Goal: Task Accomplishment & Management: Complete application form

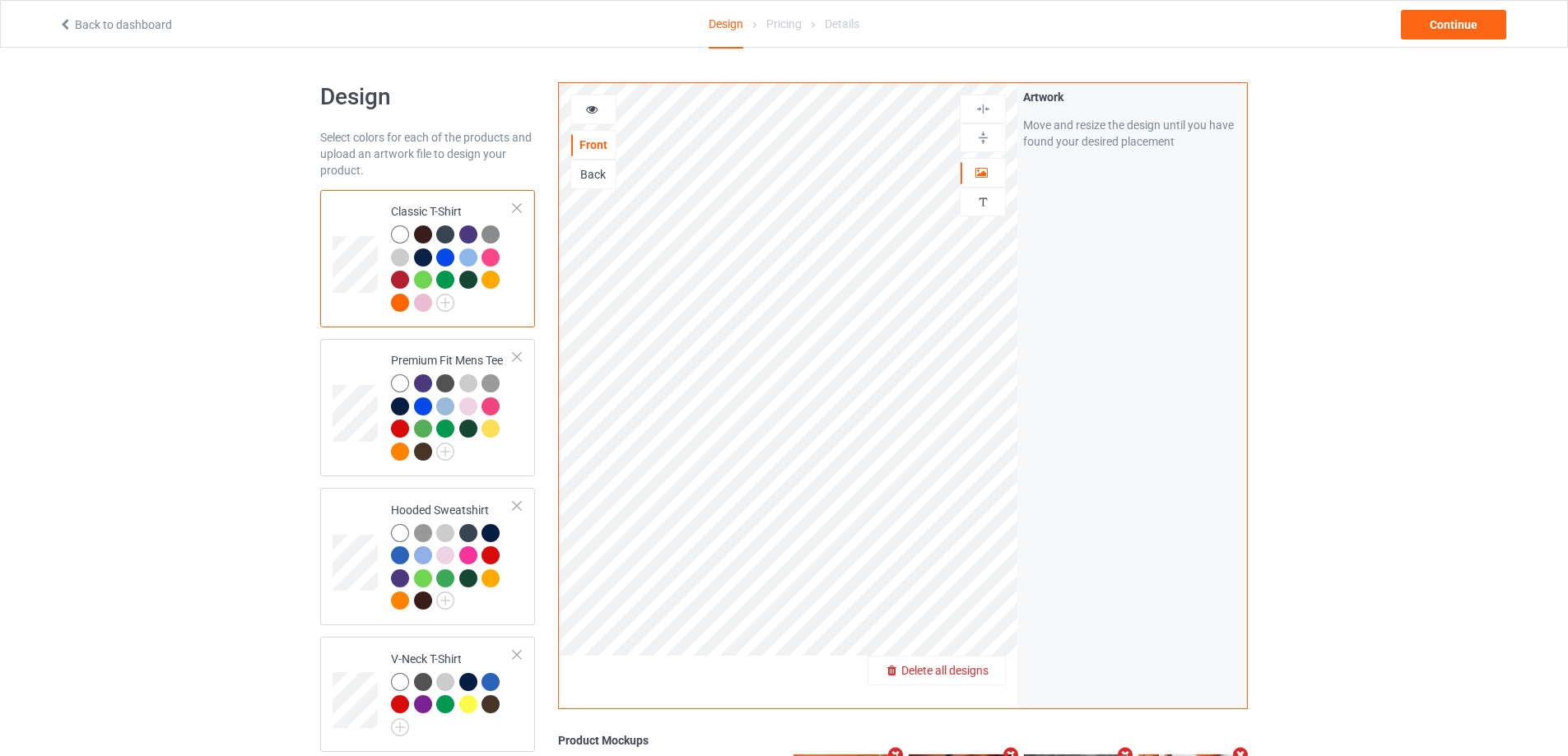
click at [971, 665] on span "Delete all designs" at bounding box center [945, 671] width 87 height 13
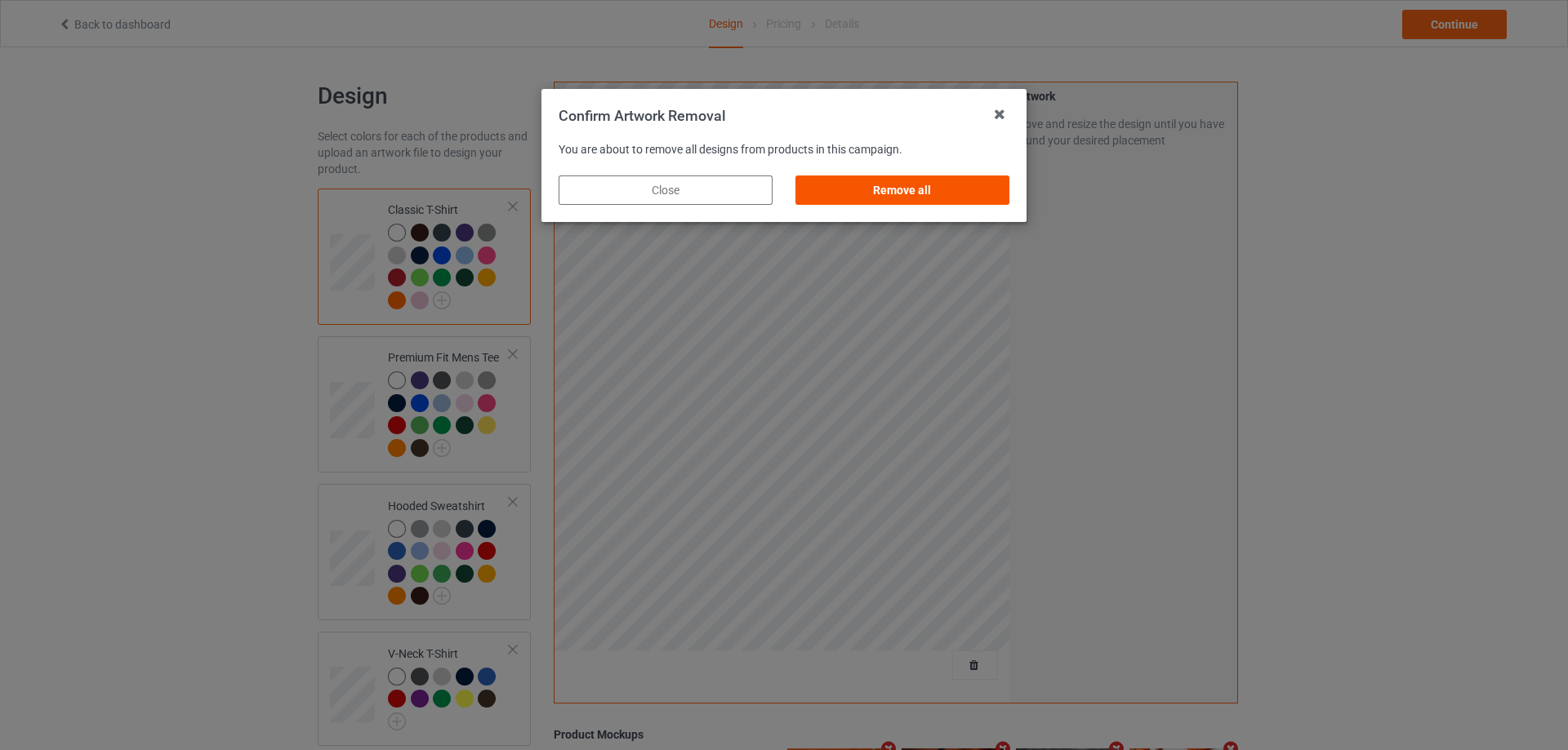
click at [939, 185] on div "Remove all" at bounding box center [902, 190] width 214 height 30
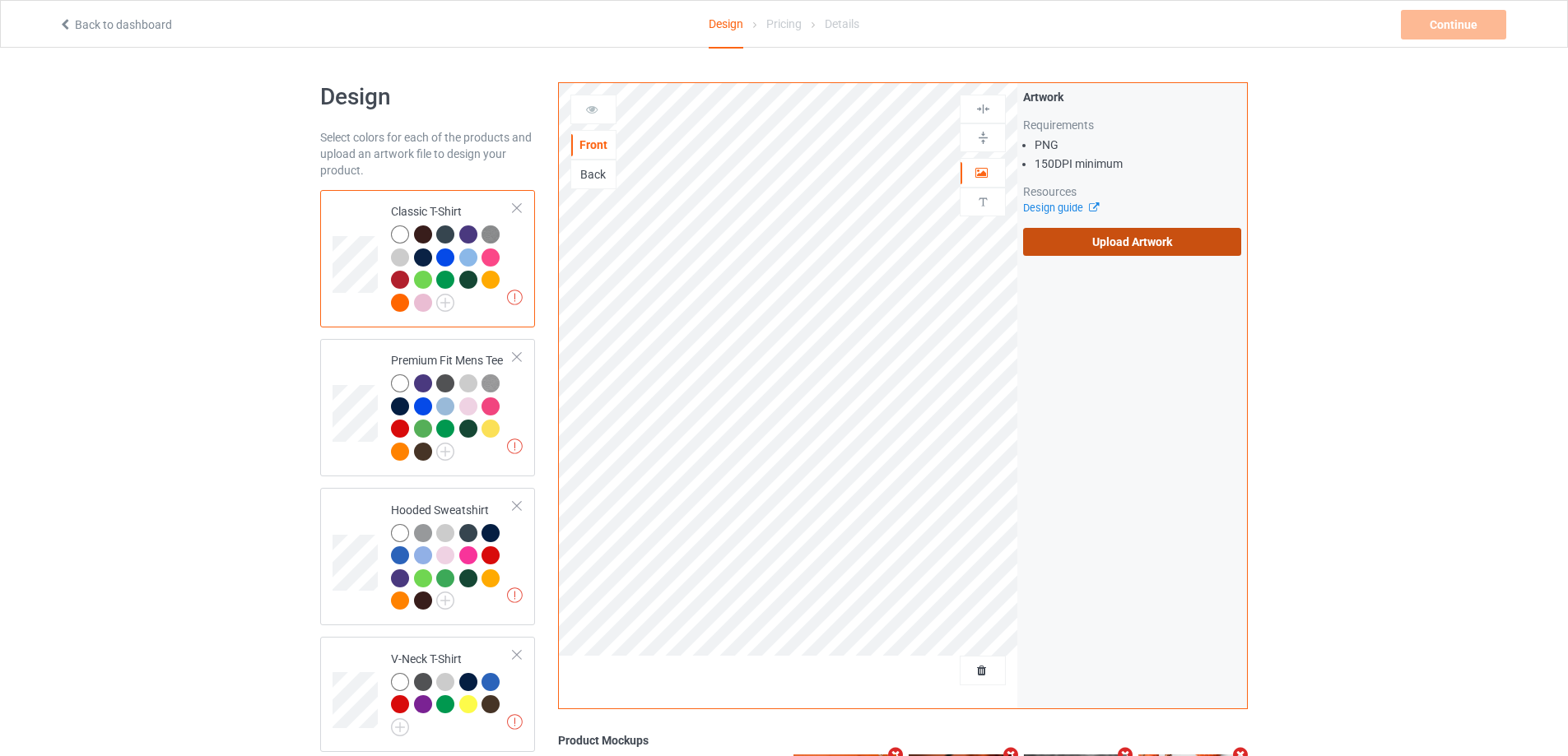
click at [1096, 240] on label "Upload Artwork" at bounding box center [1132, 242] width 218 height 28
click at [0, 0] on input "Upload Artwork" at bounding box center [0, 0] width 0 height 0
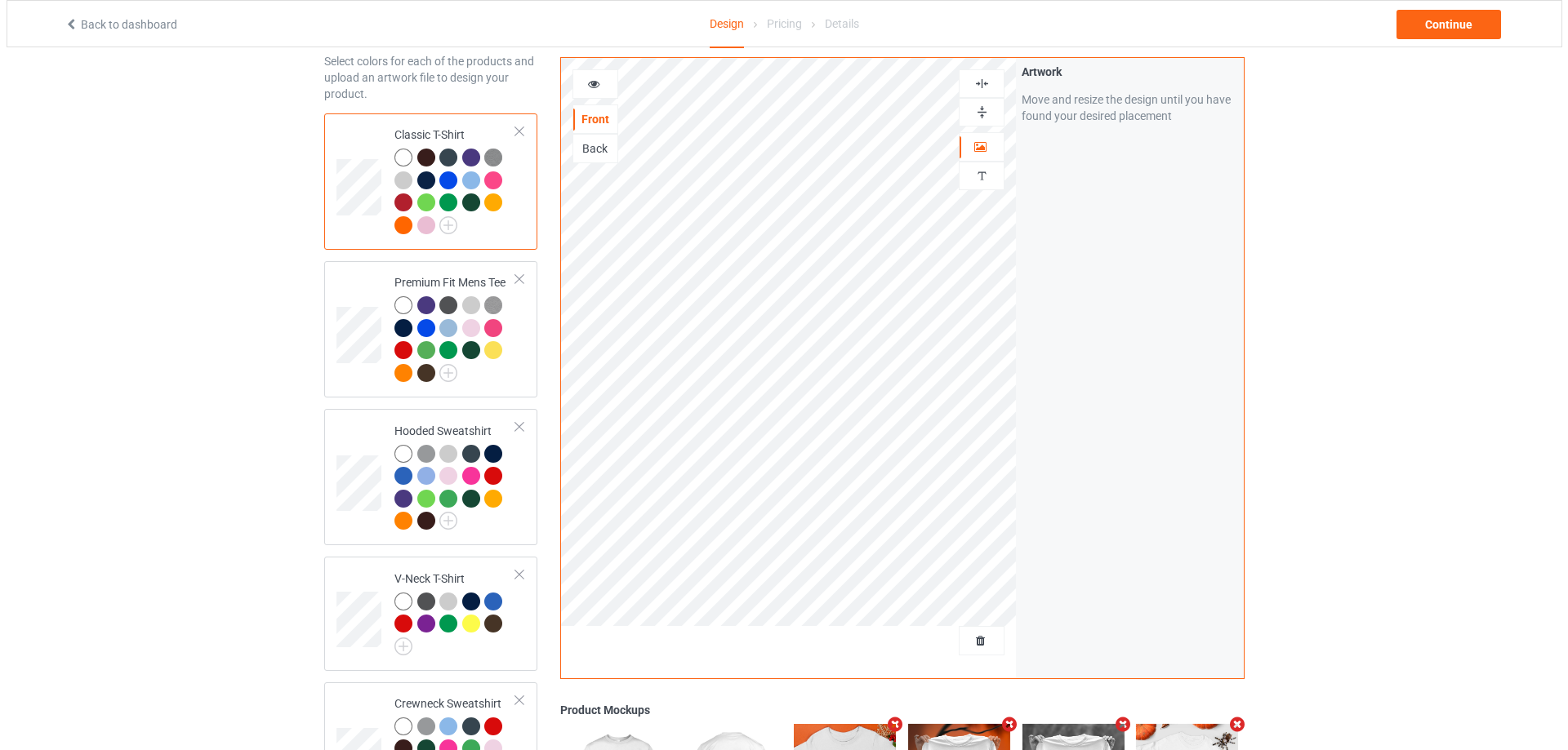
scroll to position [402, 0]
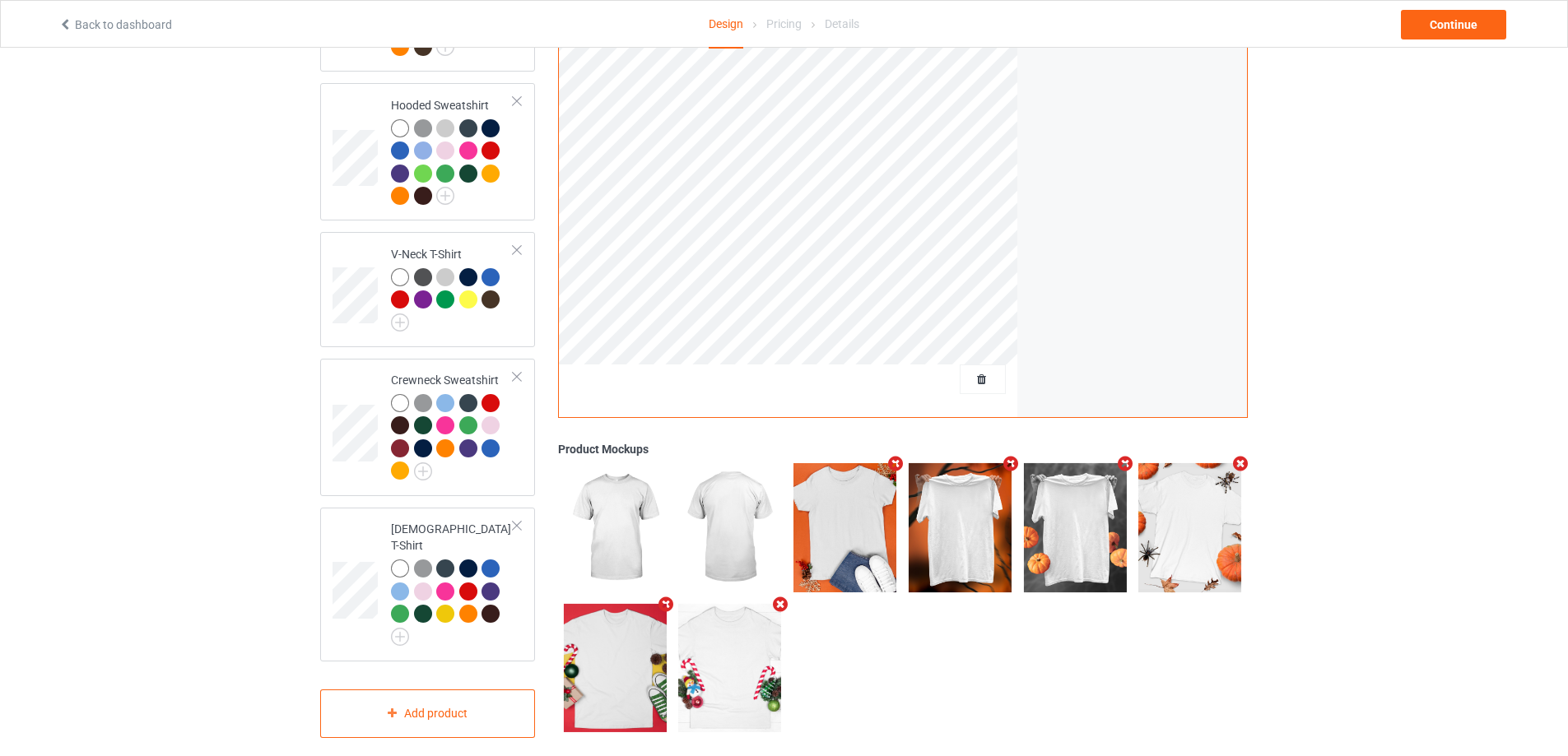
click at [896, 455] on icon "Remove mockup" at bounding box center [895, 464] width 20 height 18
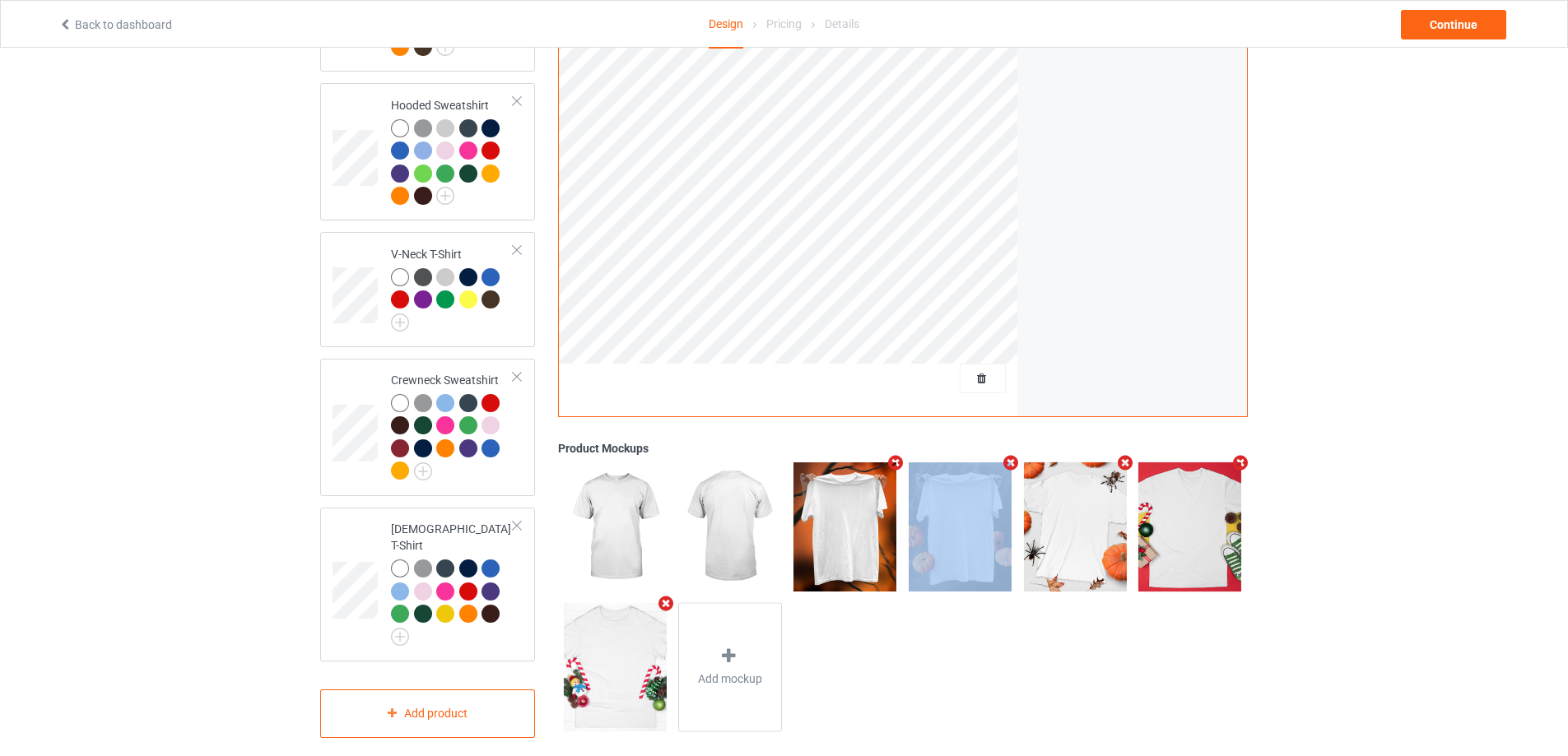
click at [896, 454] on icon "Remove mockup" at bounding box center [895, 463] width 20 height 18
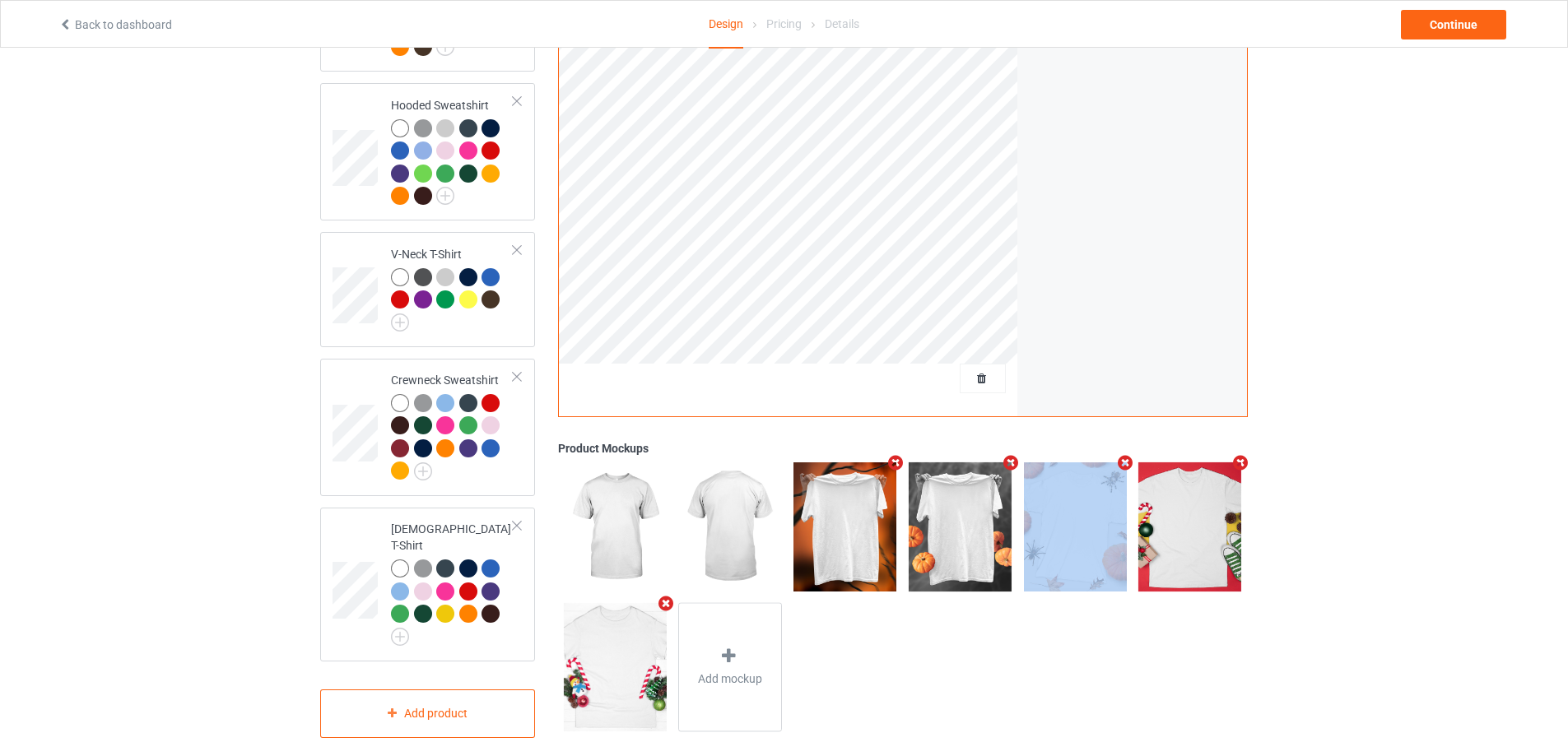
click at [1000, 454] on icon "Remove mockup" at bounding box center [1010, 463] width 20 height 18
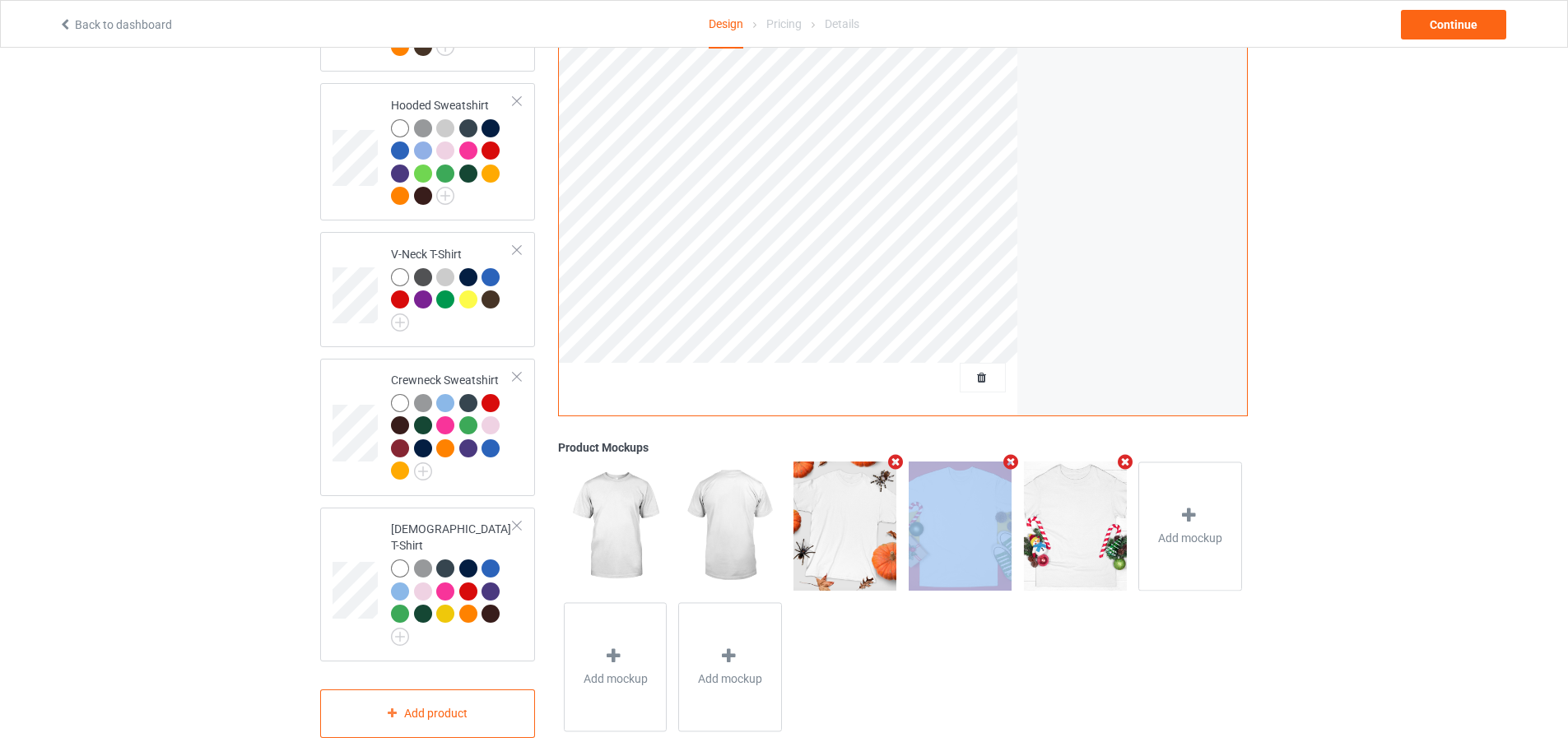
click at [896, 453] on icon "Remove mockup" at bounding box center [895, 462] width 20 height 18
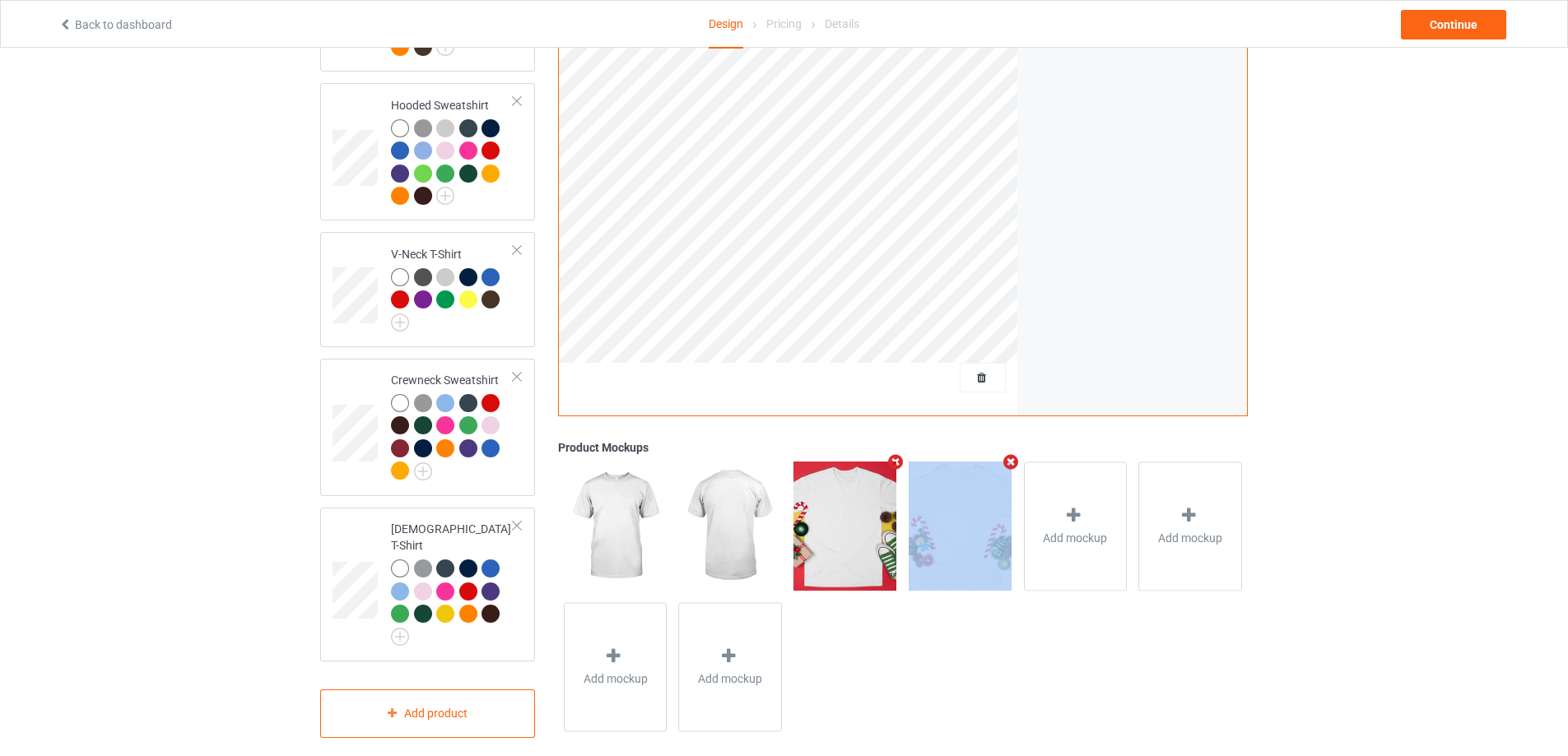
click at [896, 453] on icon "Remove mockup" at bounding box center [895, 462] width 20 height 18
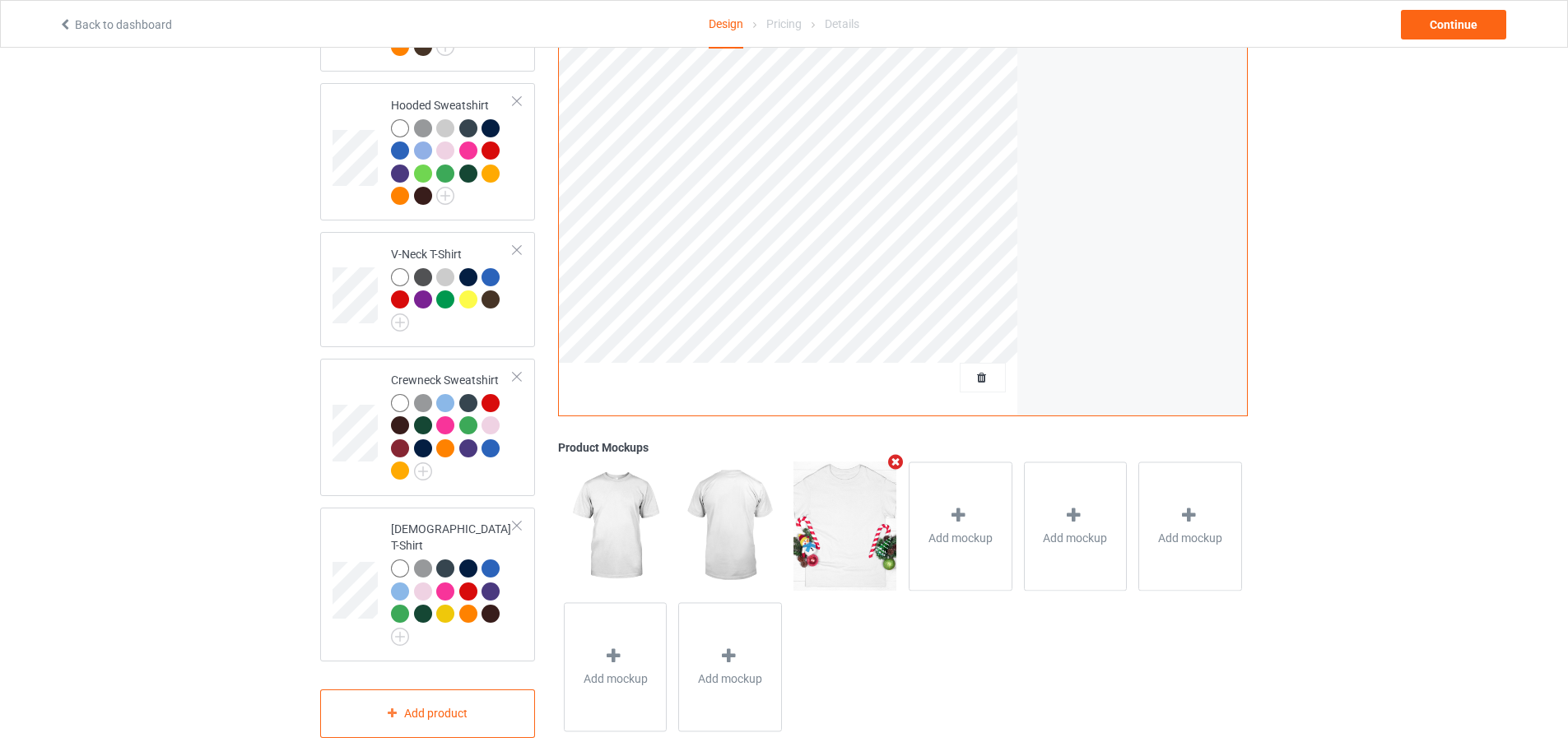
click at [896, 453] on icon "Remove mockup" at bounding box center [895, 462] width 20 height 18
click at [877, 474] on div "Add mockup" at bounding box center [845, 526] width 104 height 129
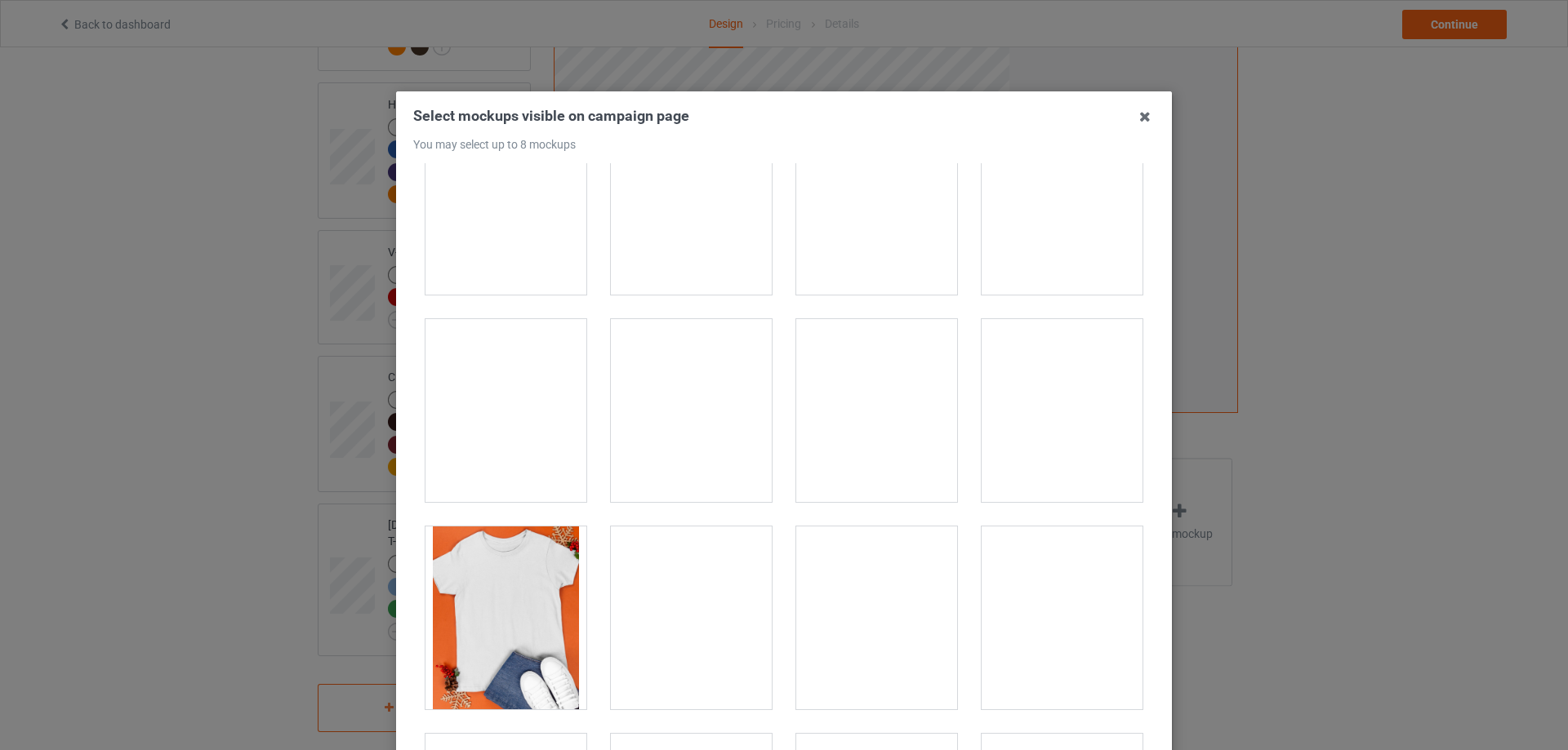
scroll to position [2205, 0]
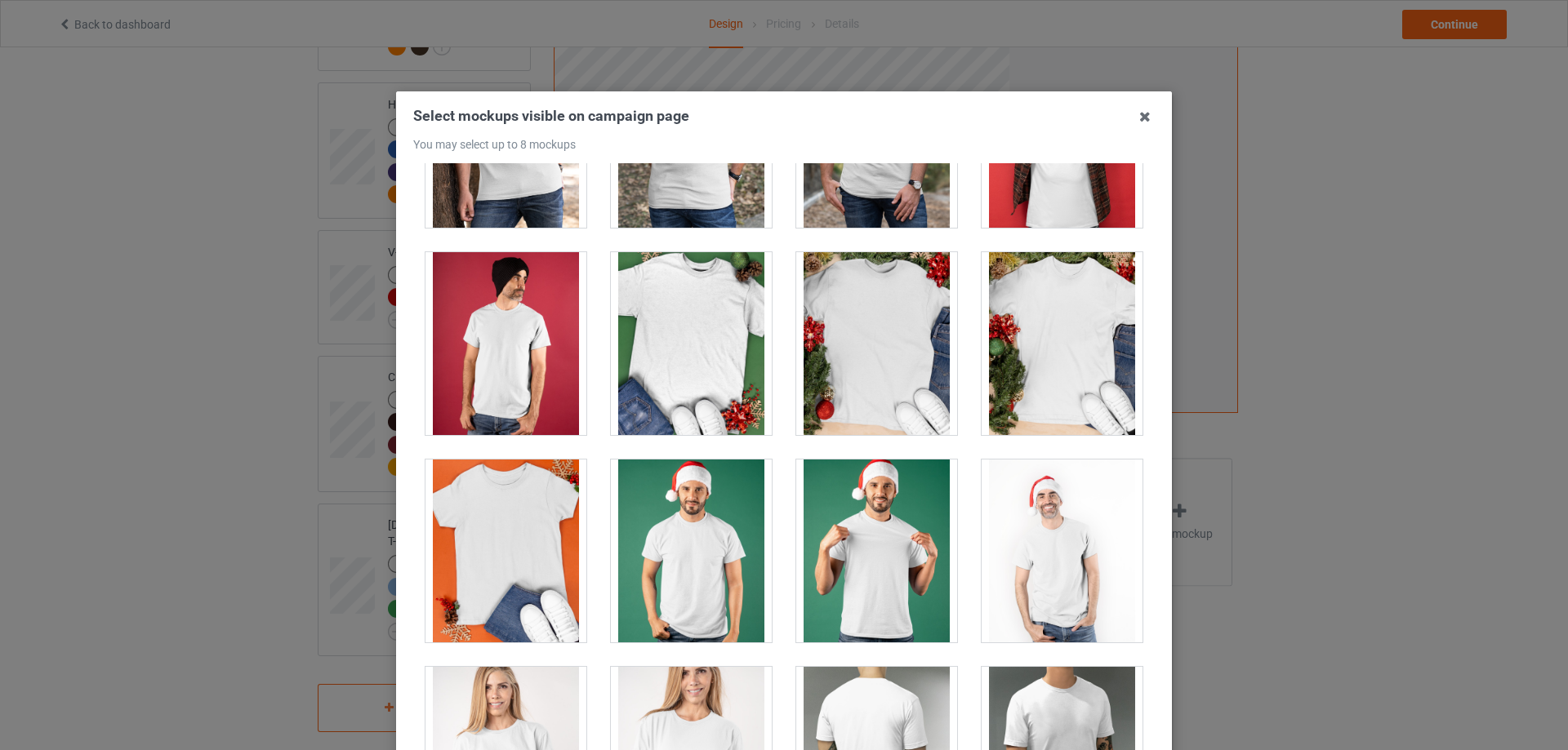
click at [643, 369] on div at bounding box center [691, 343] width 161 height 182
click at [513, 496] on div at bounding box center [506, 550] width 161 height 182
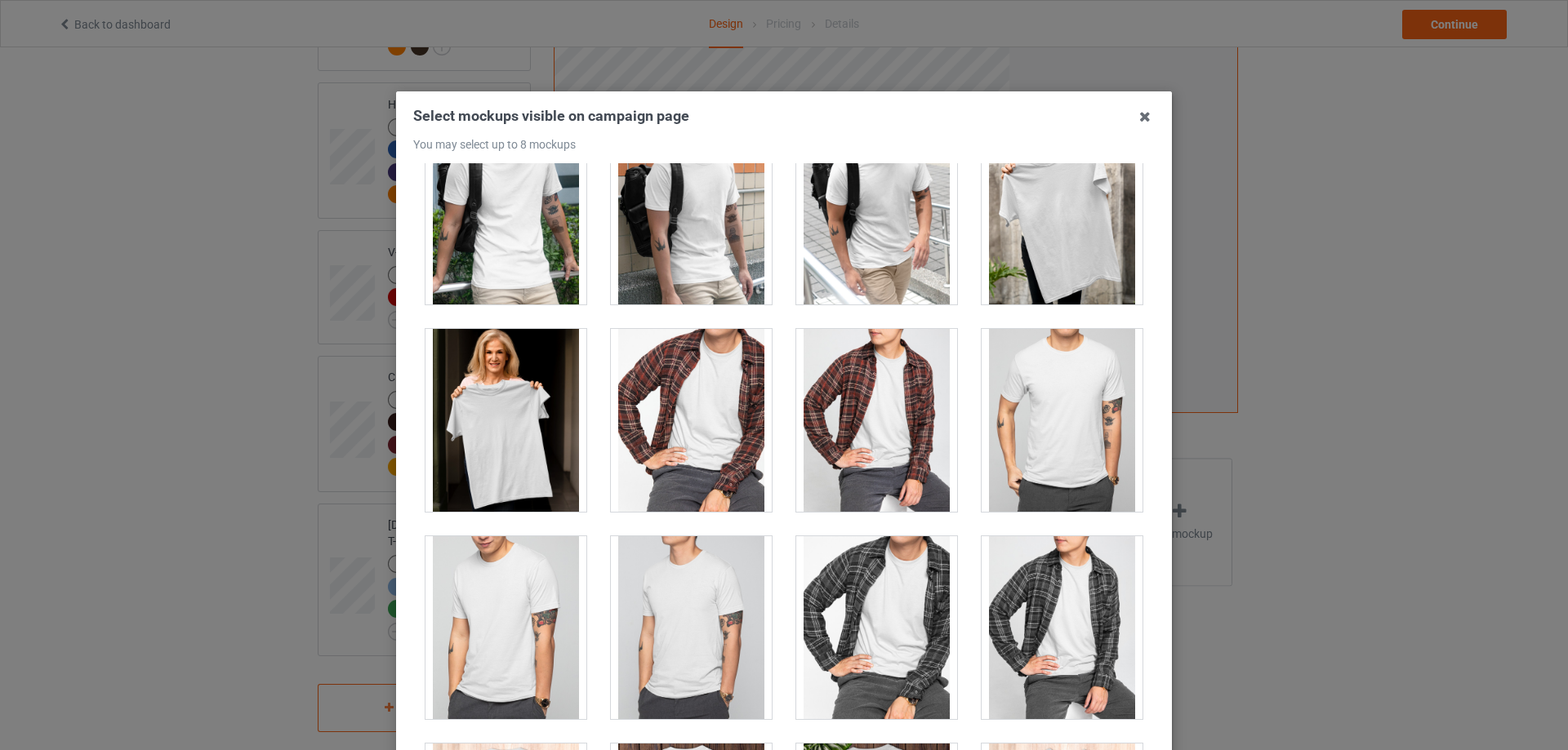
click at [493, 415] on div at bounding box center [506, 420] width 161 height 182
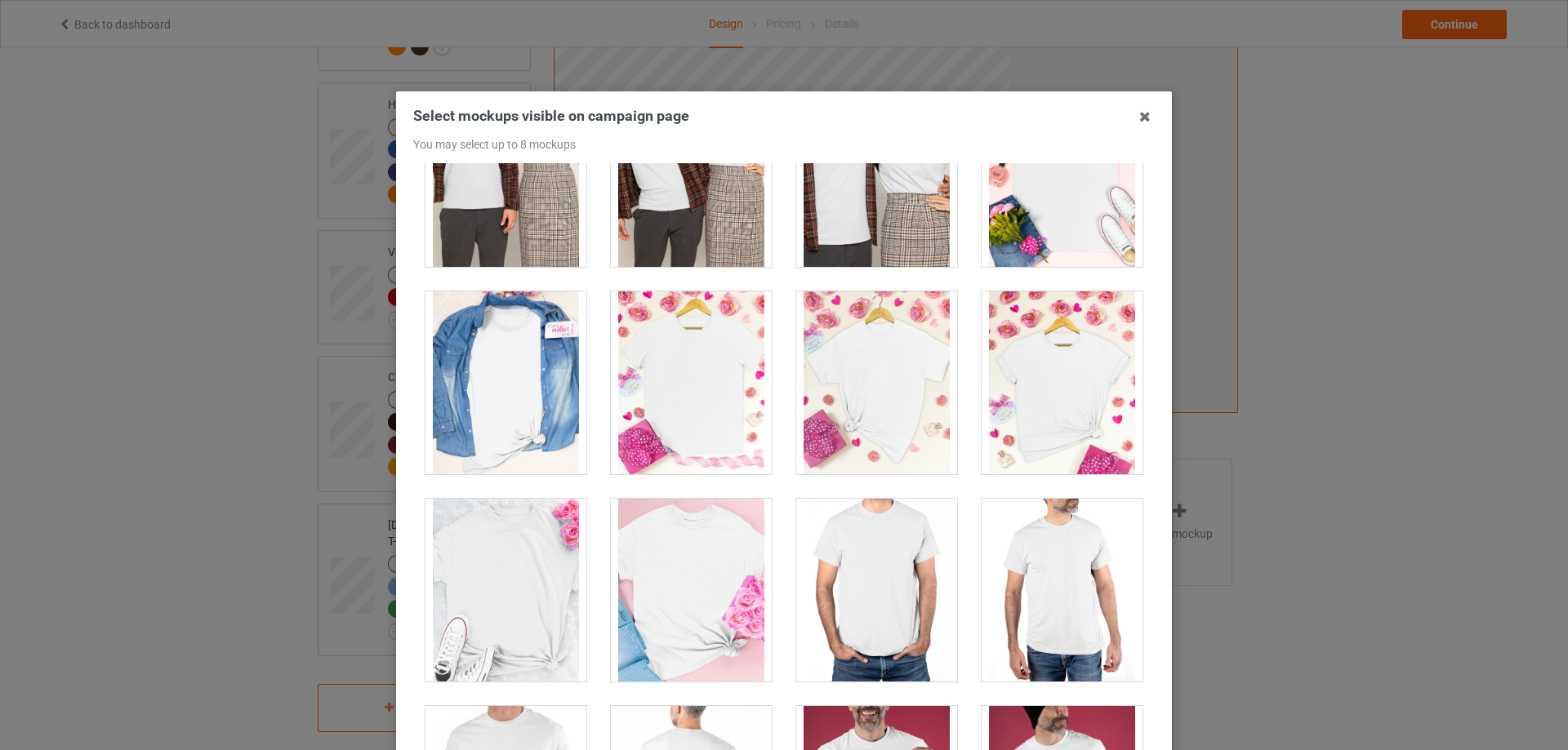
scroll to position [6531, 0]
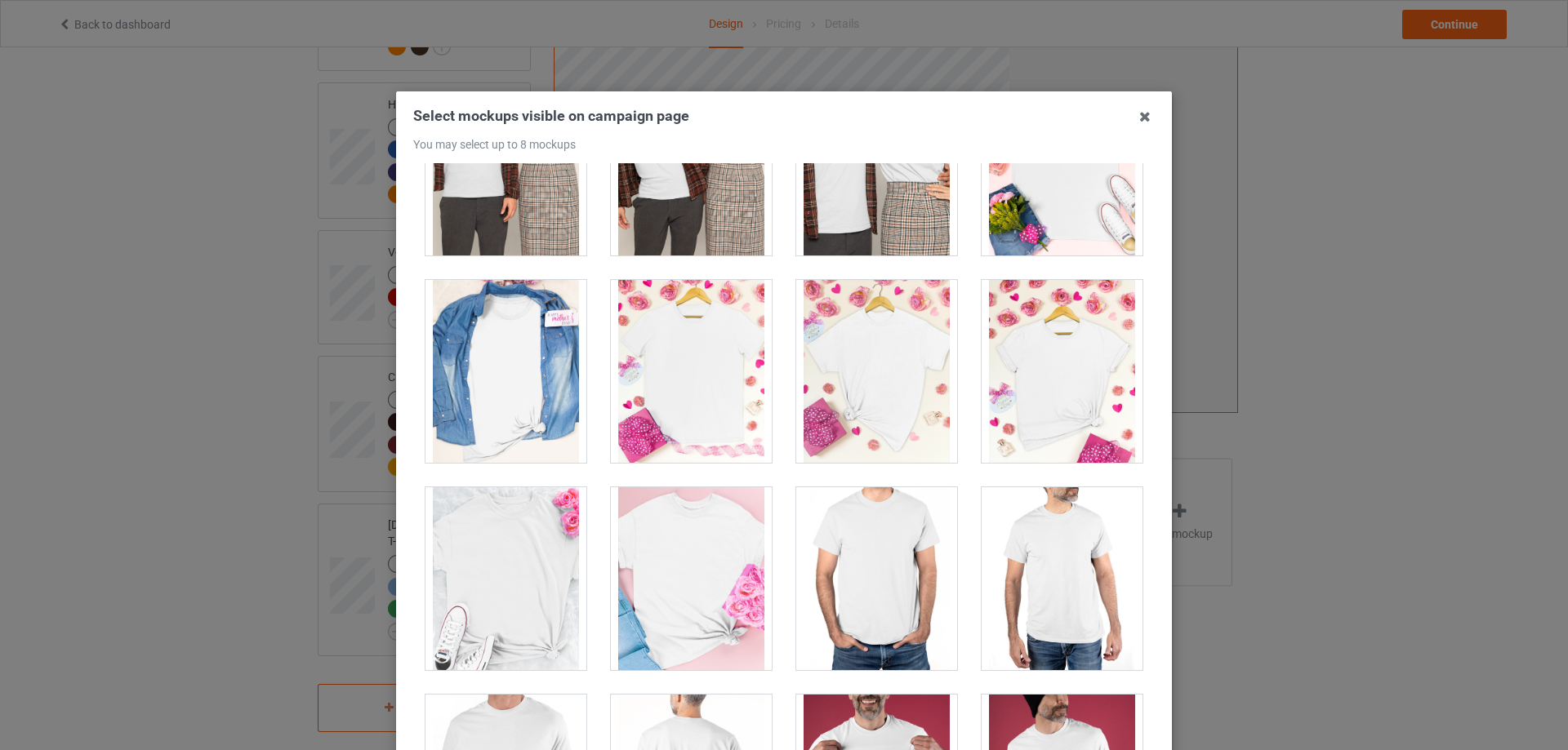
click at [540, 380] on div at bounding box center [506, 371] width 161 height 182
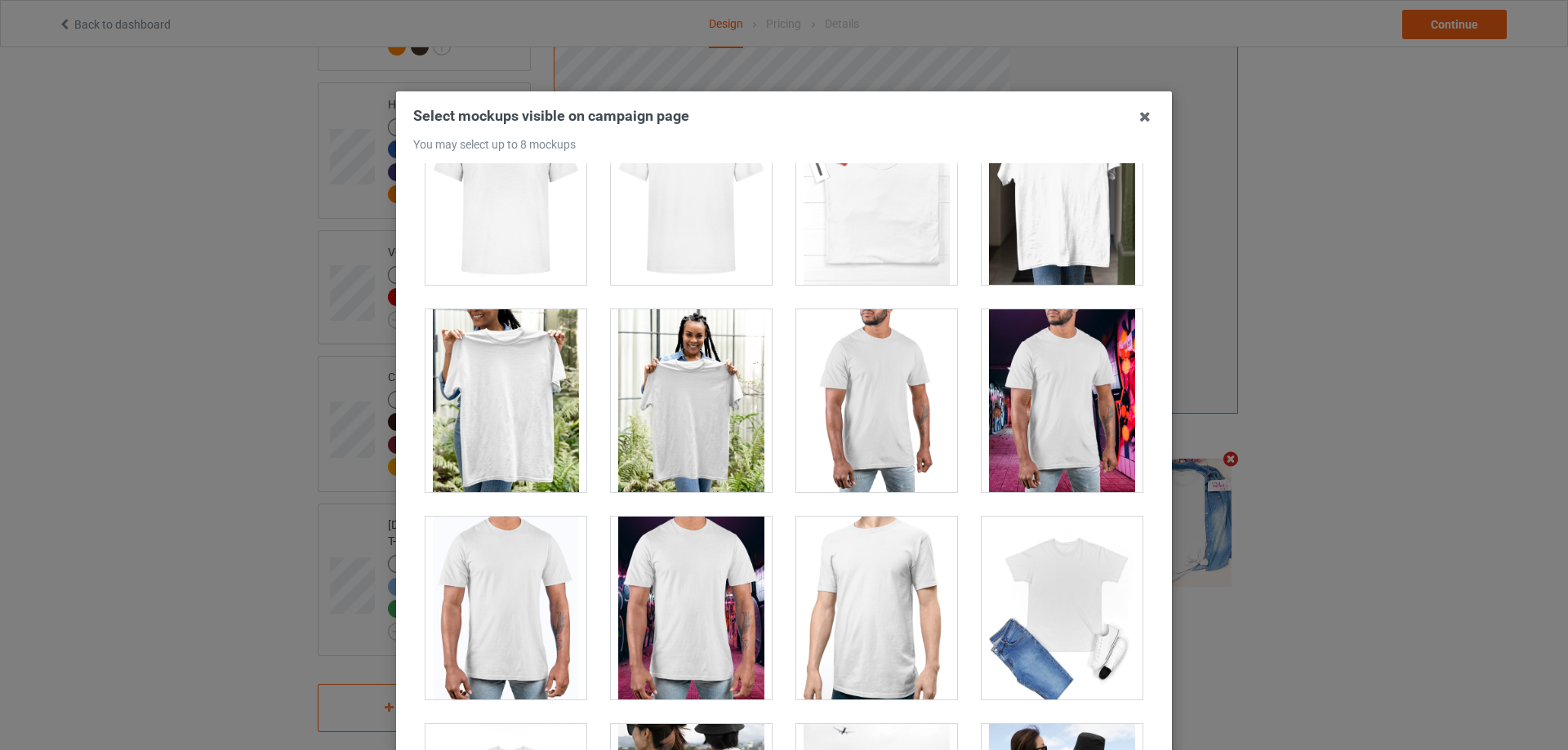
scroll to position [7103, 0]
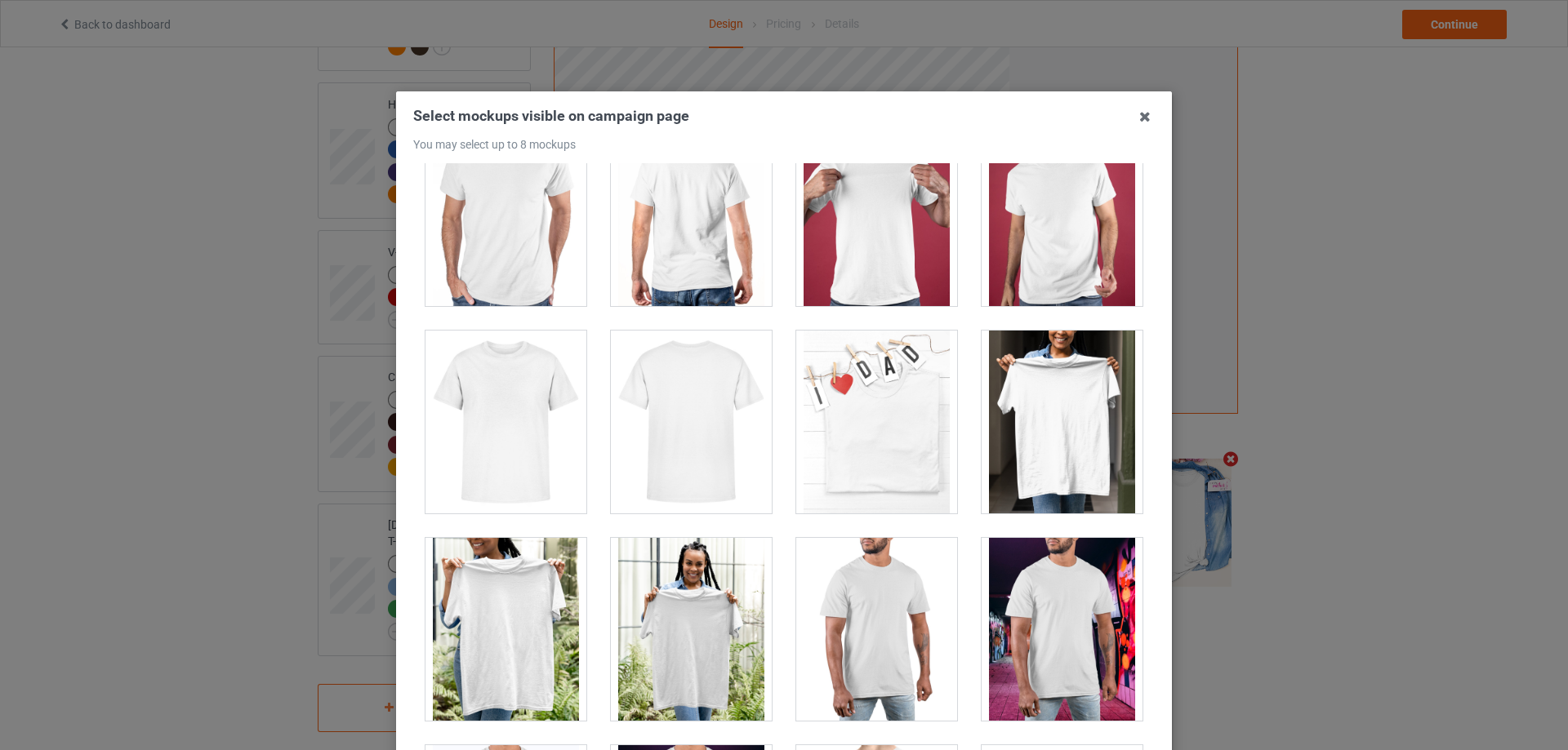
click at [1023, 434] on div at bounding box center [1062, 422] width 161 height 182
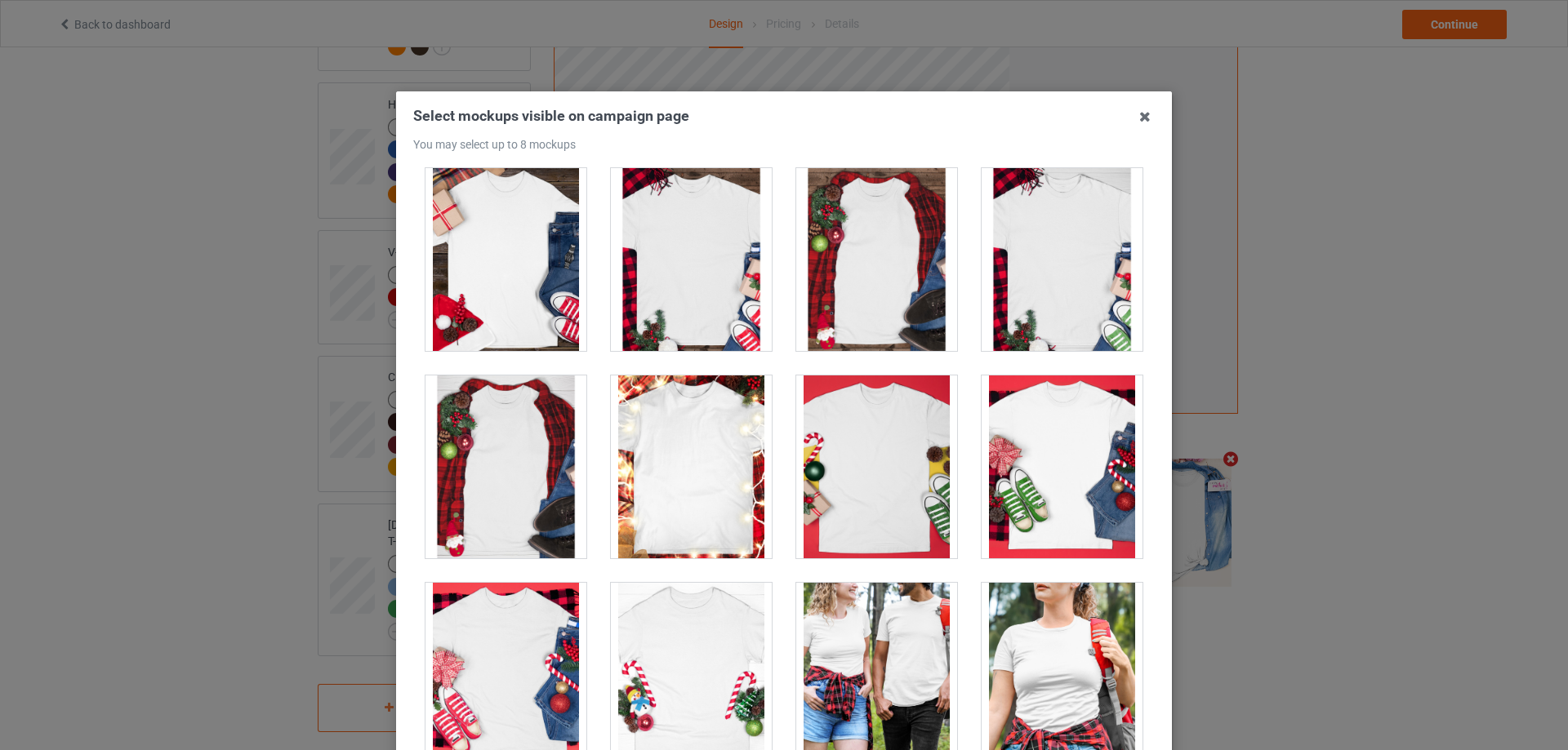
scroll to position [17634, 0]
click at [1029, 481] on div at bounding box center [1062, 465] width 161 height 182
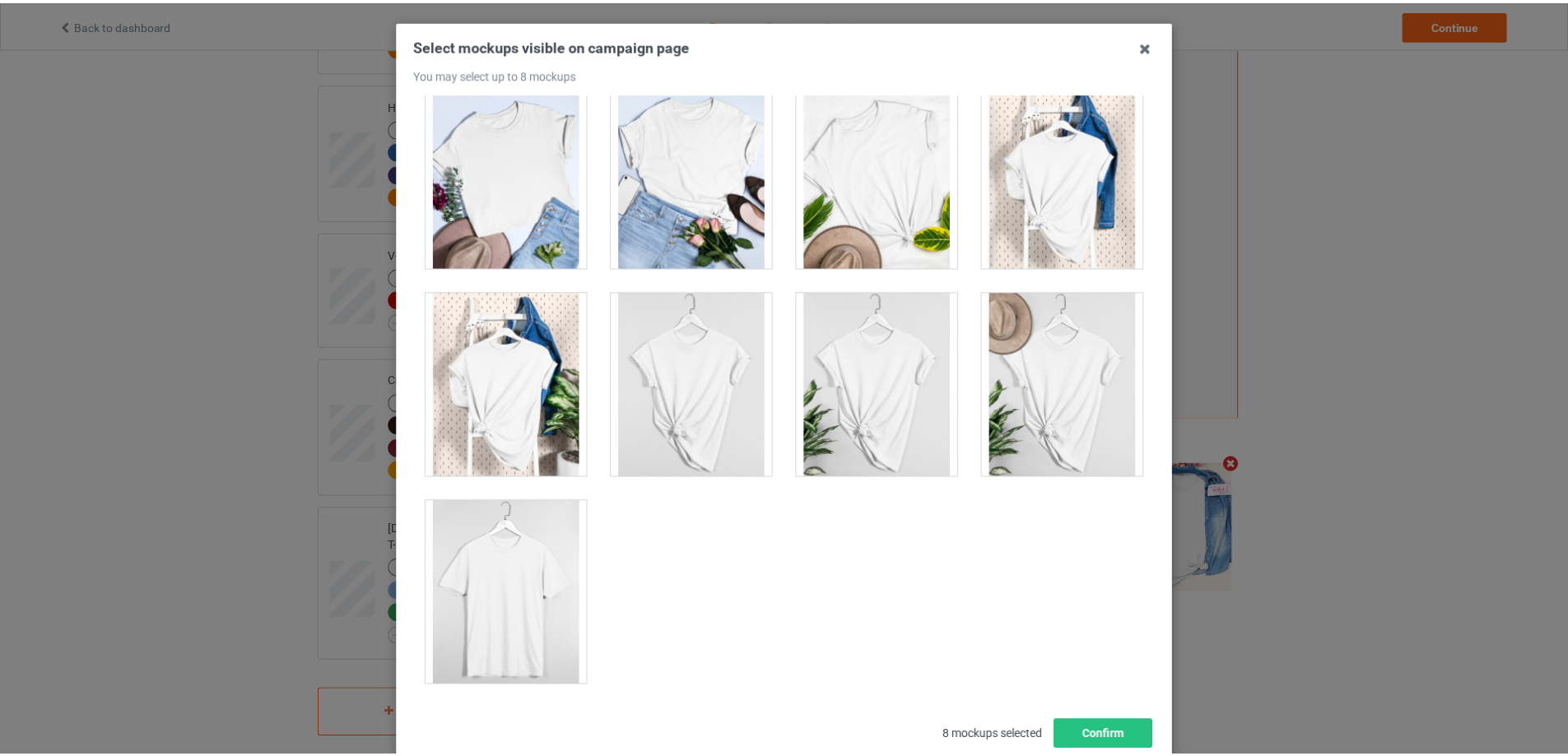
scroll to position [181, 0]
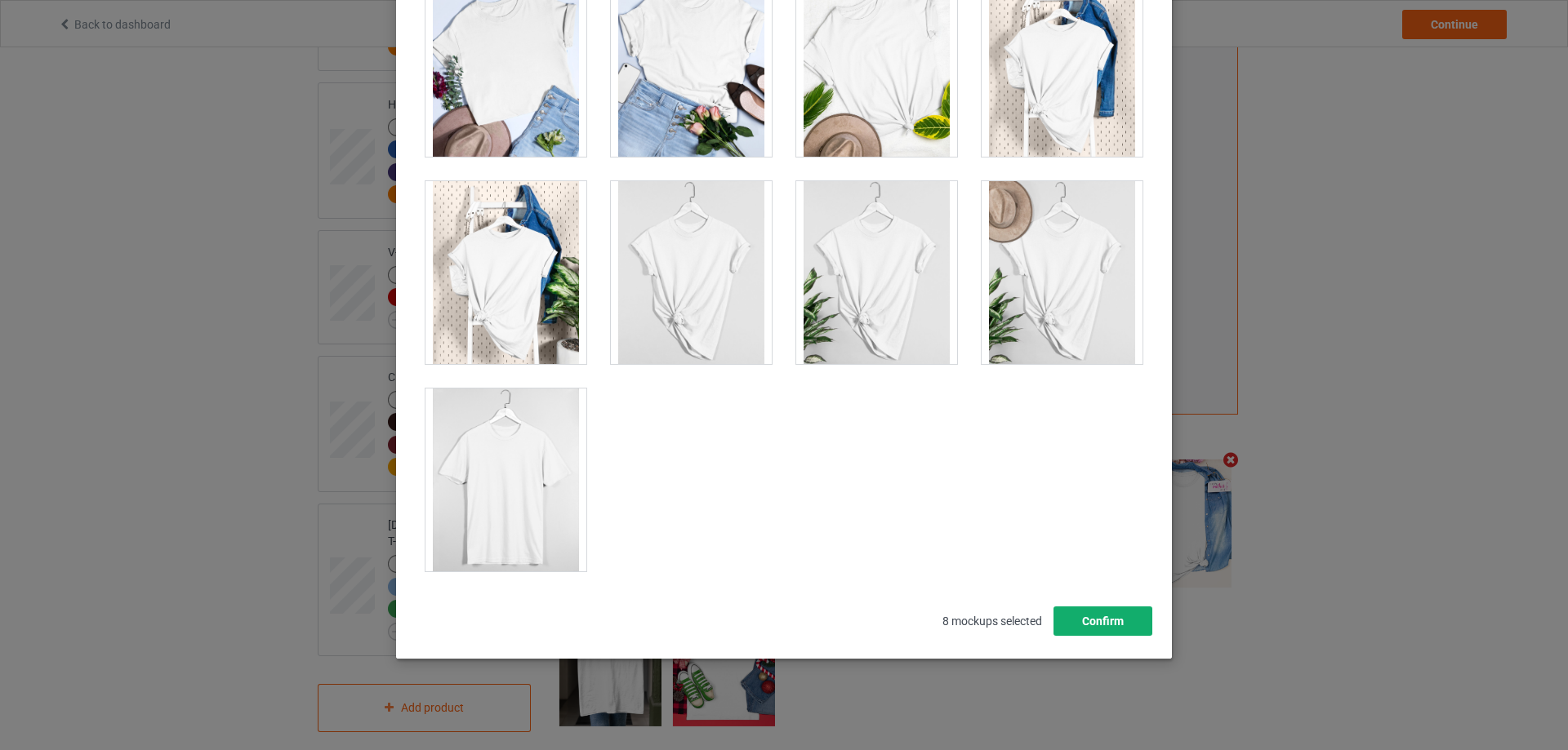
click at [1110, 623] on button "Confirm" at bounding box center [1102, 622] width 99 height 30
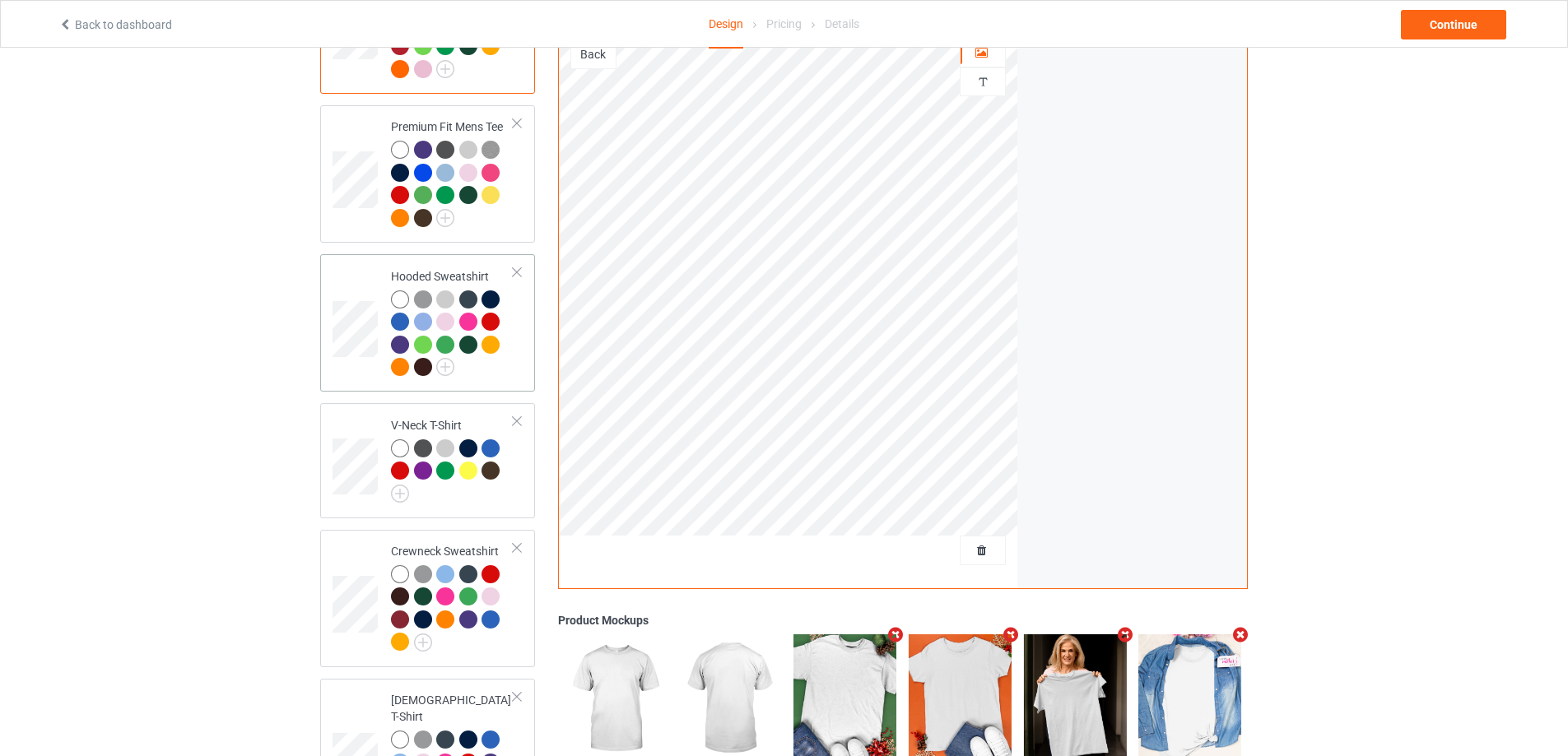
scroll to position [0, 0]
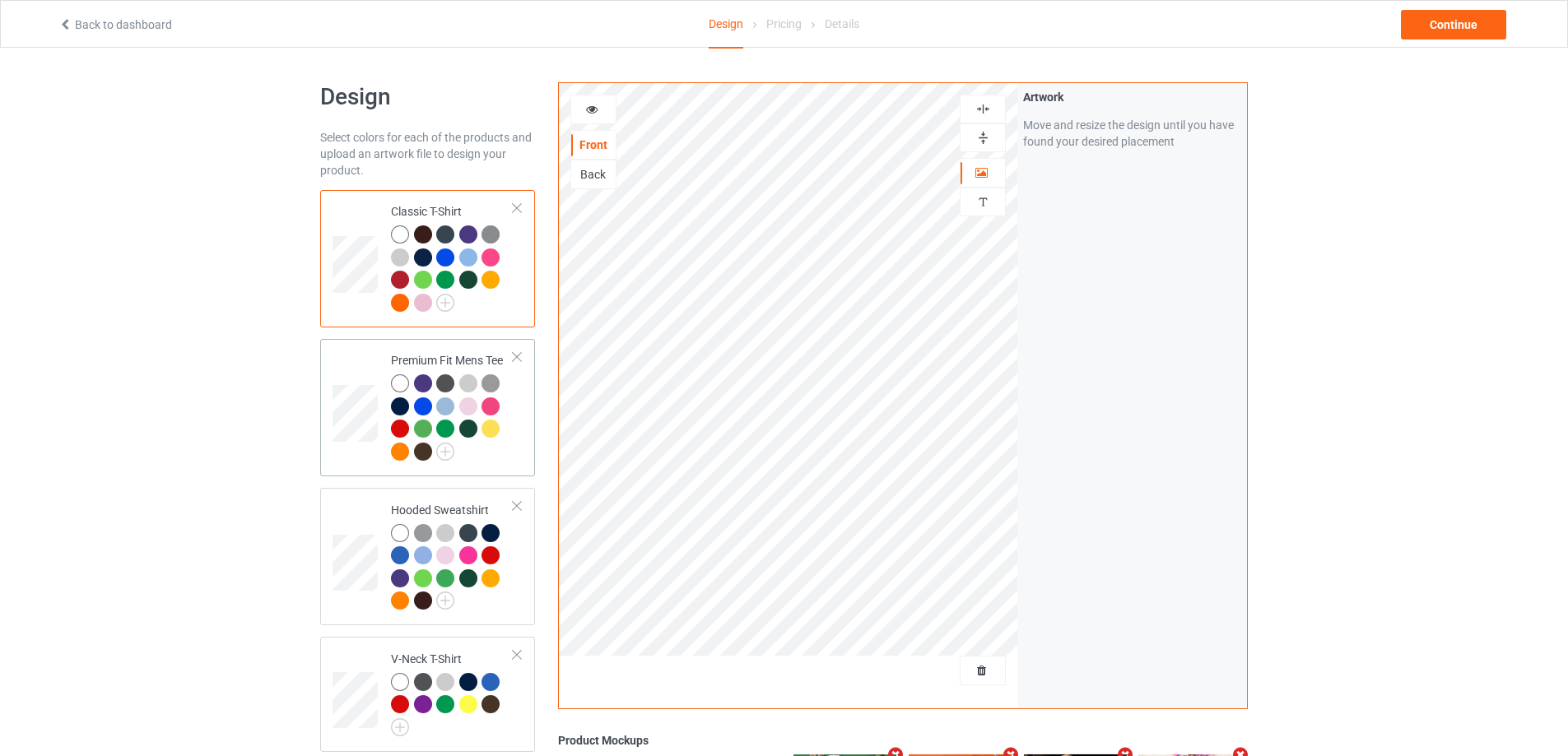
click at [363, 364] on td at bounding box center [357, 407] width 49 height 124
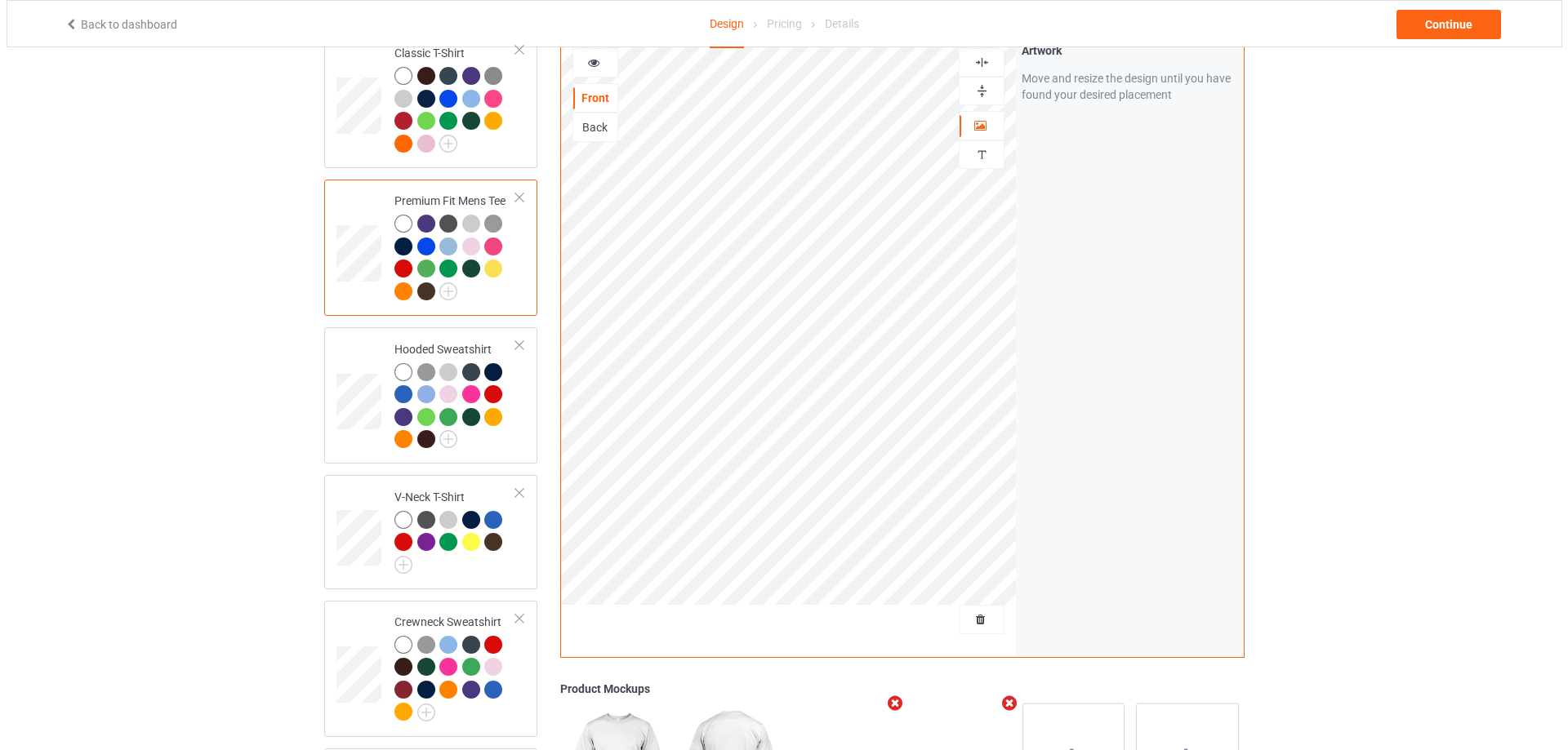
scroll to position [245, 0]
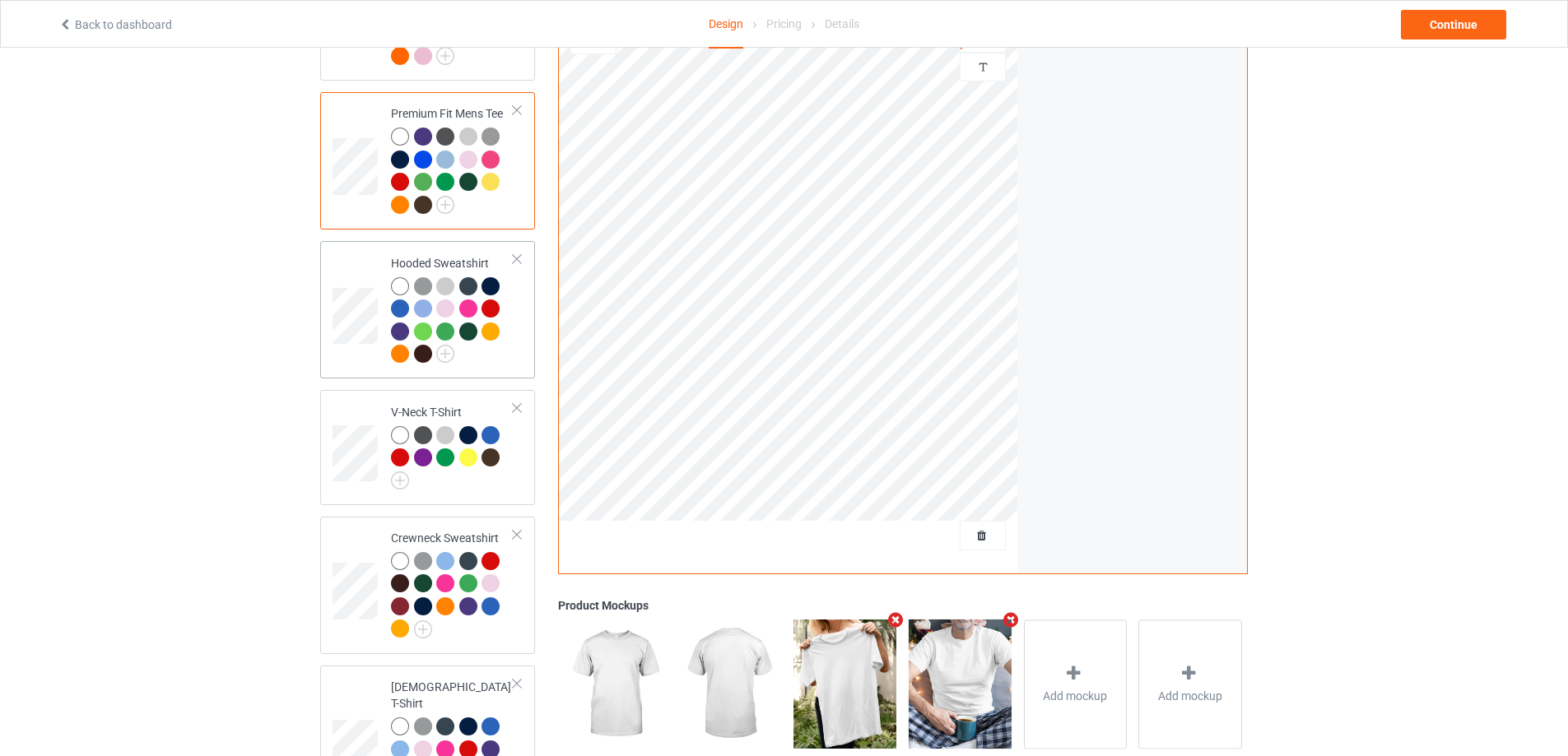
click at [348, 271] on td at bounding box center [357, 309] width 49 height 124
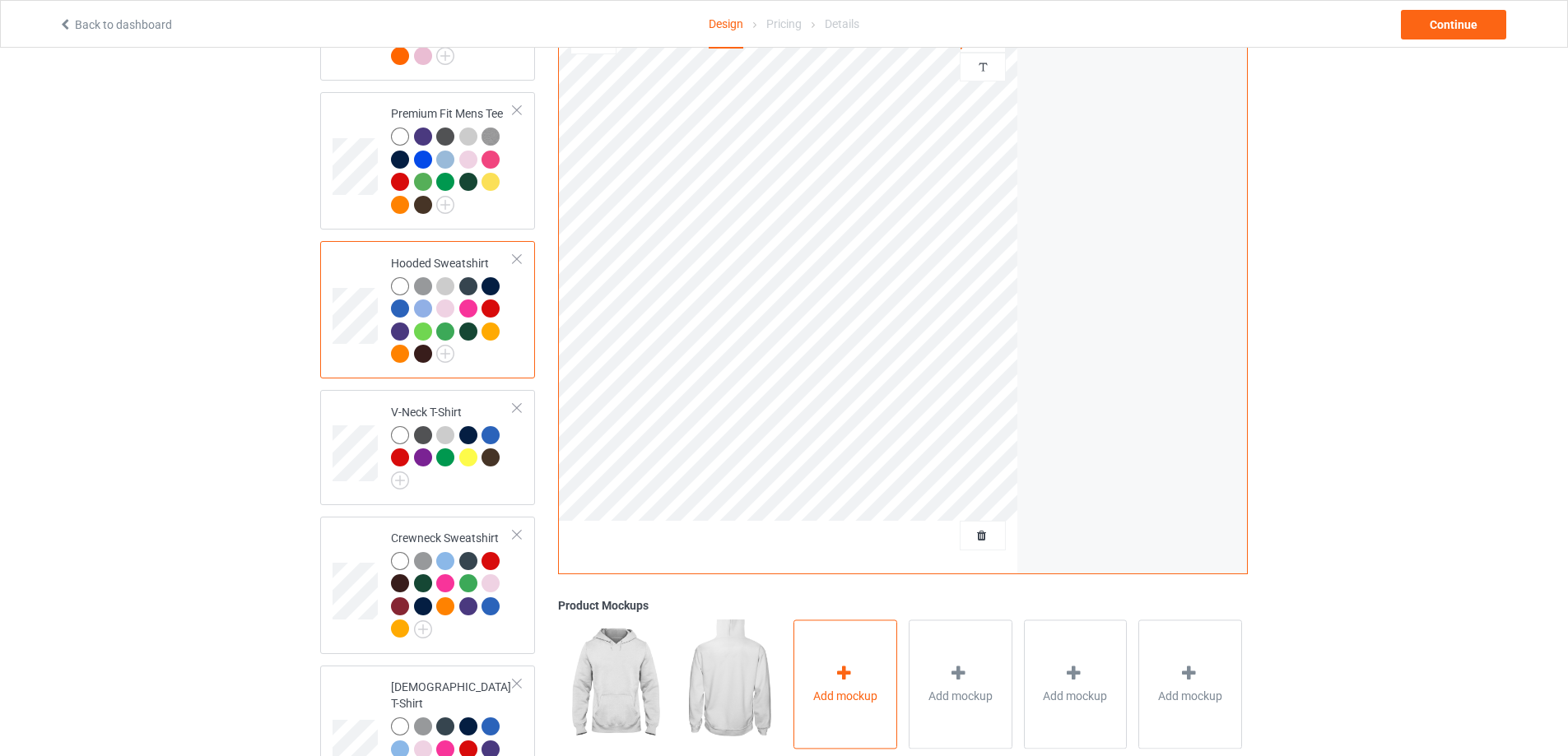
click at [845, 688] on span "Add mockup" at bounding box center [845, 696] width 64 height 17
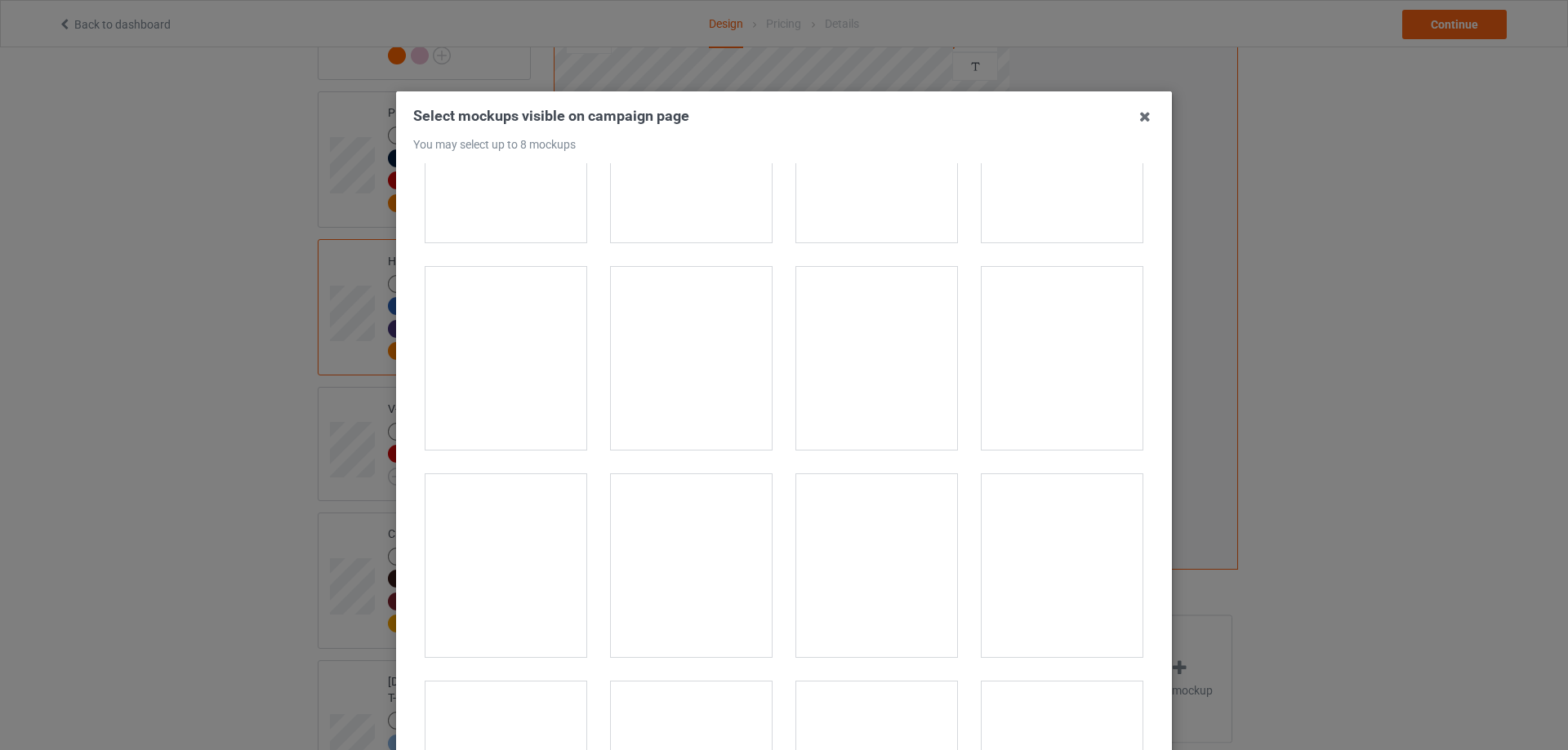
scroll to position [3021, 0]
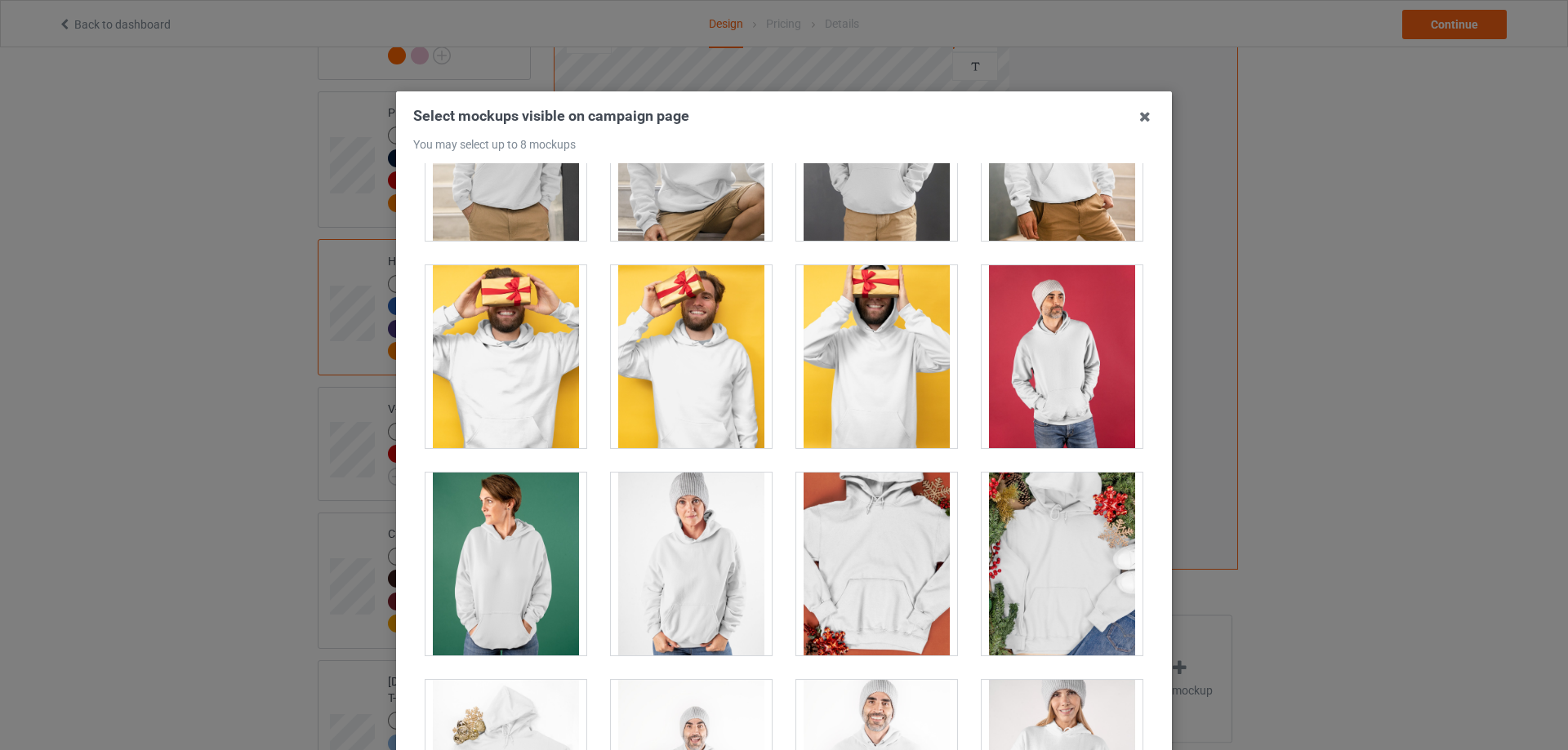
click at [657, 561] on div at bounding box center [691, 563] width 161 height 182
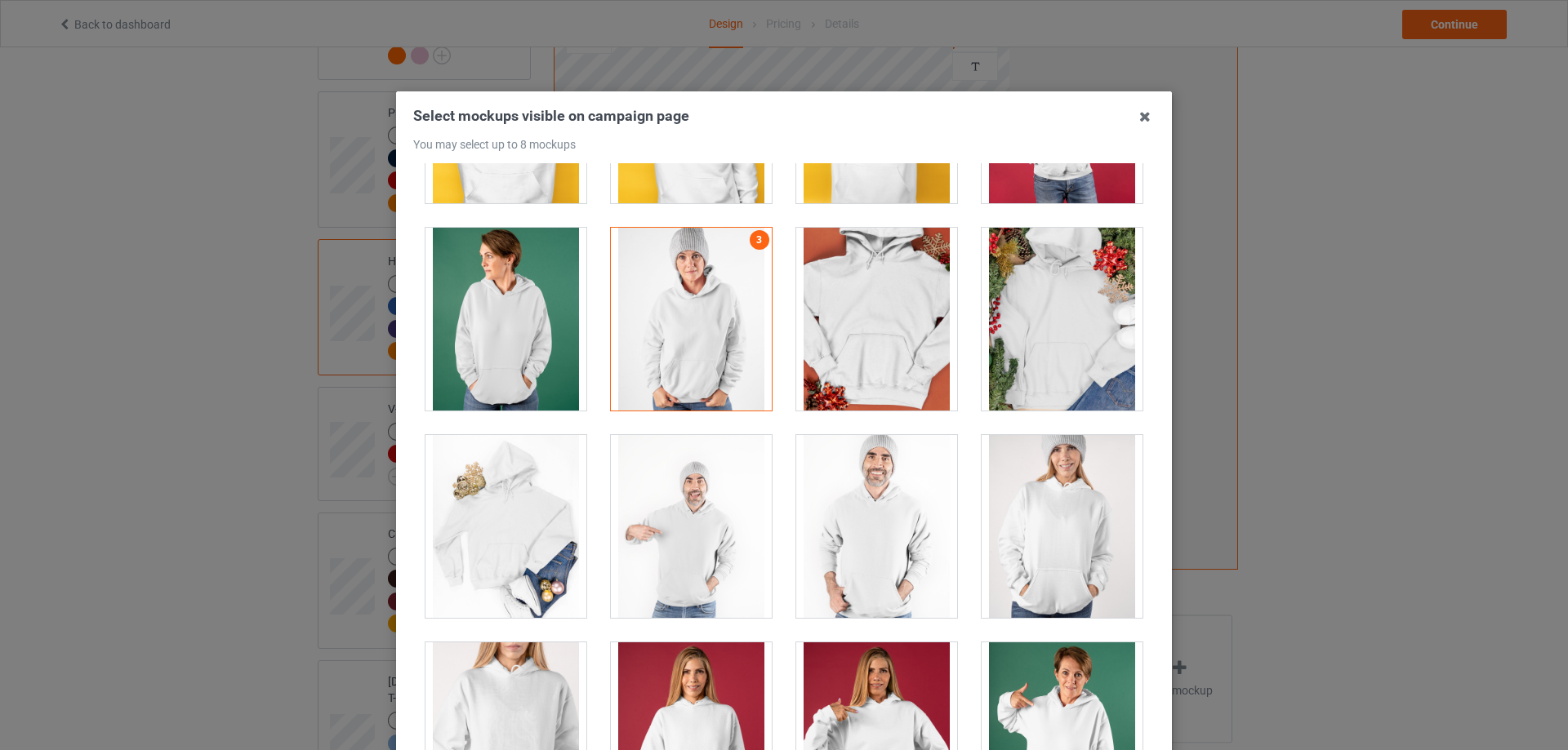
click at [845, 369] on div at bounding box center [877, 319] width 161 height 182
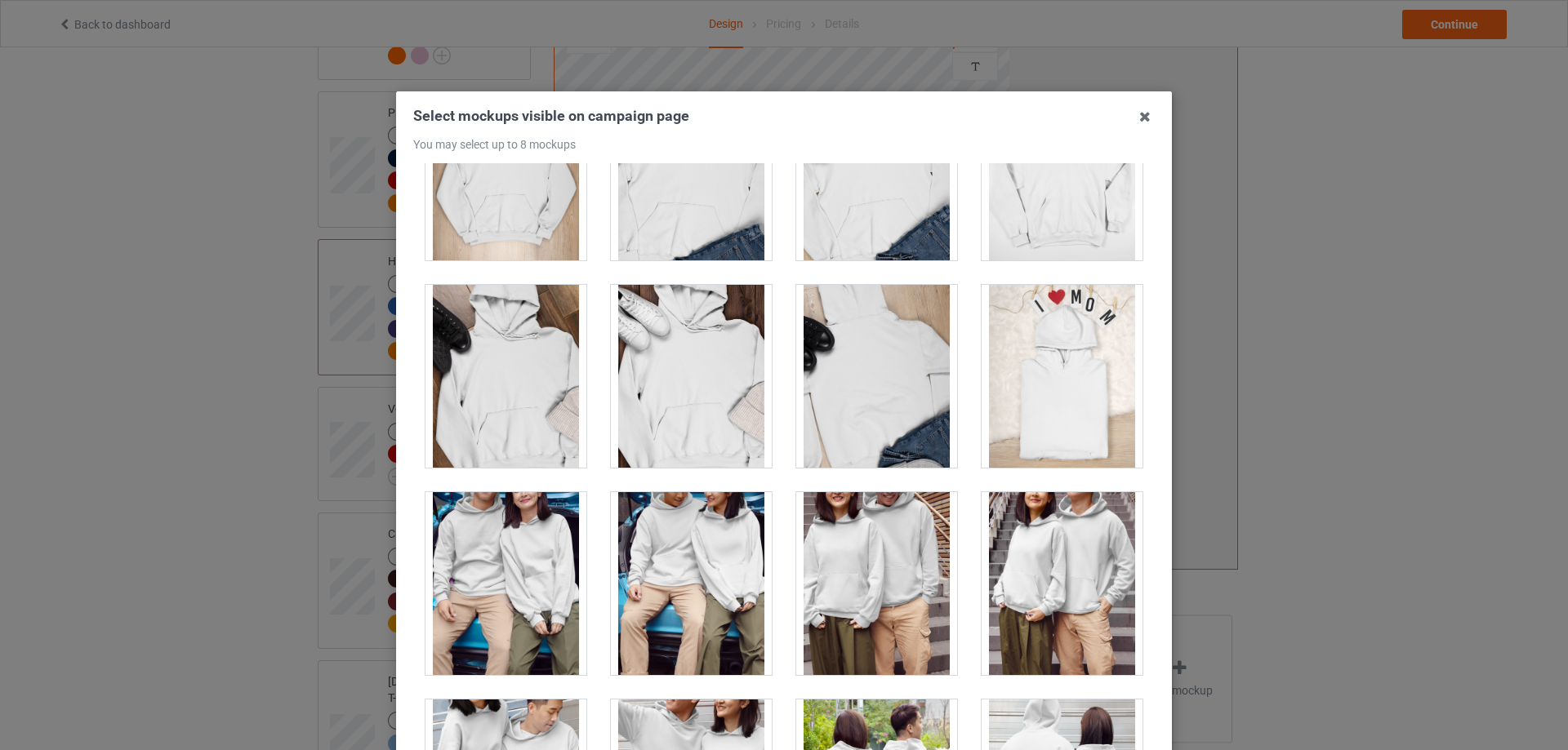
scroll to position [7184, 0]
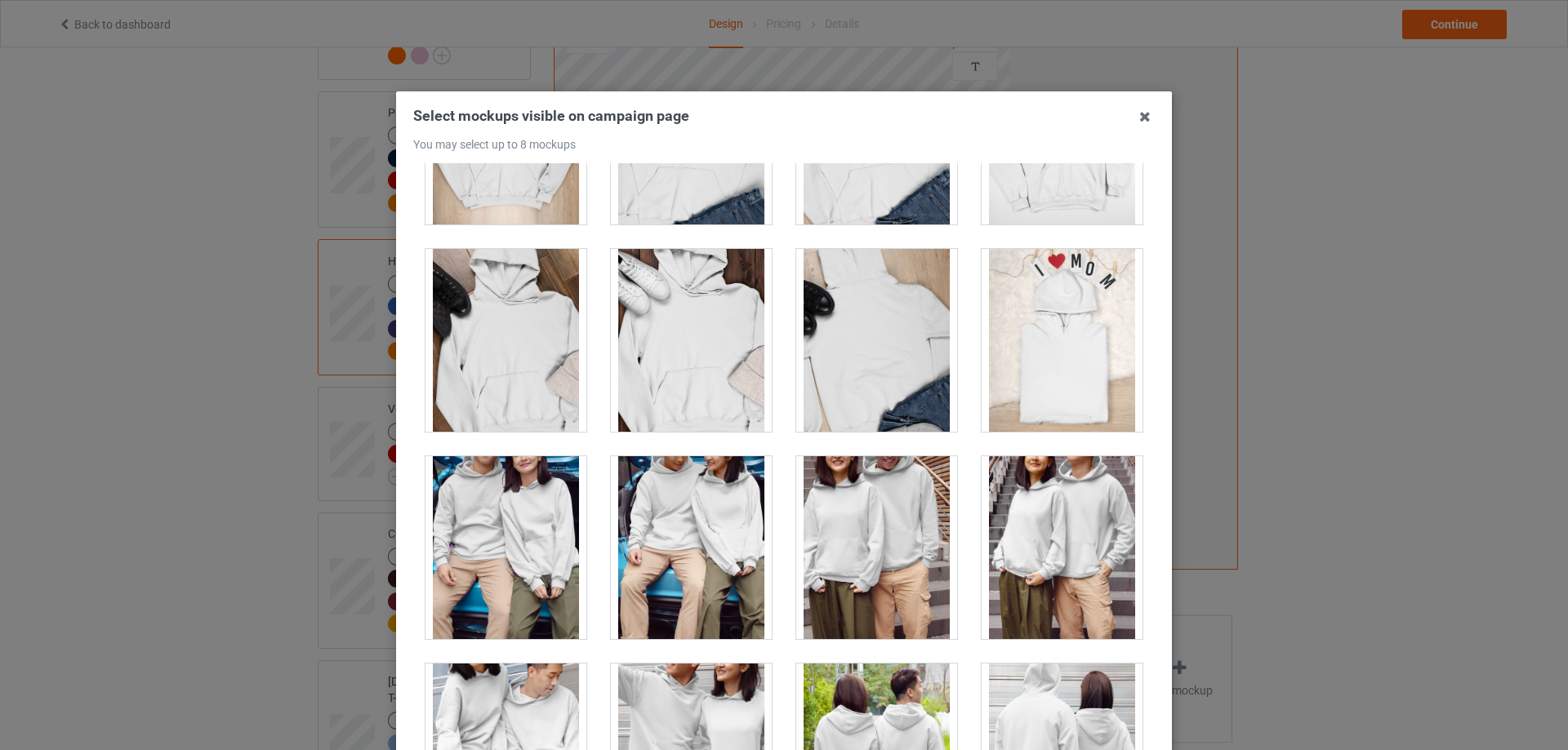
click at [1058, 409] on div at bounding box center [1062, 340] width 161 height 182
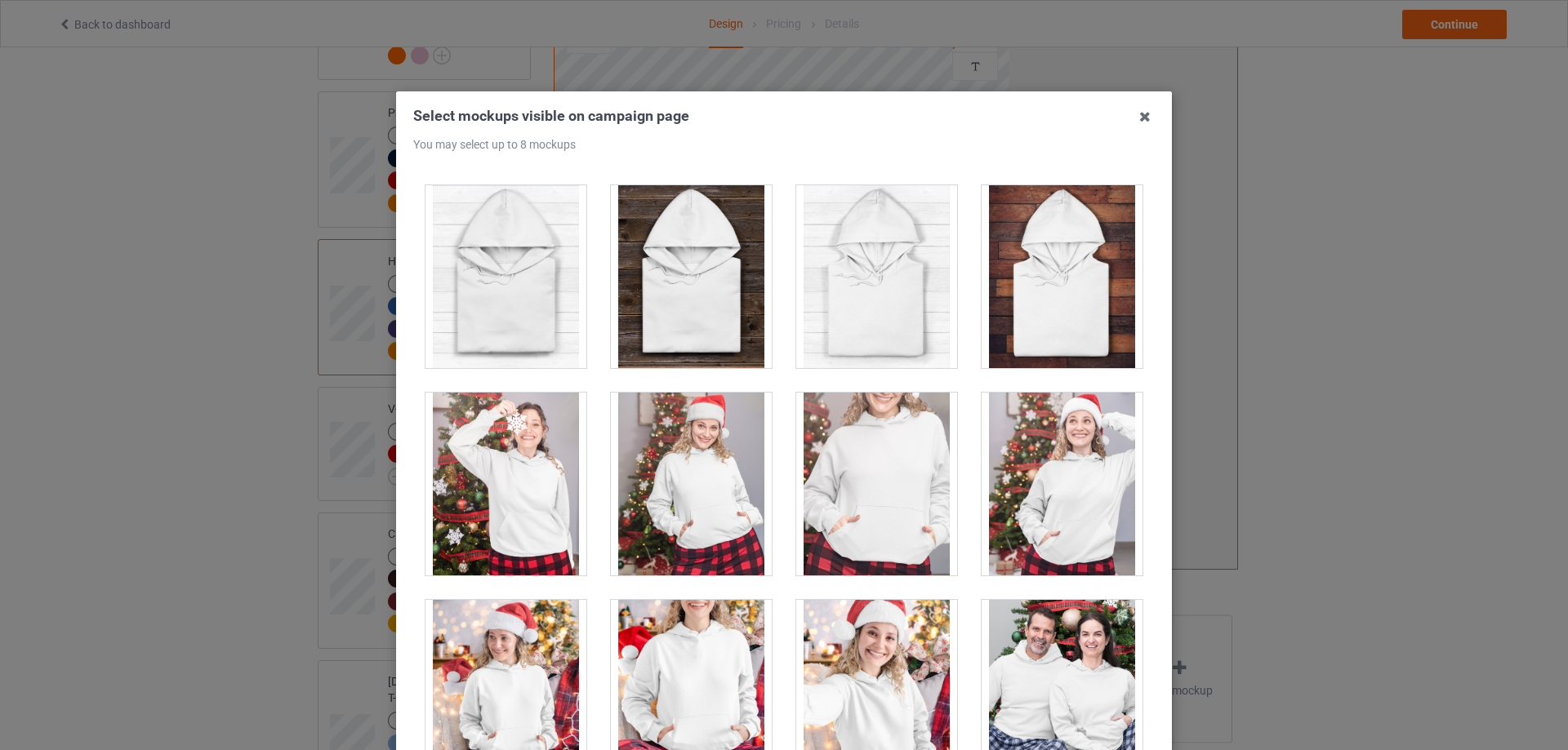
scroll to position [10286, 0]
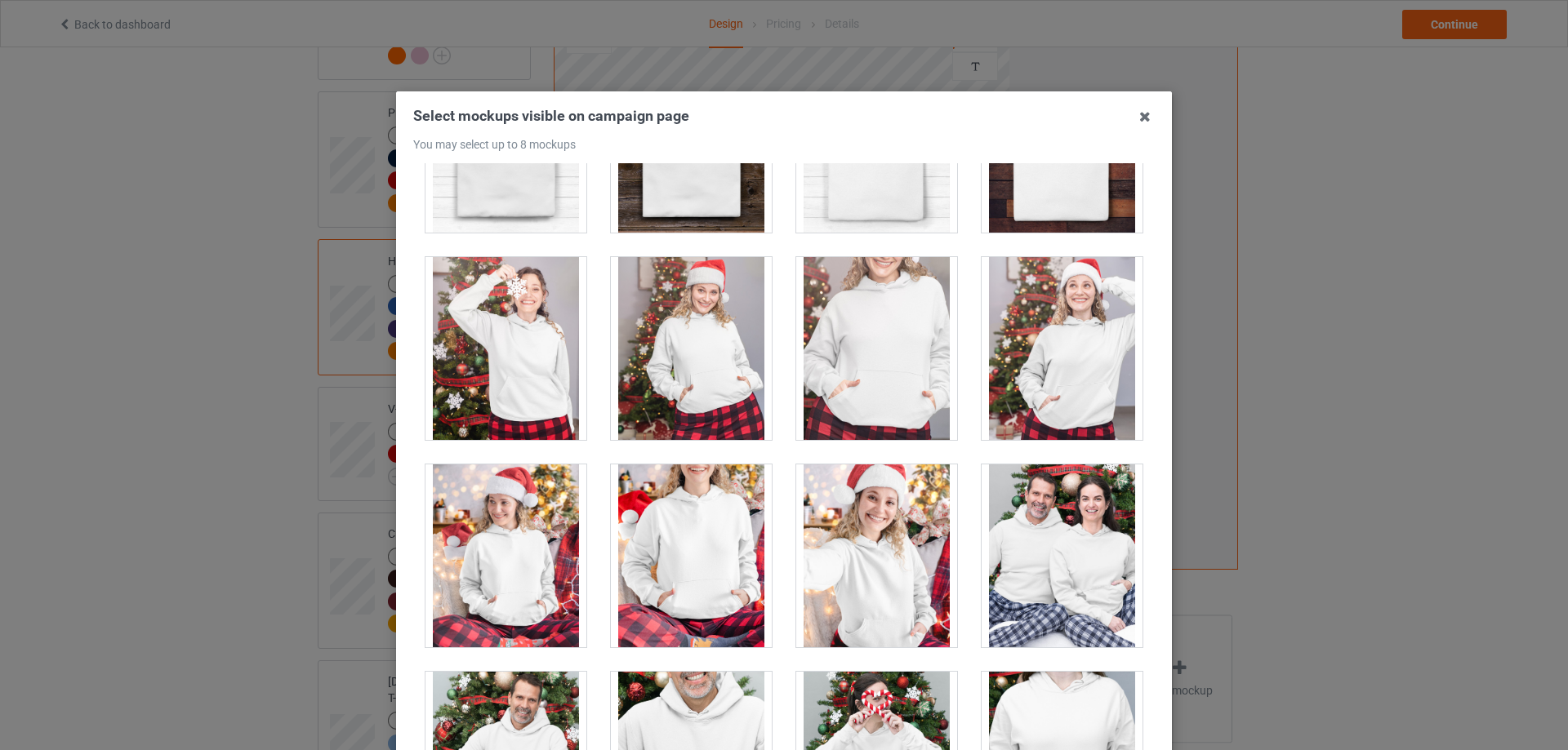
click at [890, 388] on div at bounding box center [877, 348] width 161 height 182
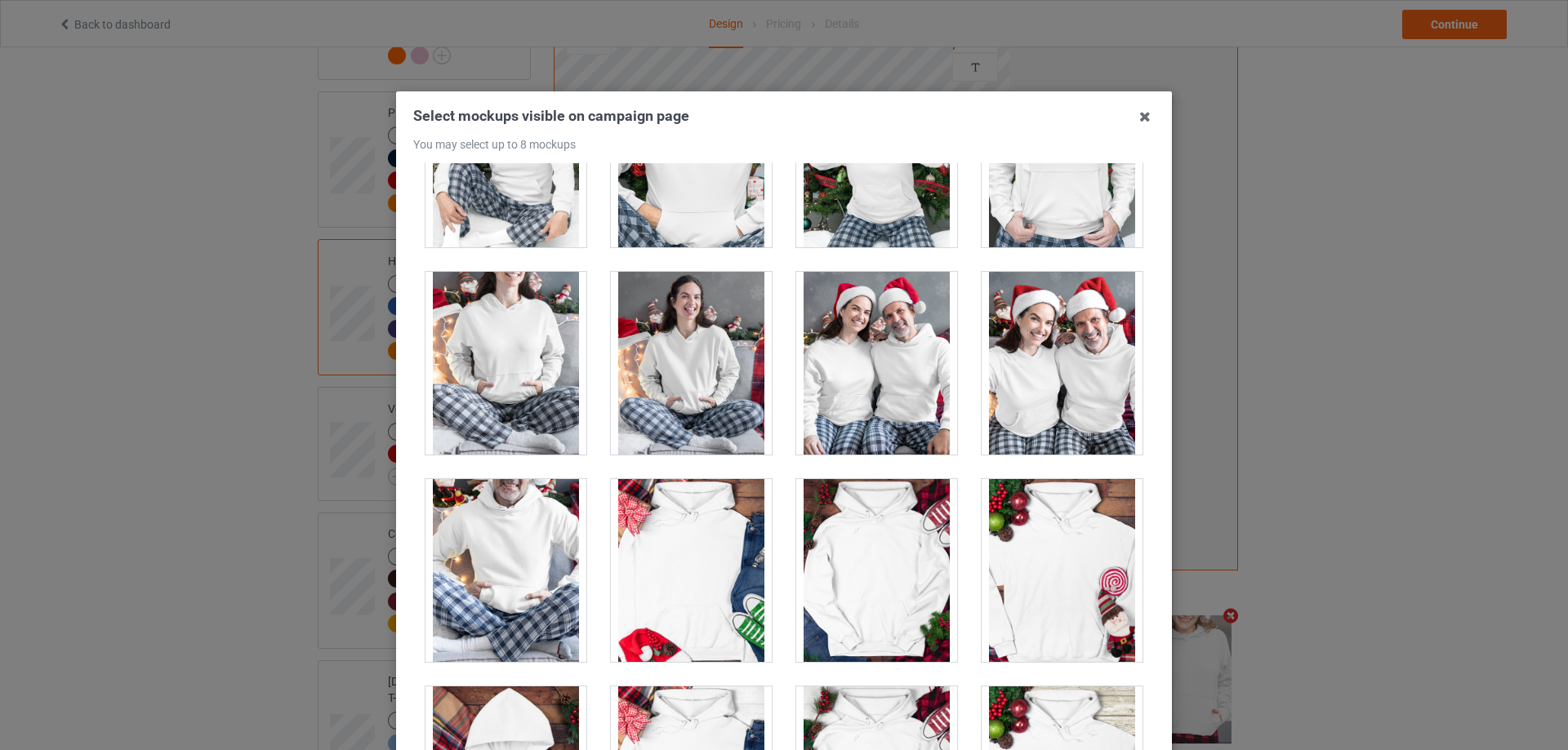
scroll to position [10858, 0]
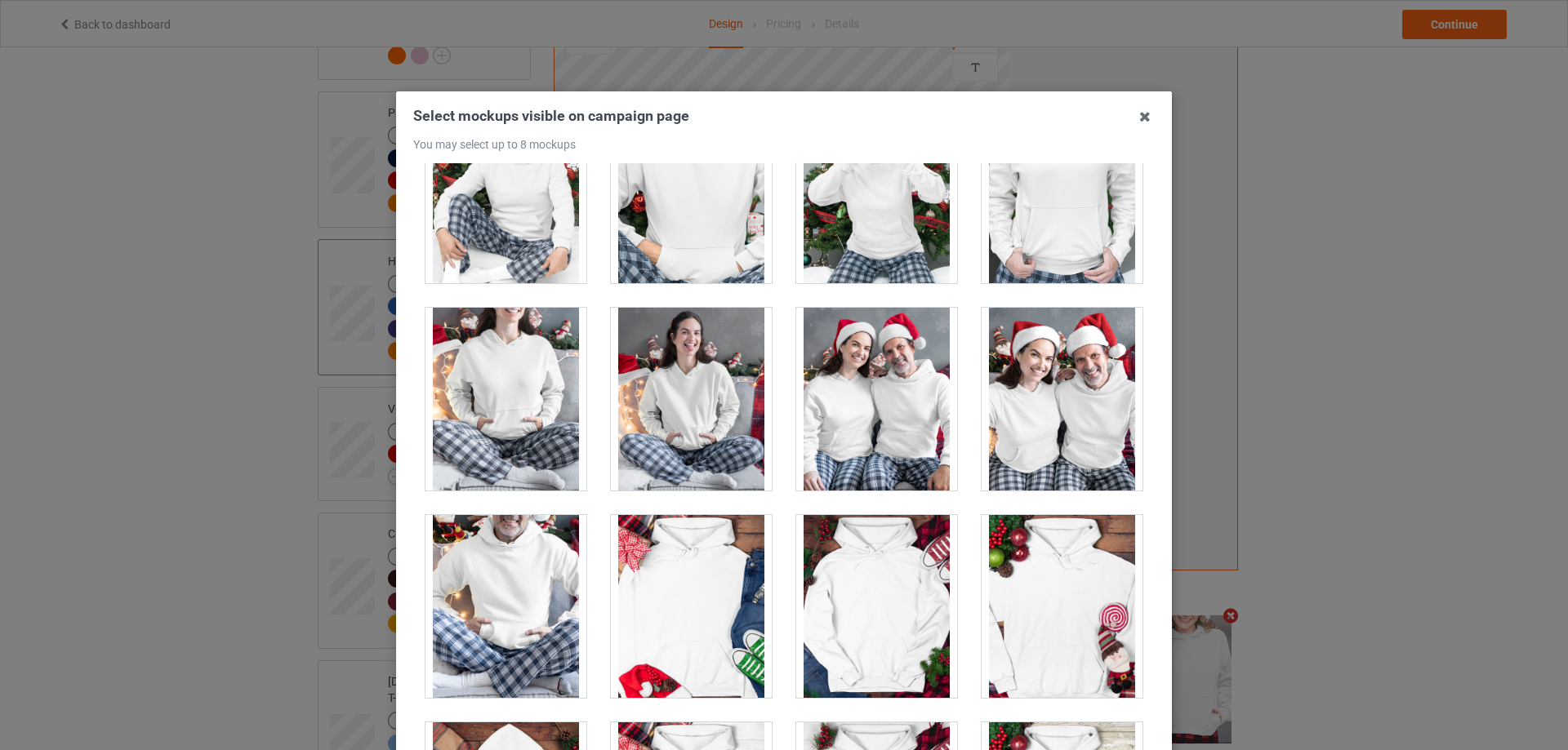
click at [889, 415] on div at bounding box center [877, 399] width 161 height 182
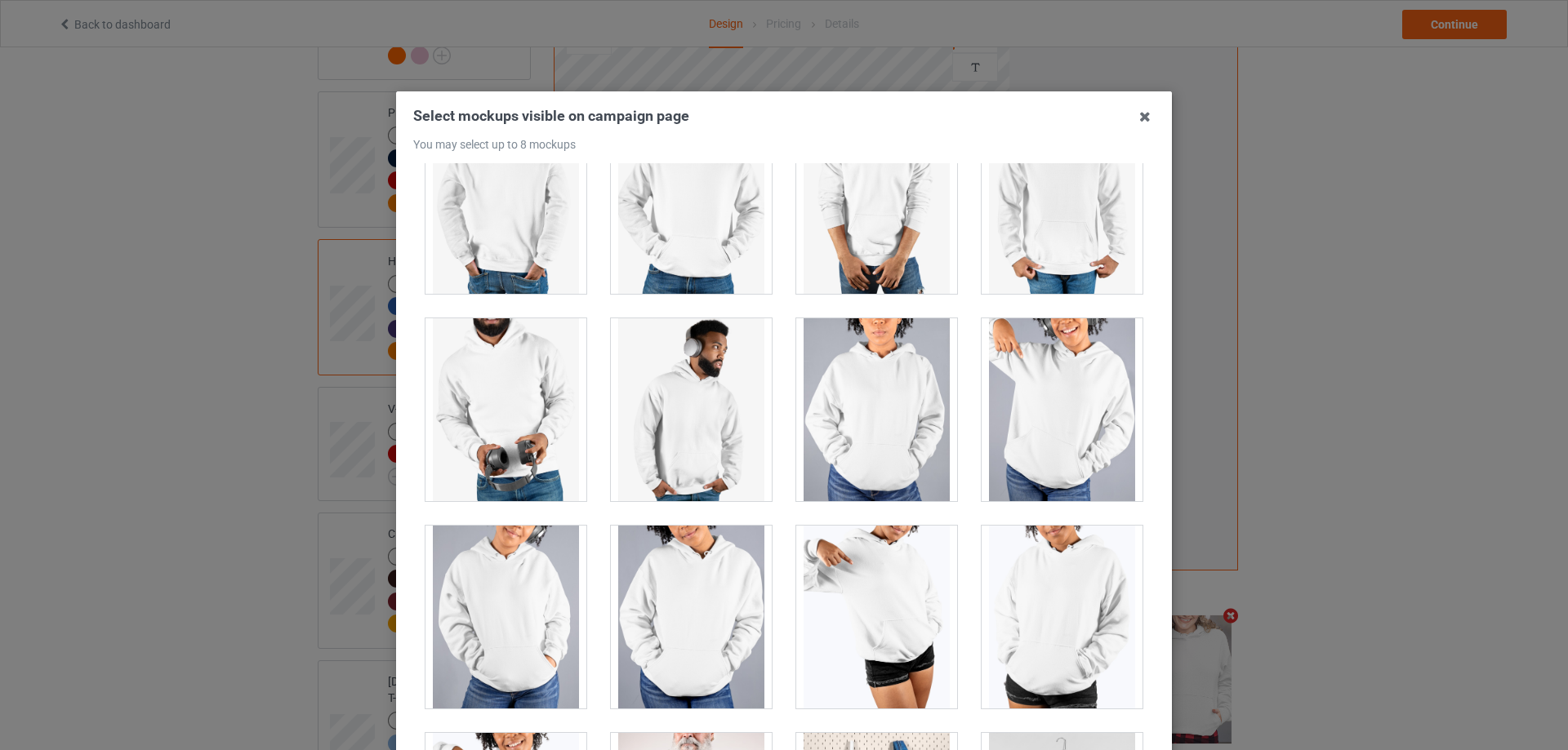
scroll to position [13916, 0]
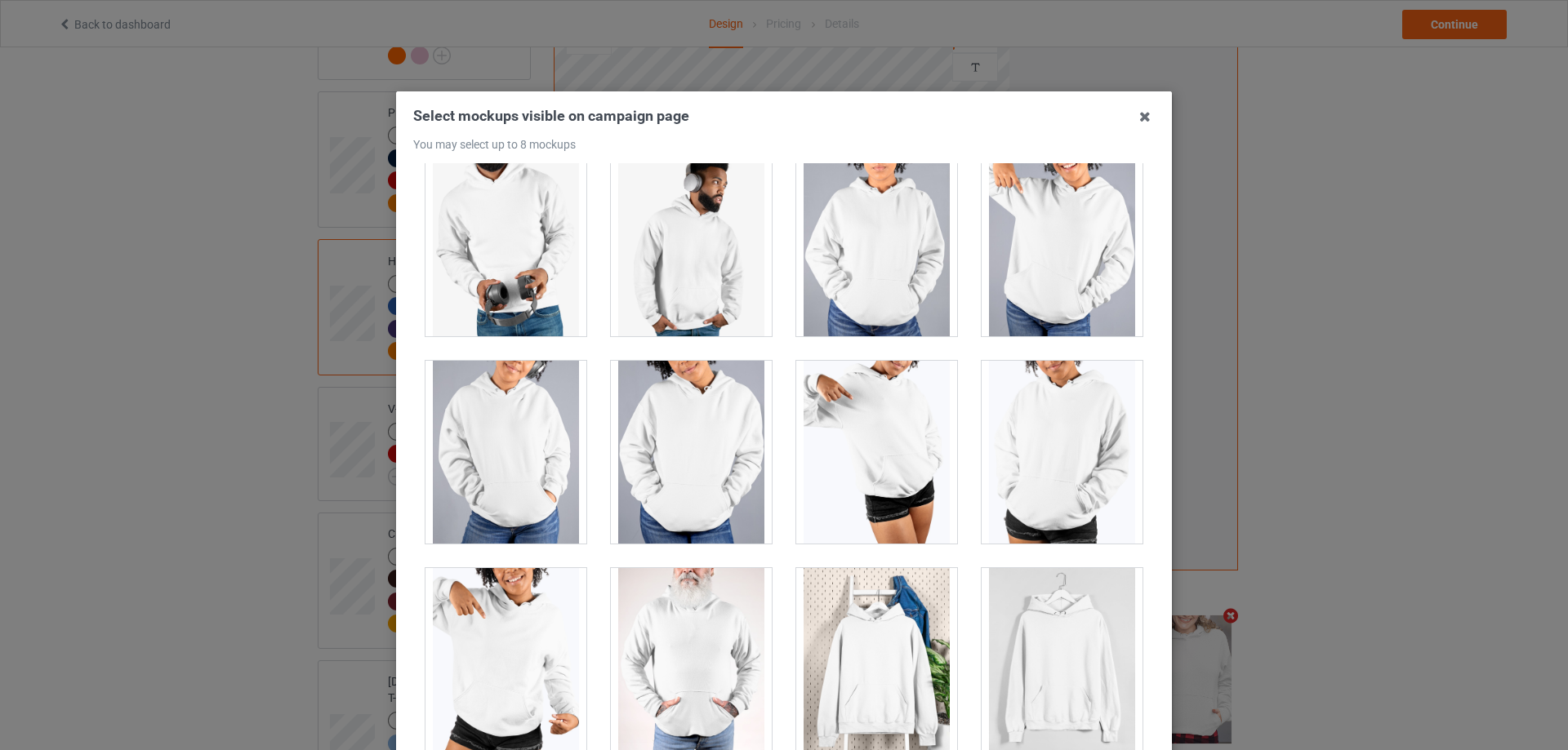
click at [1063, 636] on div at bounding box center [1062, 659] width 161 height 182
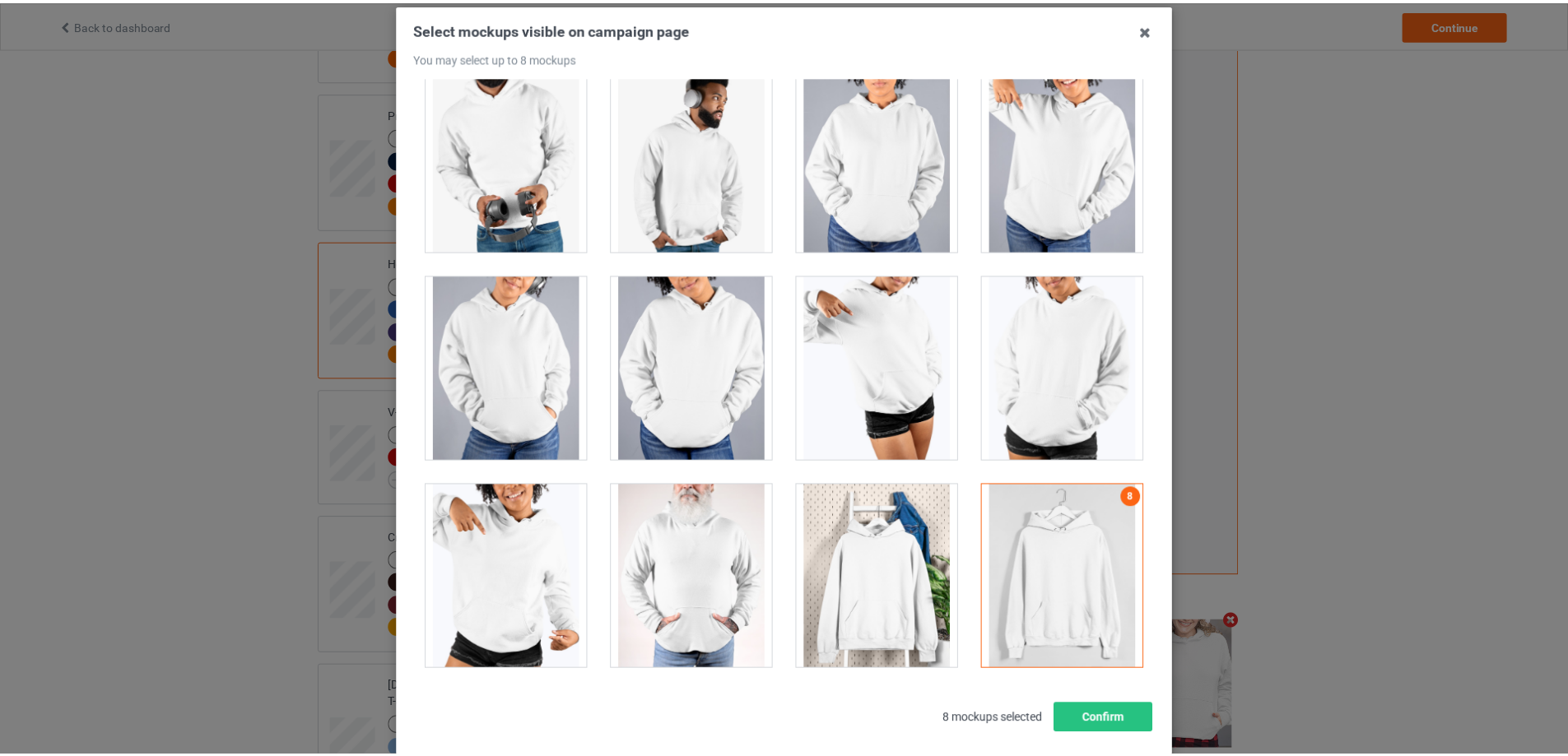
scroll to position [181, 0]
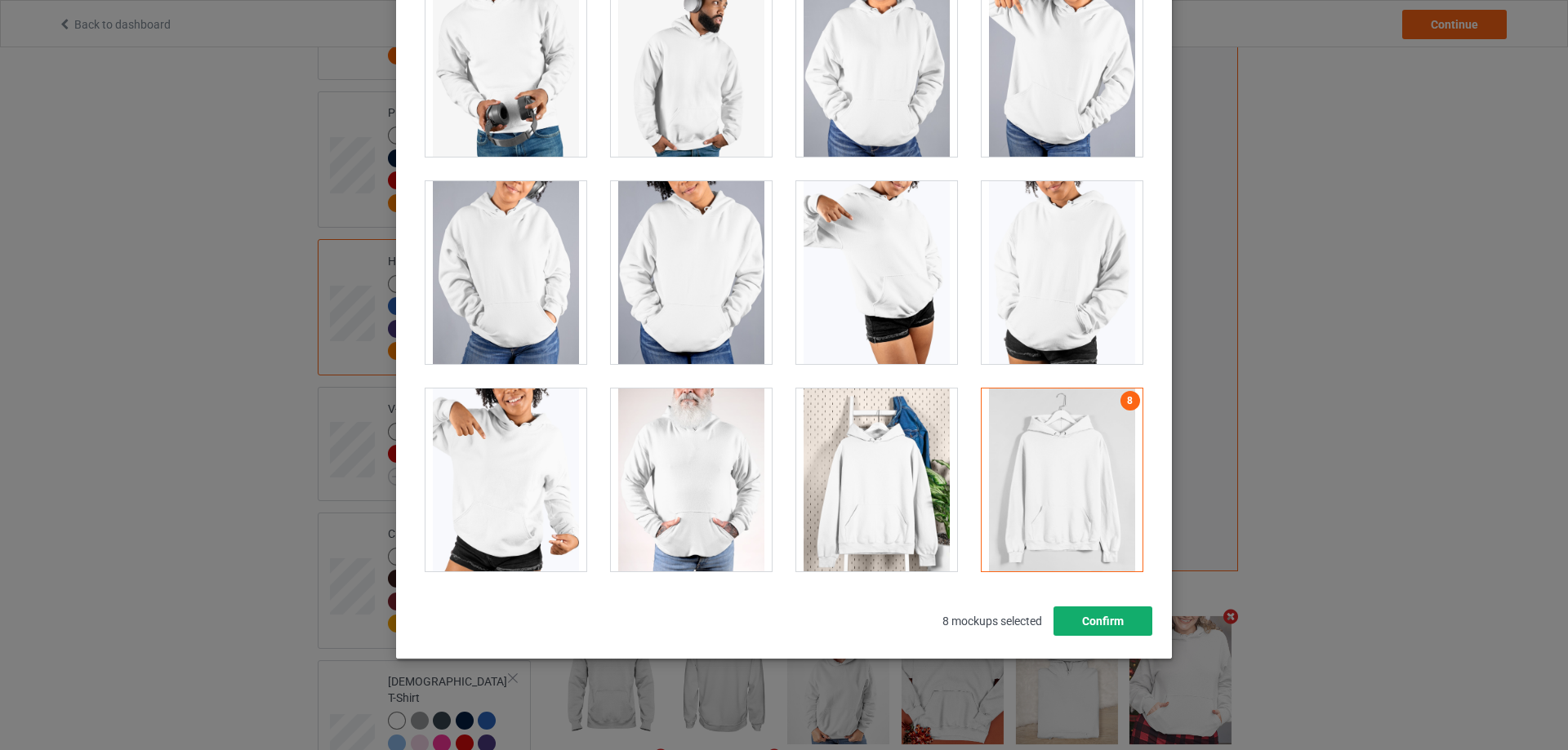
click at [1097, 626] on button "Confirm" at bounding box center [1102, 622] width 99 height 30
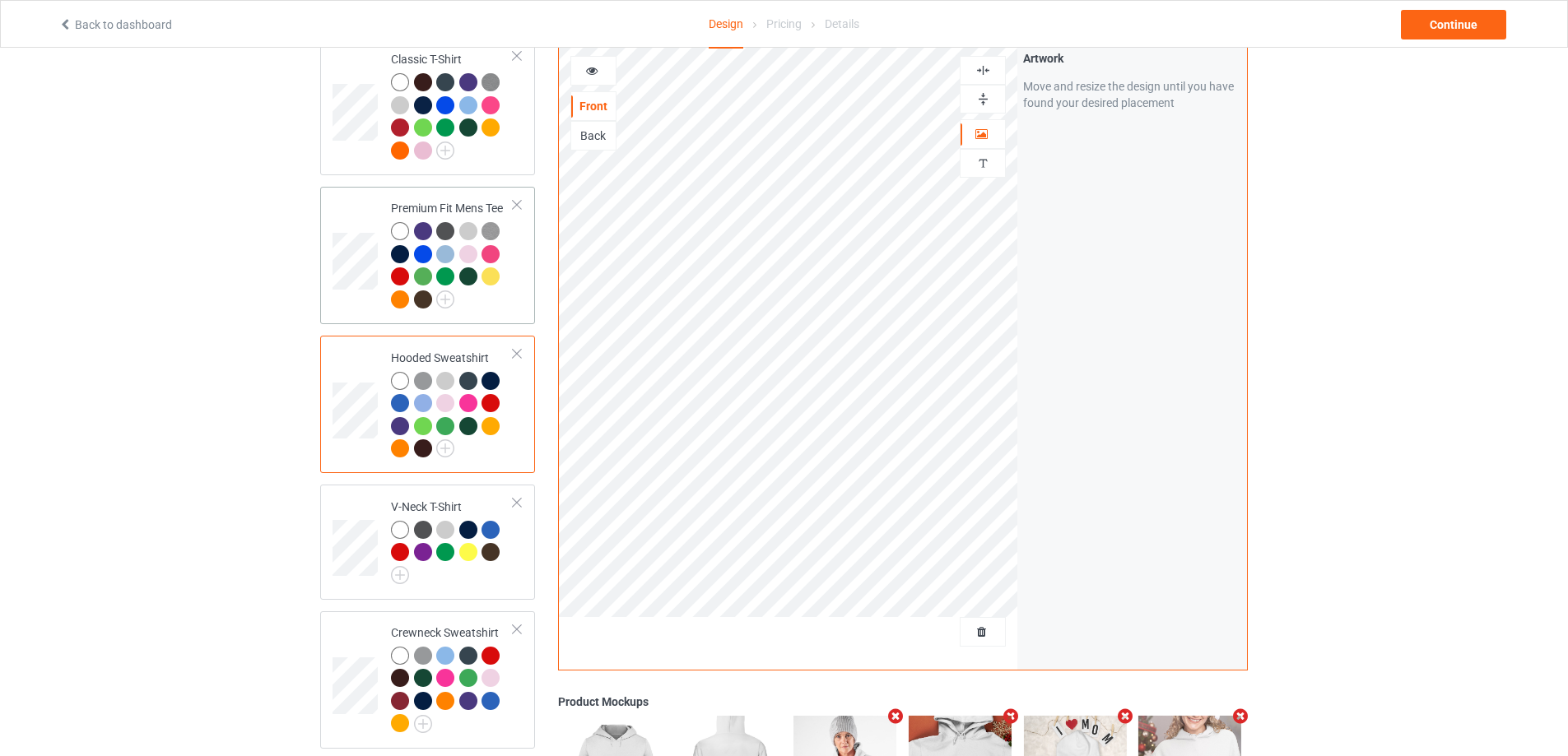
scroll to position [76, 0]
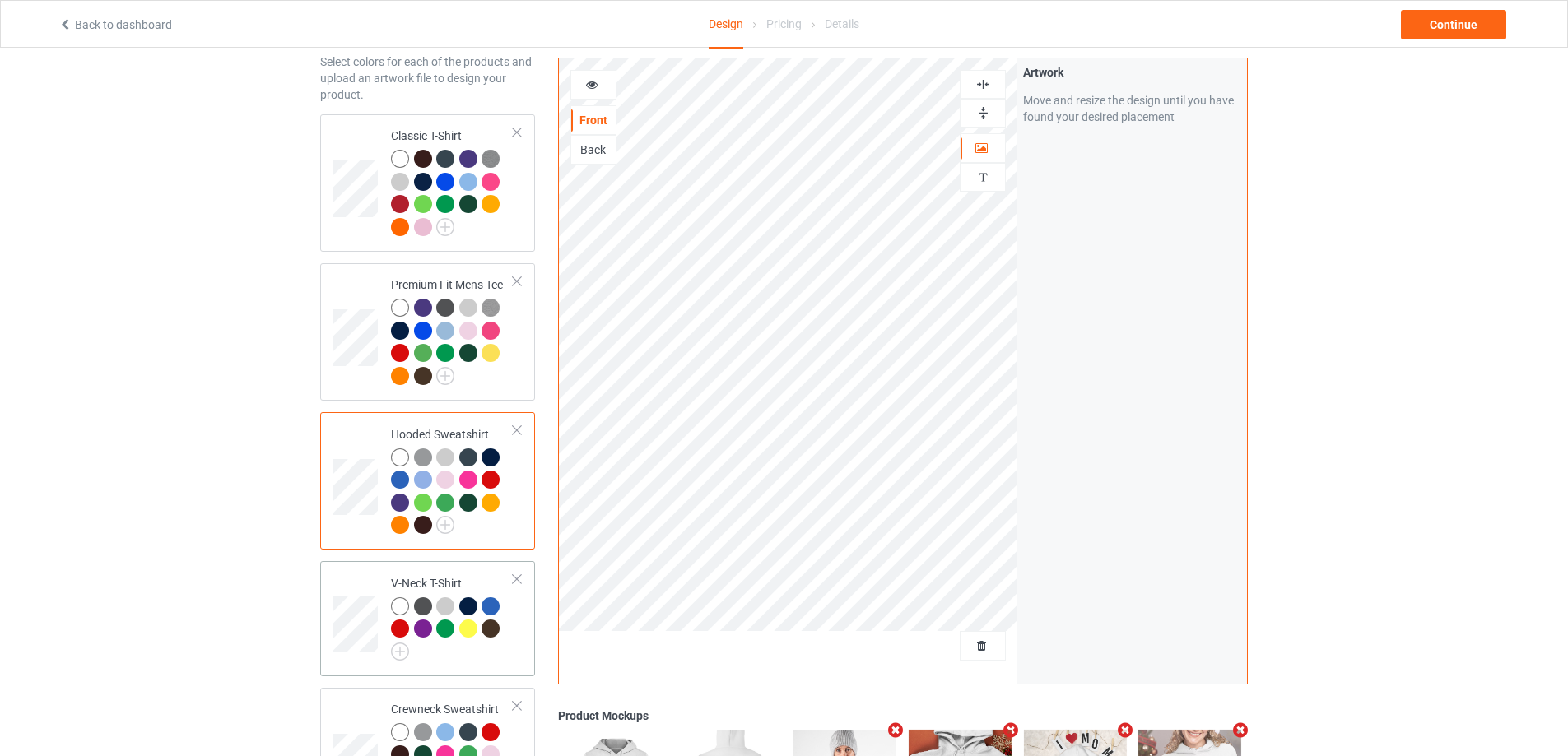
click at [356, 592] on td at bounding box center [357, 618] width 49 height 101
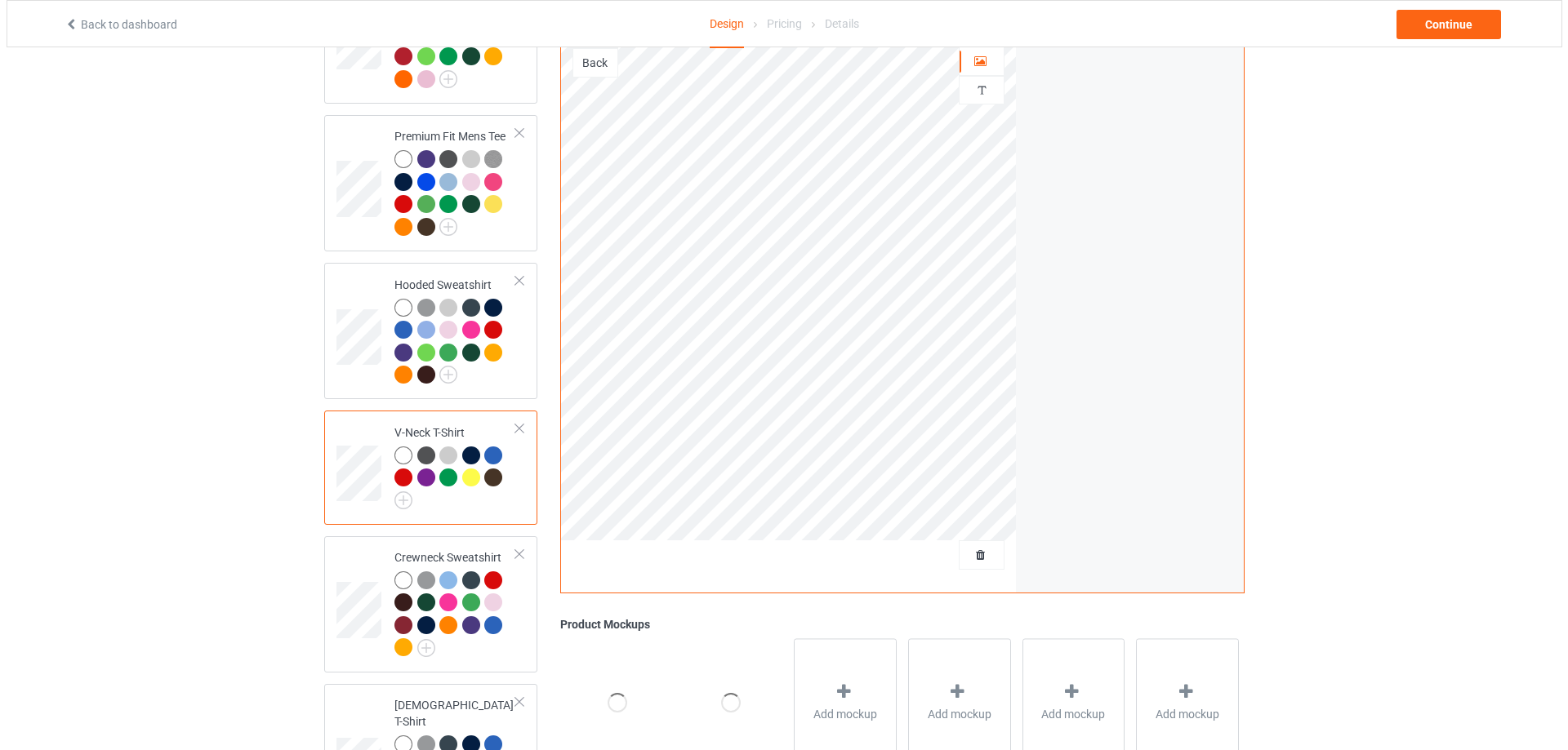
scroll to position [402, 0]
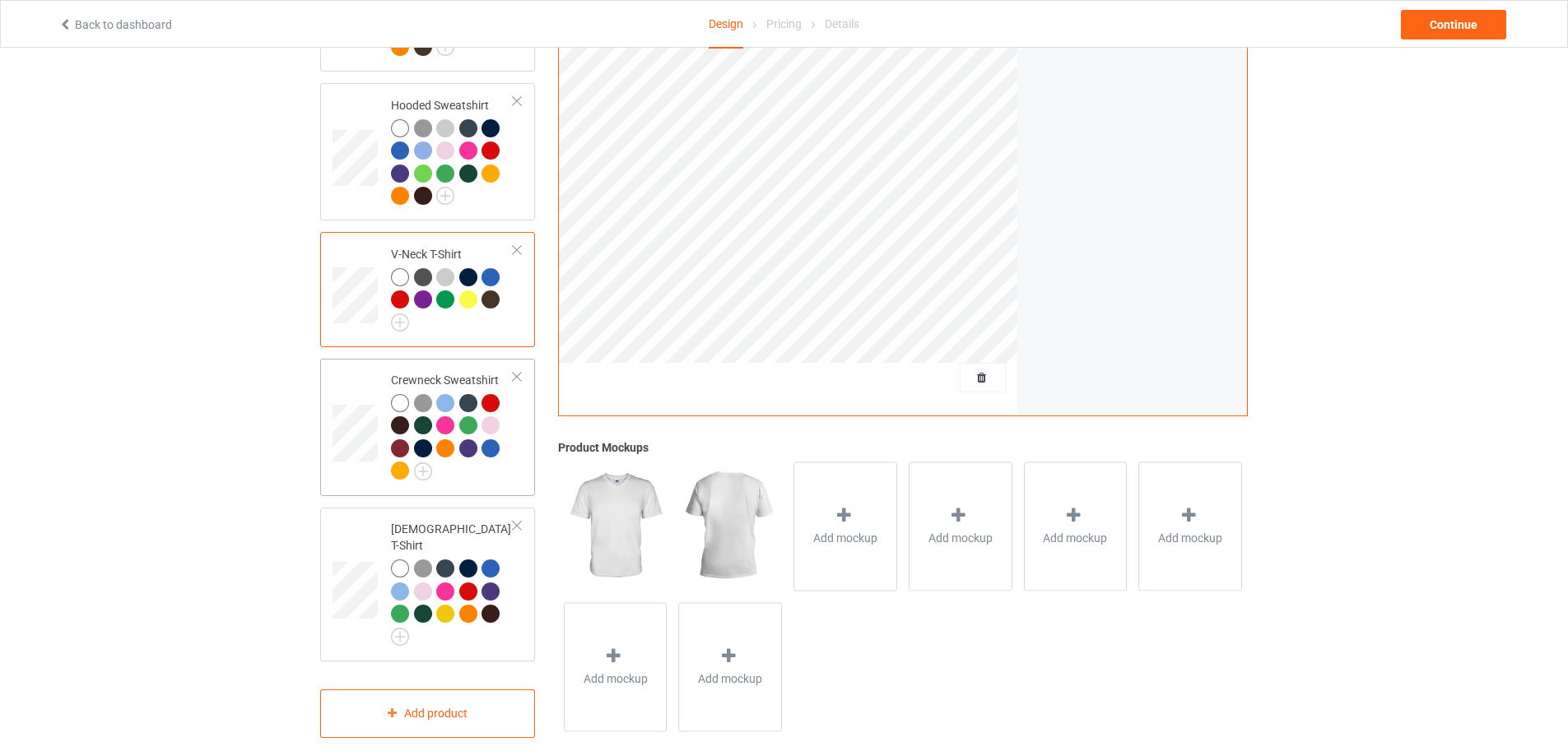
click at [357, 390] on td at bounding box center [357, 427] width 49 height 124
click at [868, 496] on div "Add mockup" at bounding box center [845, 526] width 104 height 129
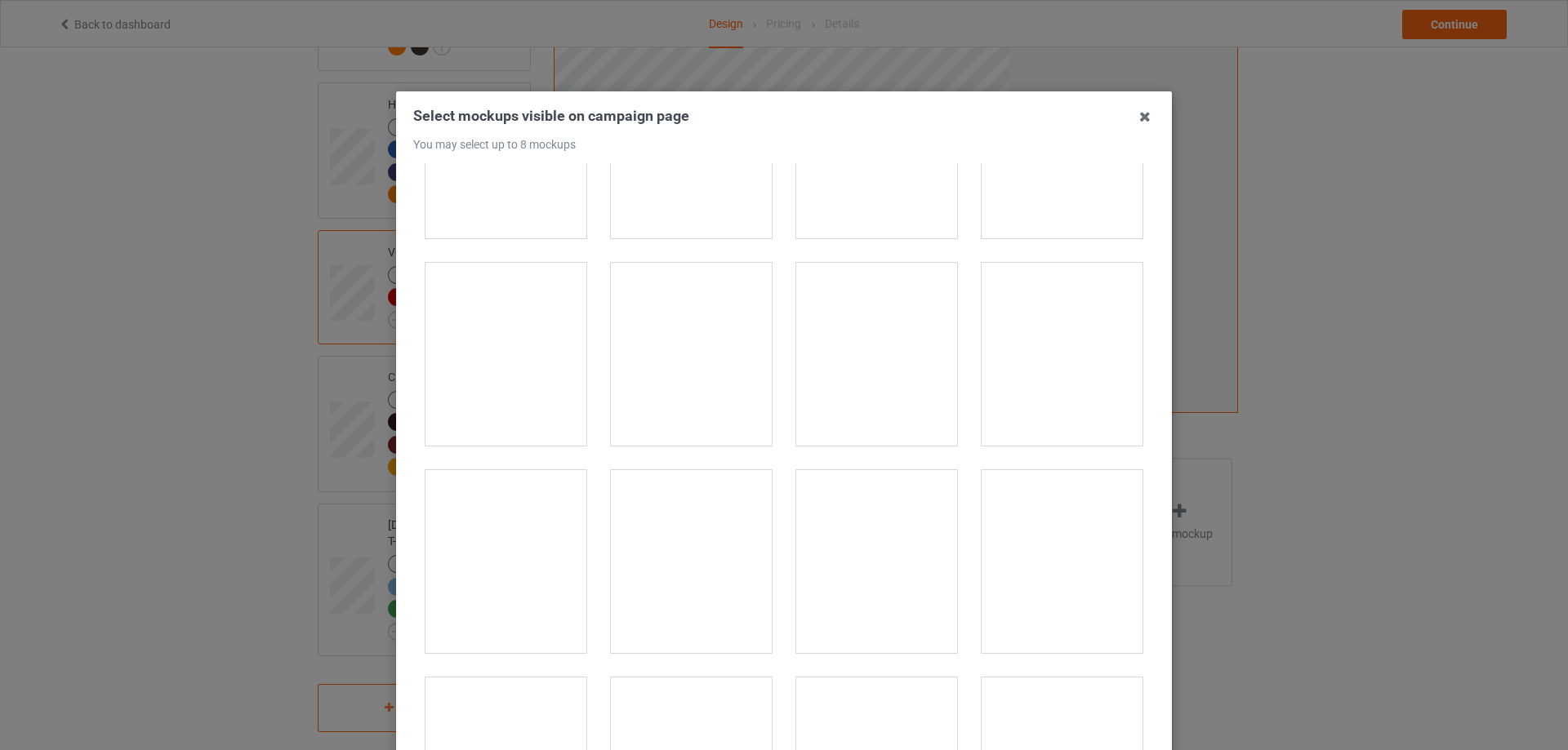
scroll to position [1796, 0]
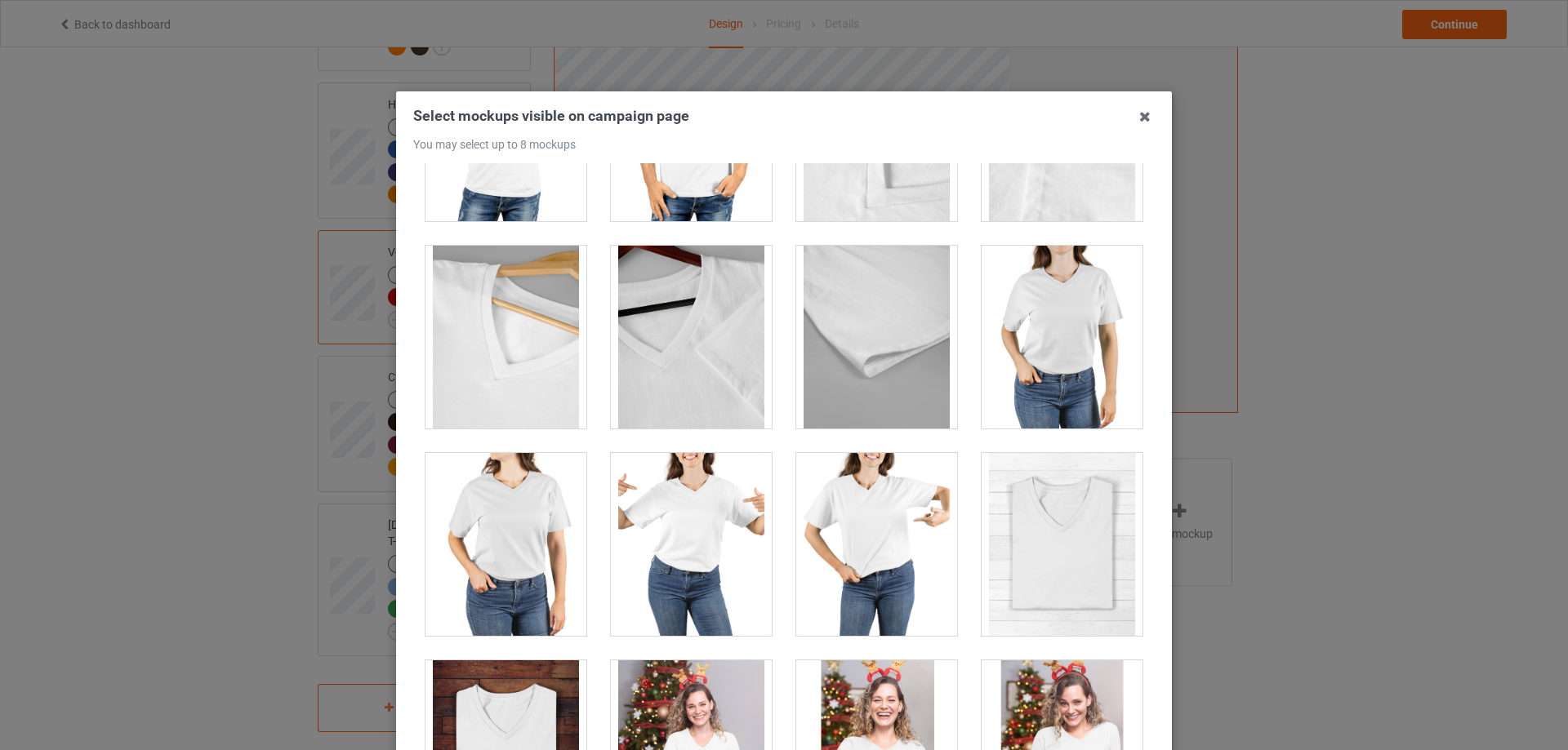
click at [842, 501] on div at bounding box center [877, 544] width 161 height 182
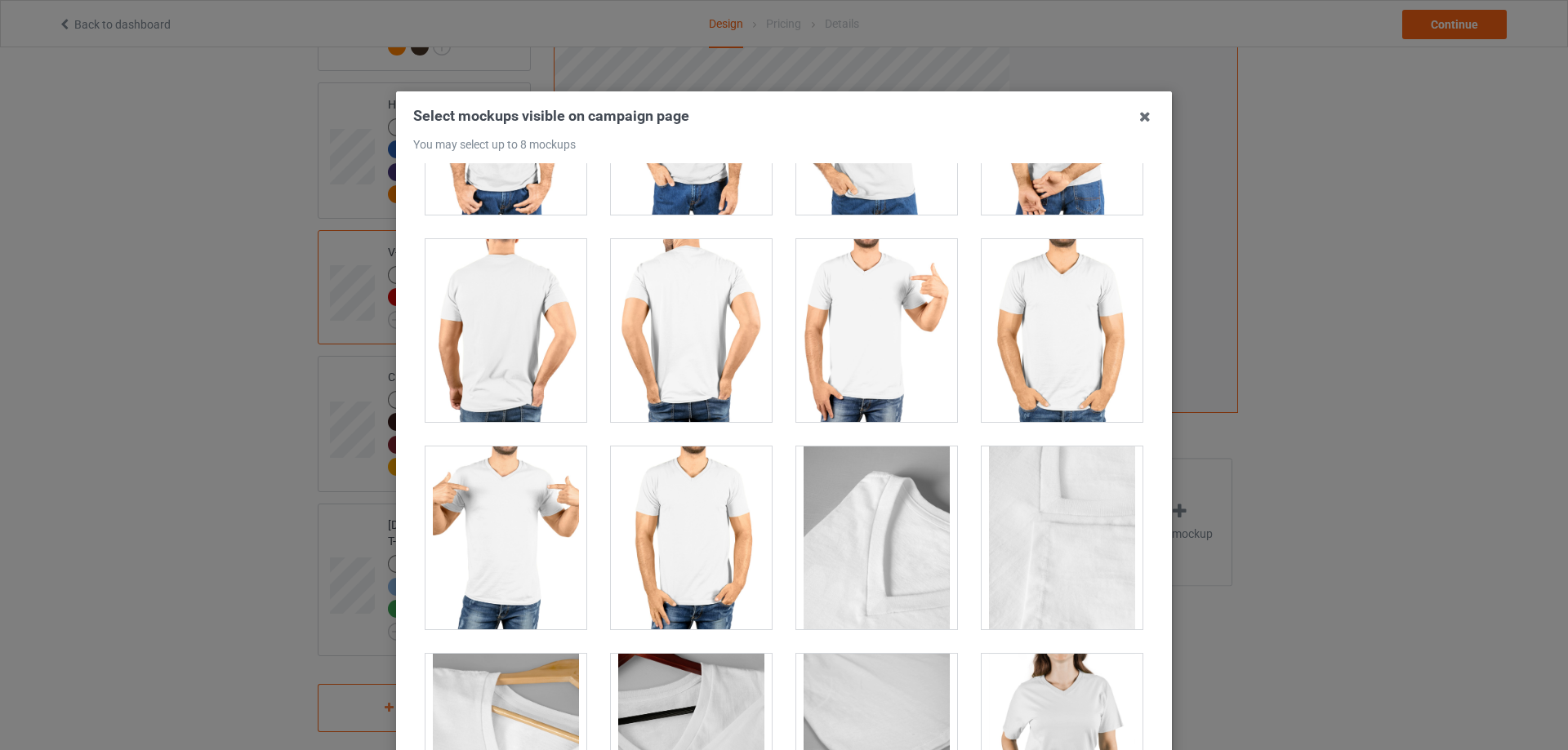
click at [550, 482] on div at bounding box center [506, 537] width 161 height 182
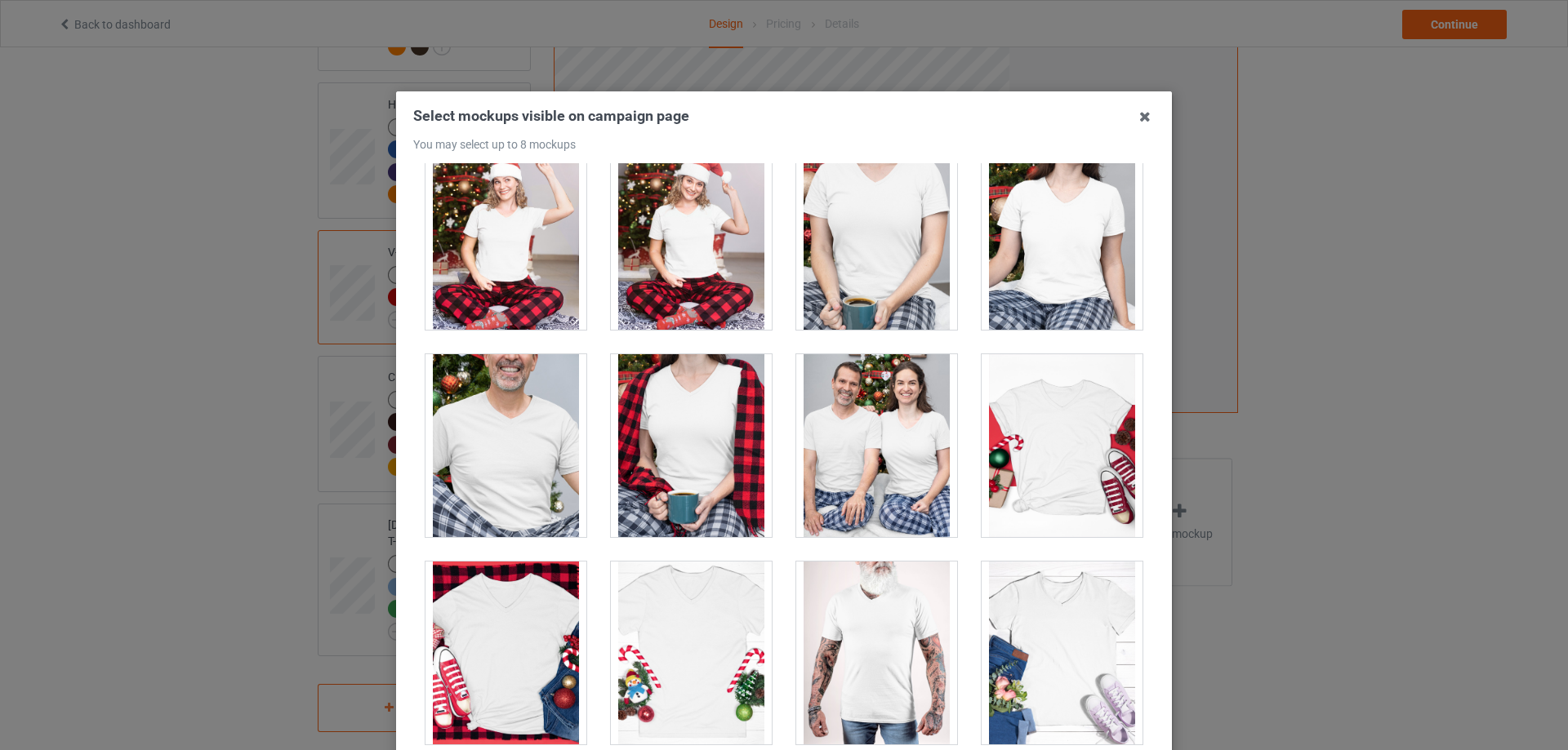
click at [895, 481] on div at bounding box center [877, 445] width 161 height 182
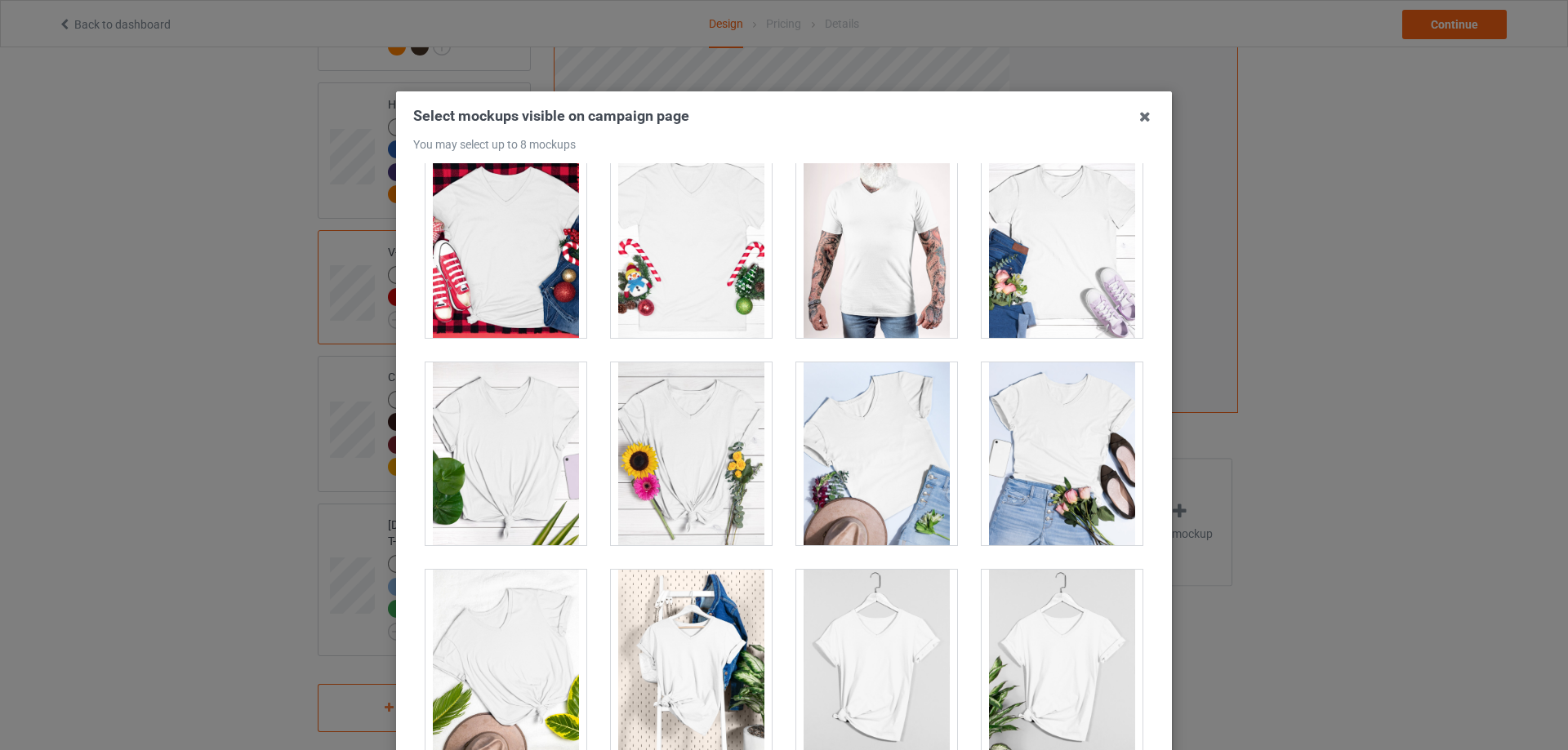
scroll to position [2925, 0]
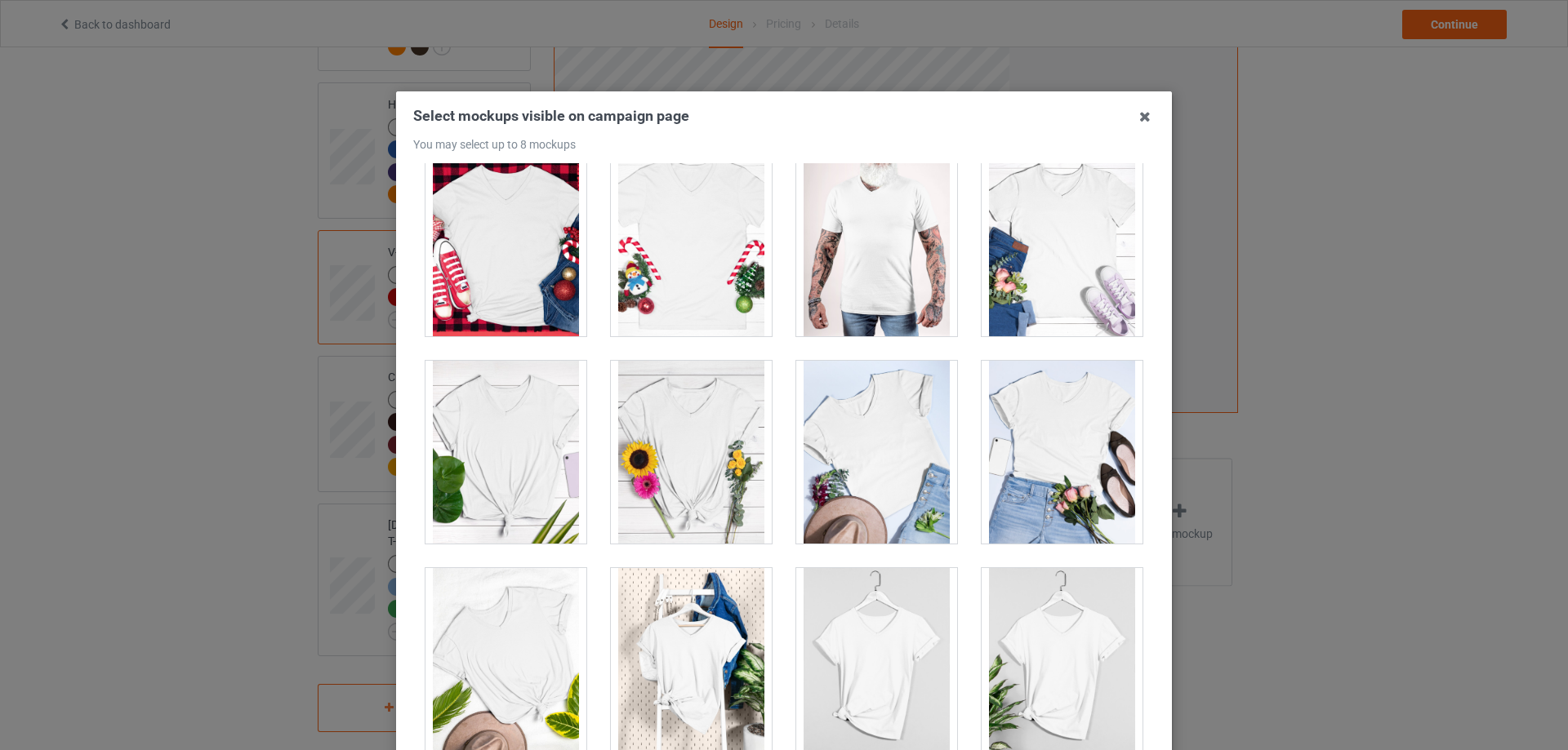
click at [701, 650] on div at bounding box center [691, 659] width 161 height 182
click at [705, 497] on div at bounding box center [691, 451] width 161 height 182
click at [676, 277] on div at bounding box center [691, 244] width 161 height 182
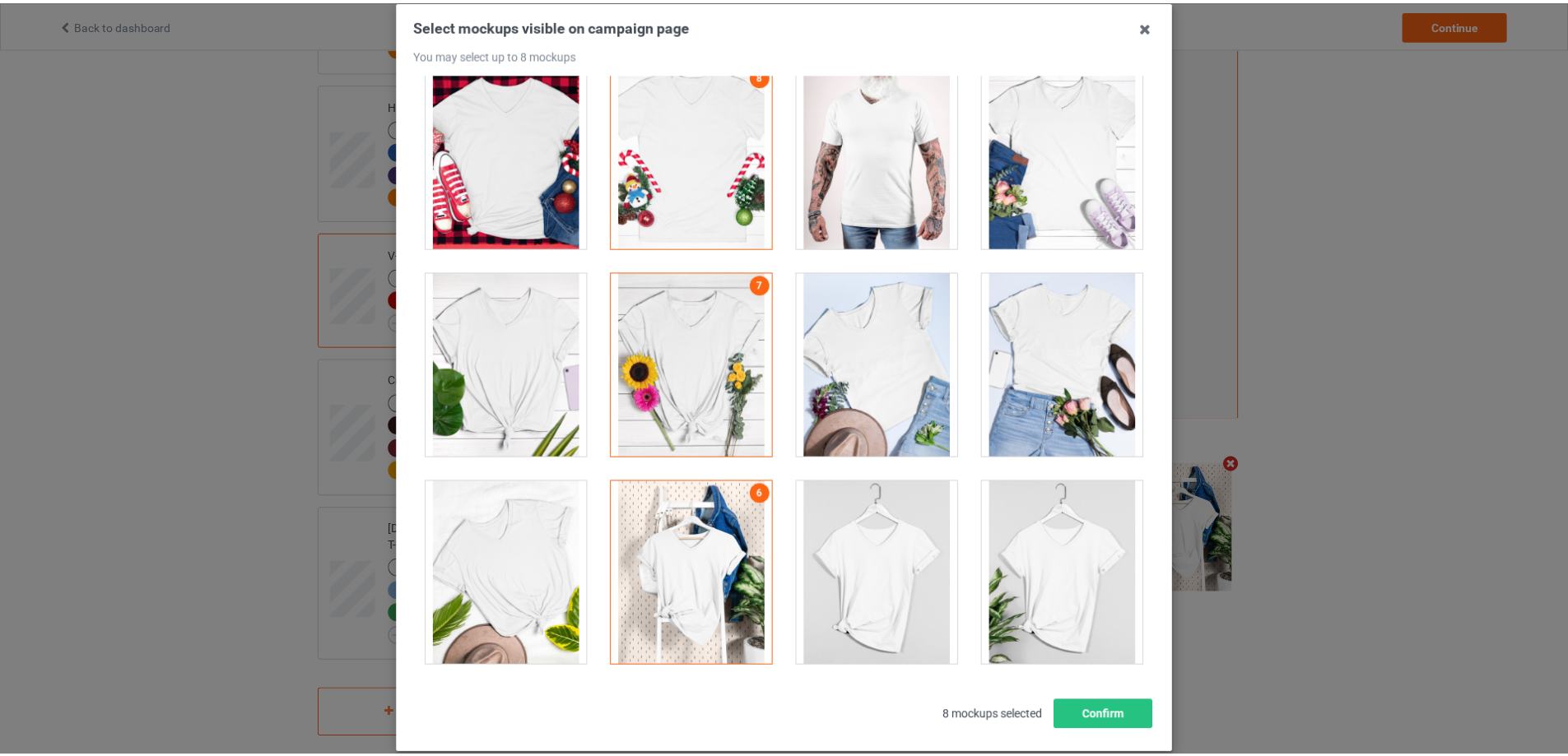
scroll to position [181, 0]
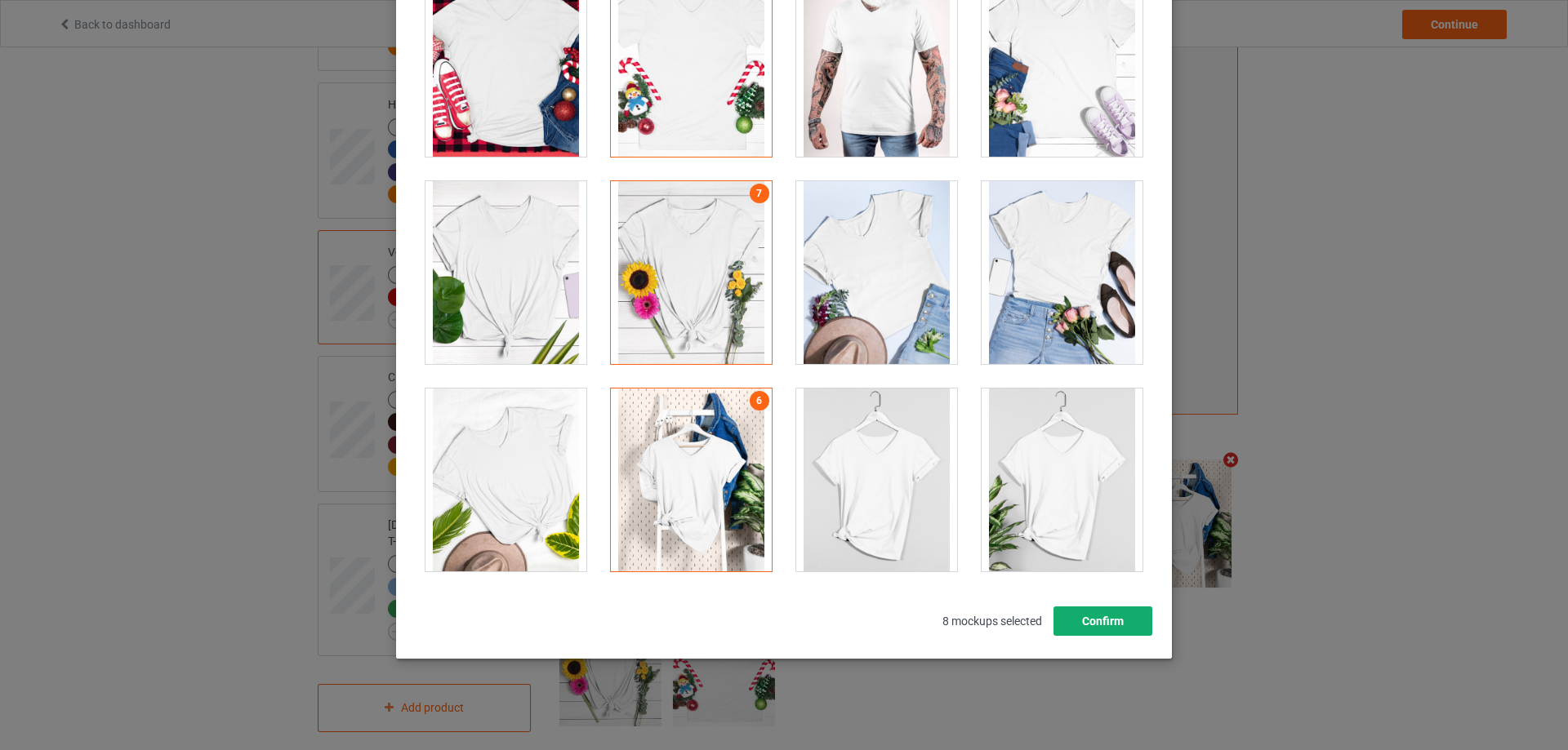
click at [1099, 624] on button "Confirm" at bounding box center [1102, 622] width 99 height 30
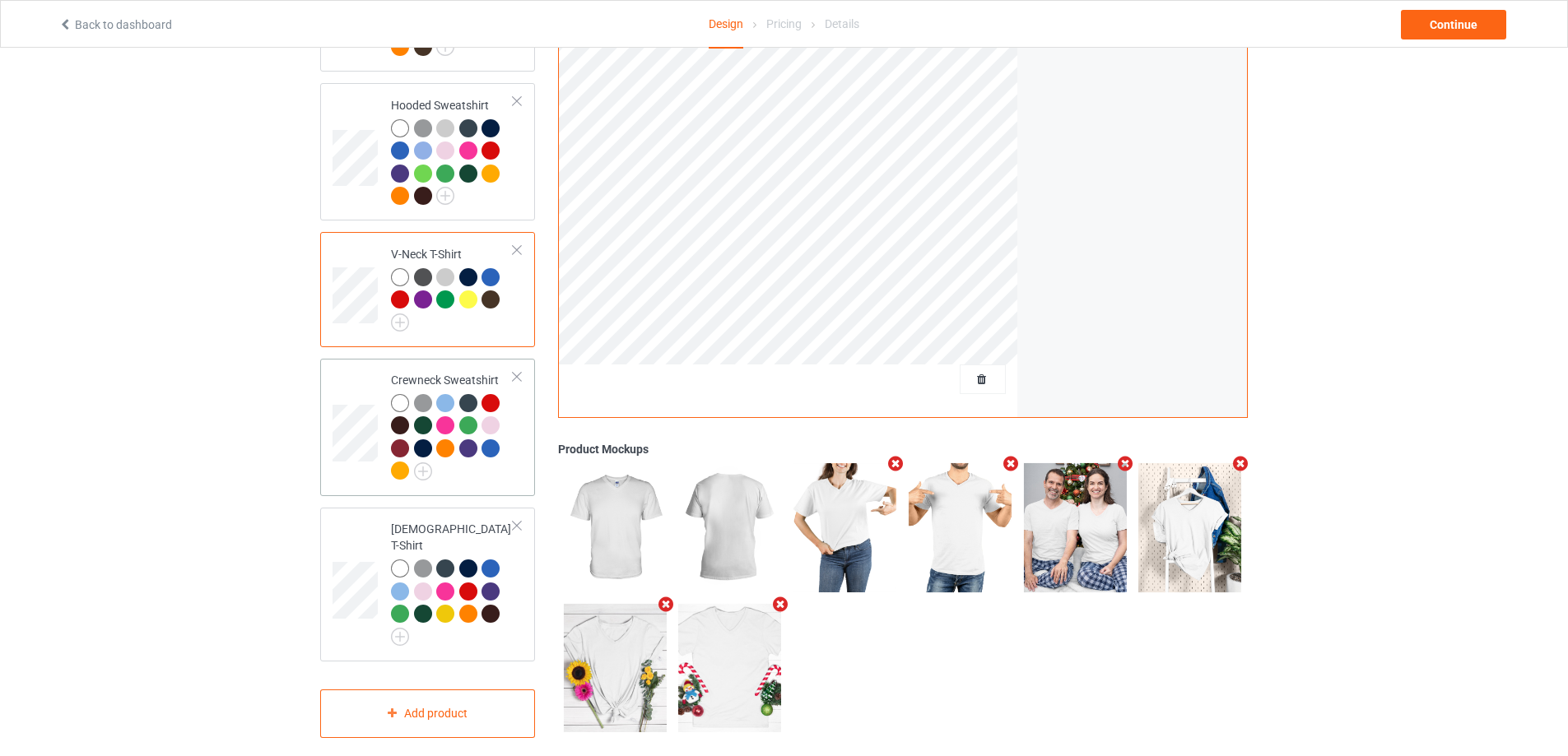
click at [349, 385] on td at bounding box center [357, 427] width 49 height 124
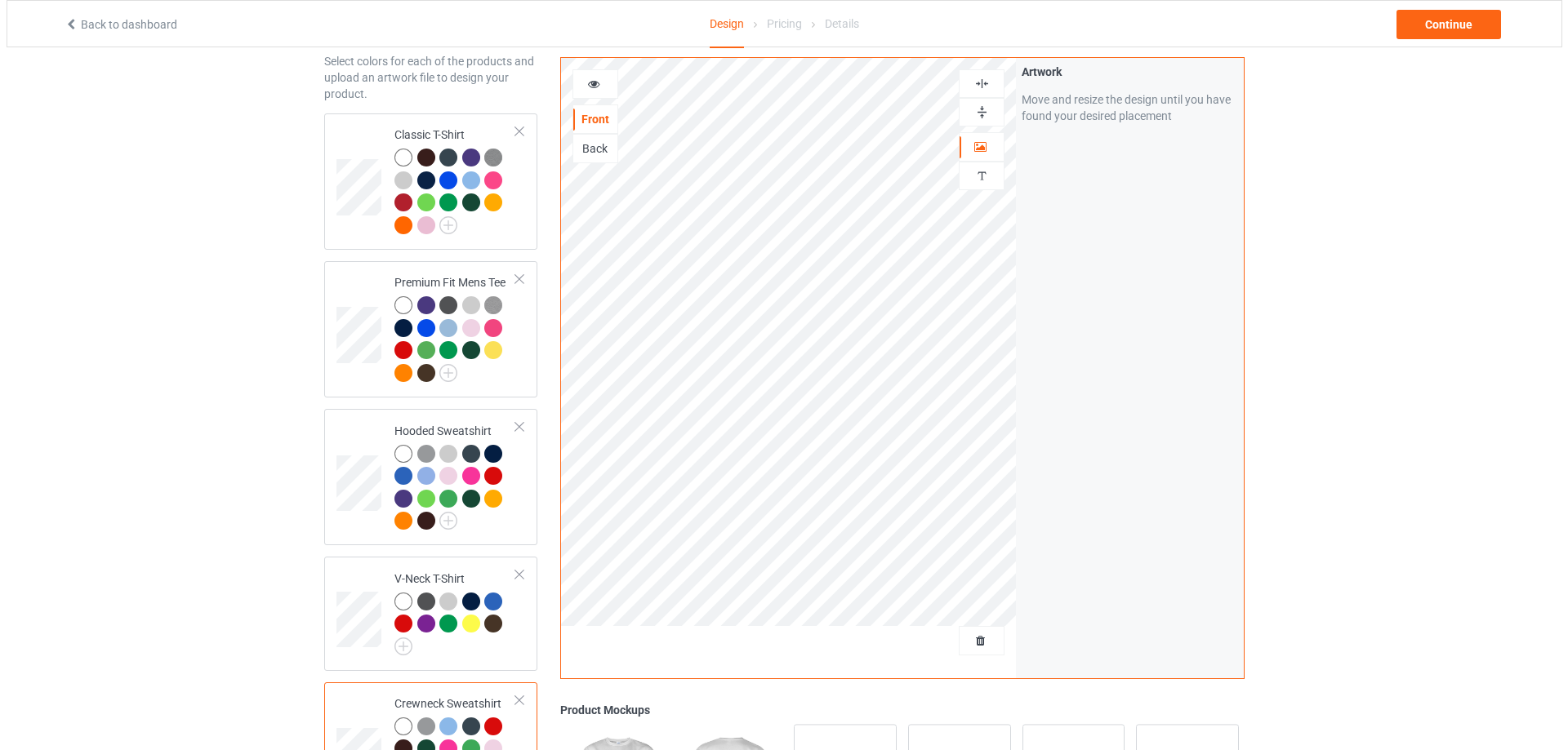
scroll to position [402, 0]
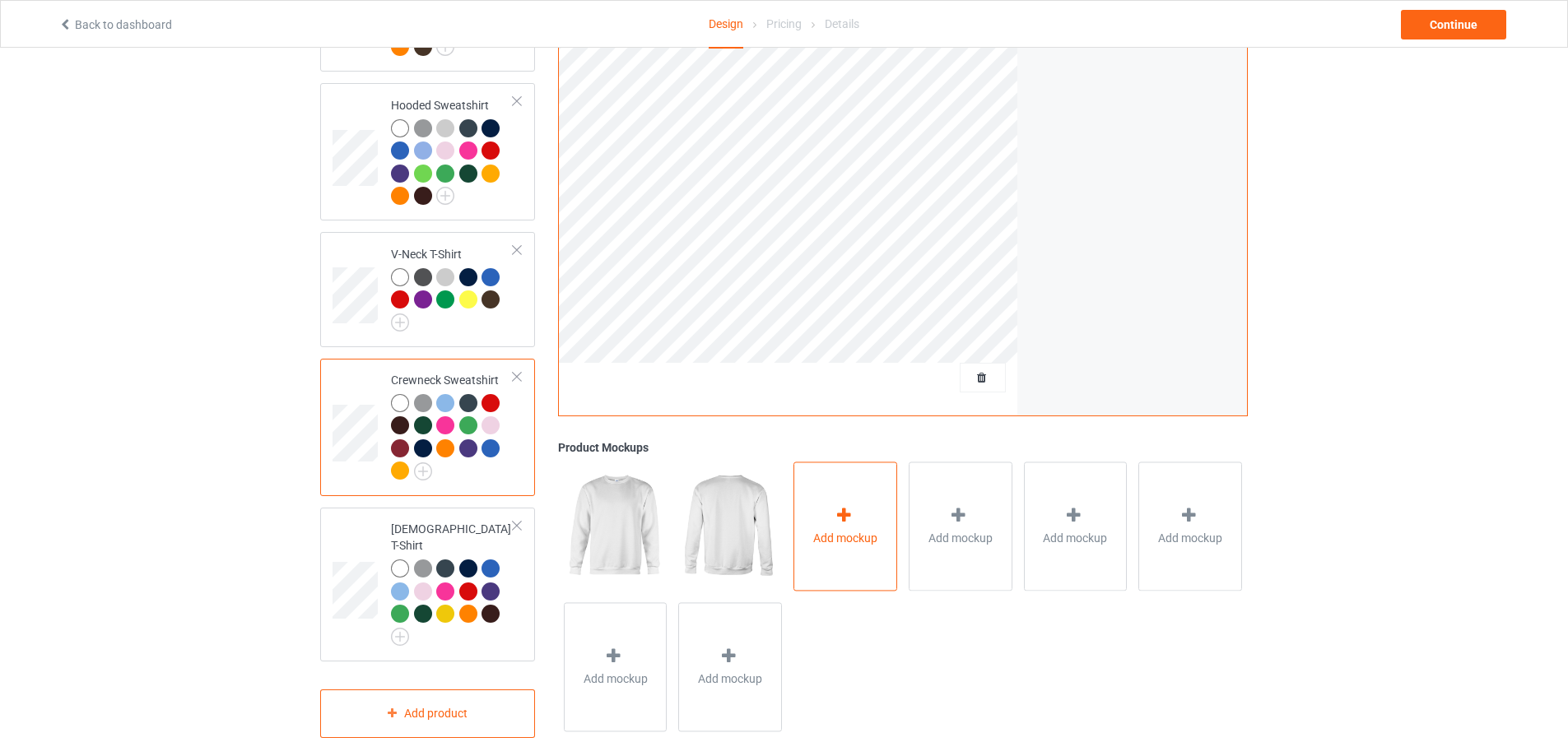
click at [839, 507] on icon at bounding box center [843, 516] width 20 height 18
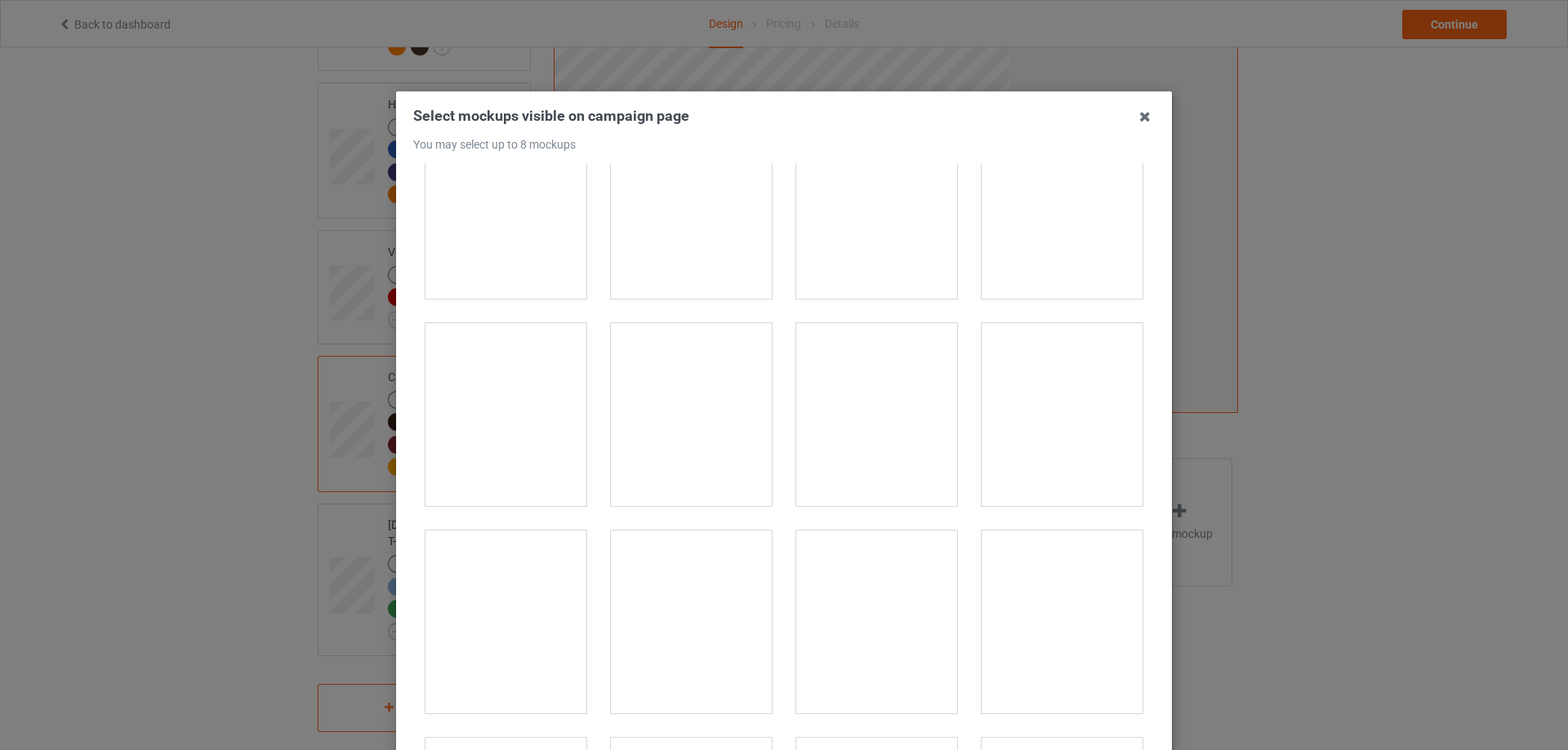
scroll to position [1388, 0]
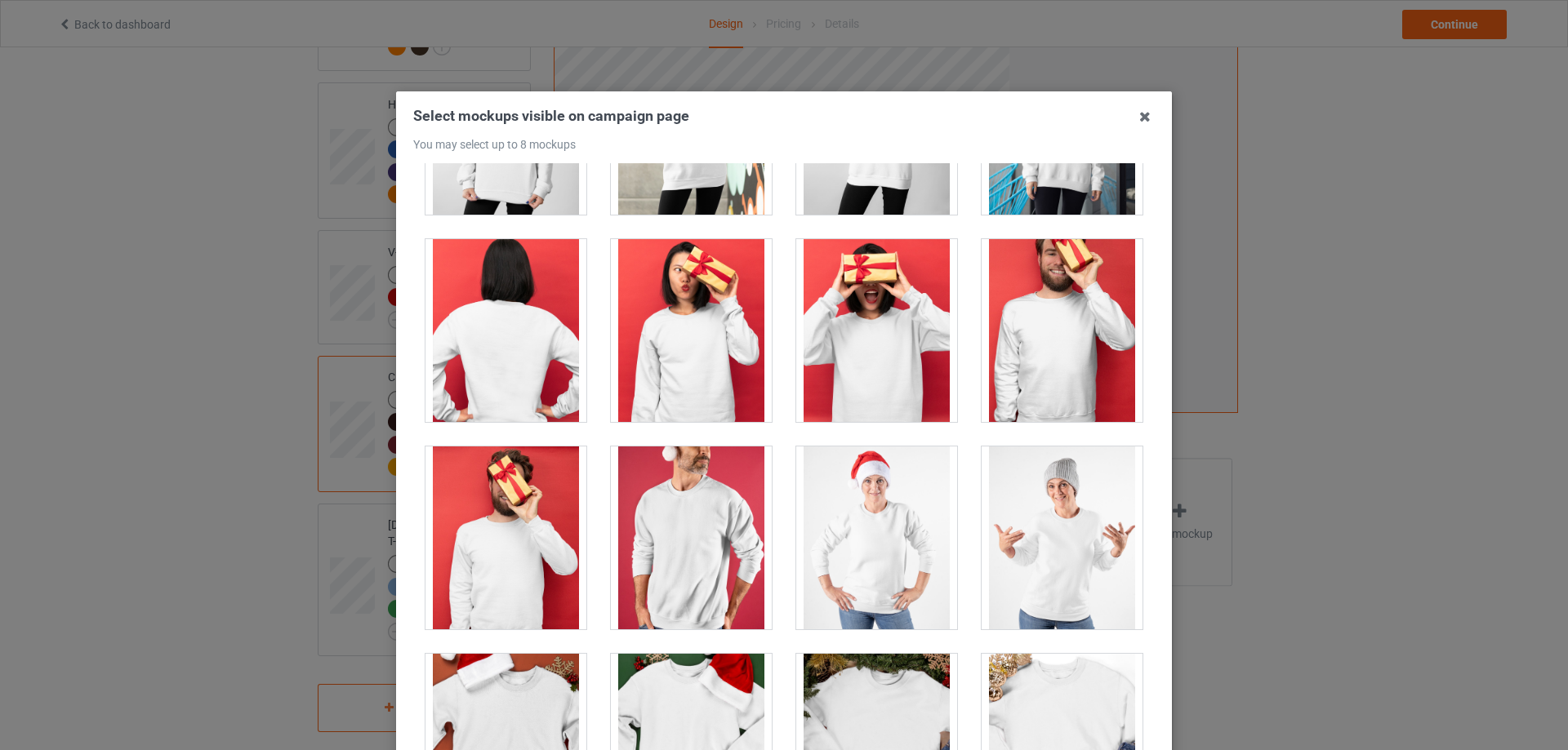
click at [1028, 518] on div at bounding box center [1062, 537] width 161 height 182
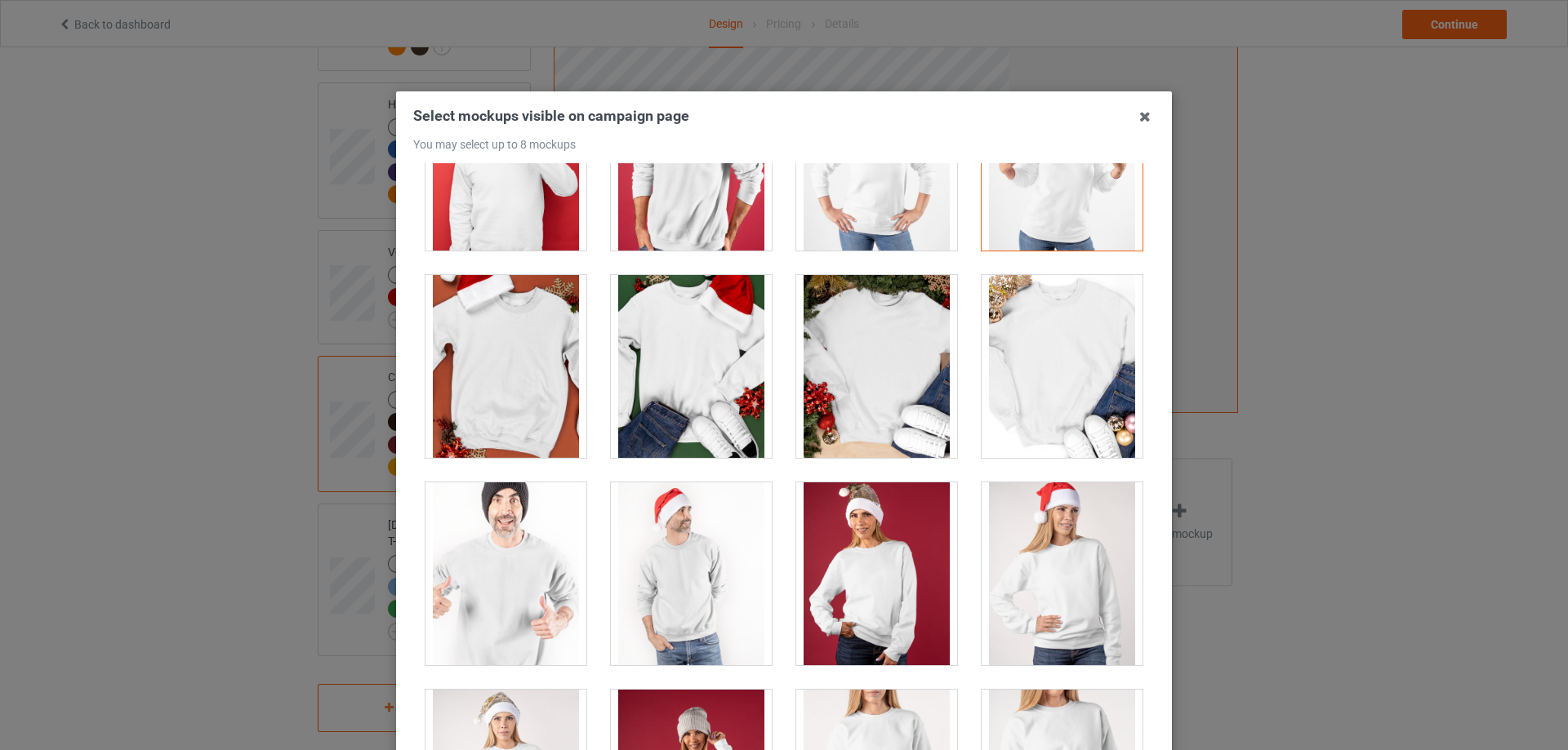
scroll to position [1796, 0]
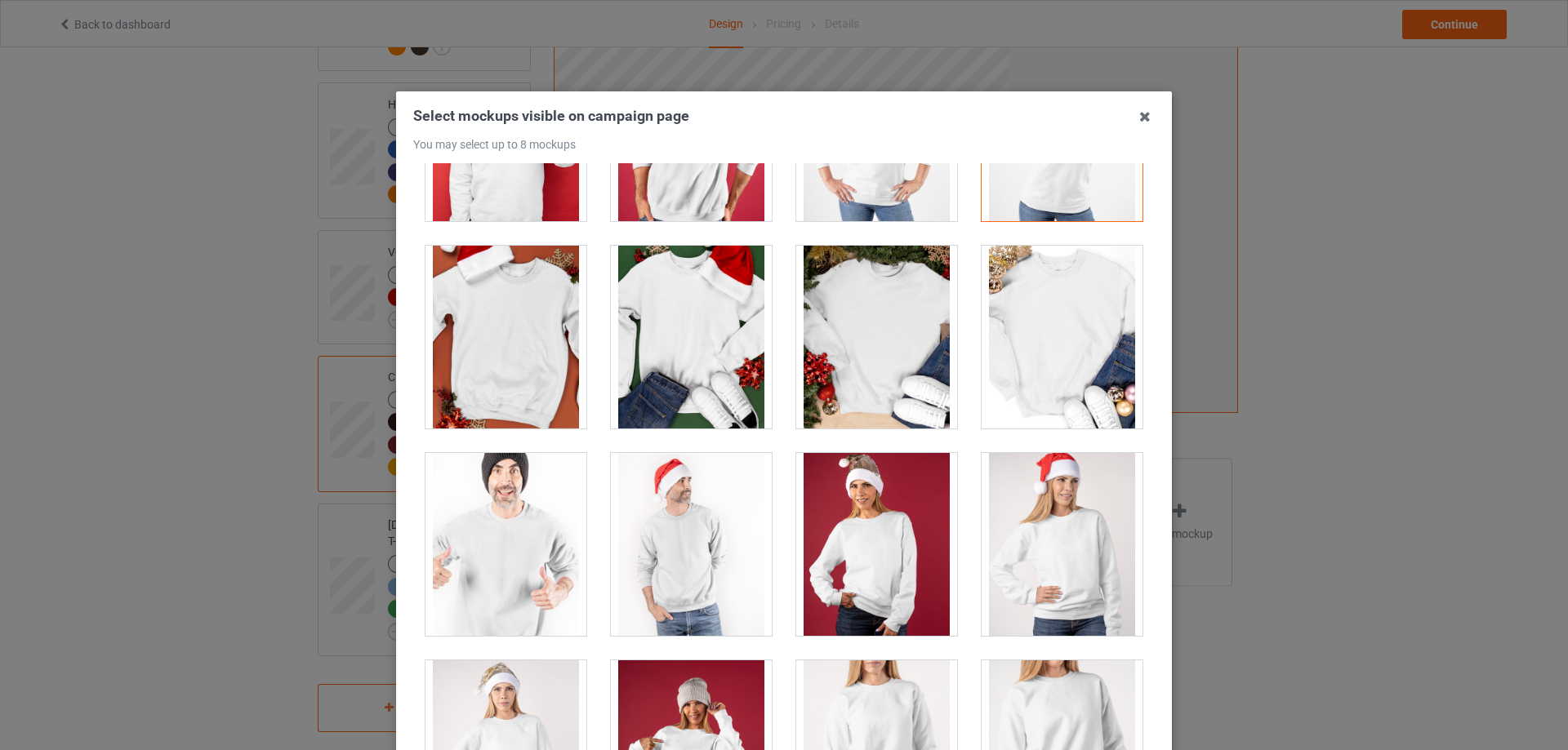
click at [549, 377] on div at bounding box center [506, 336] width 161 height 182
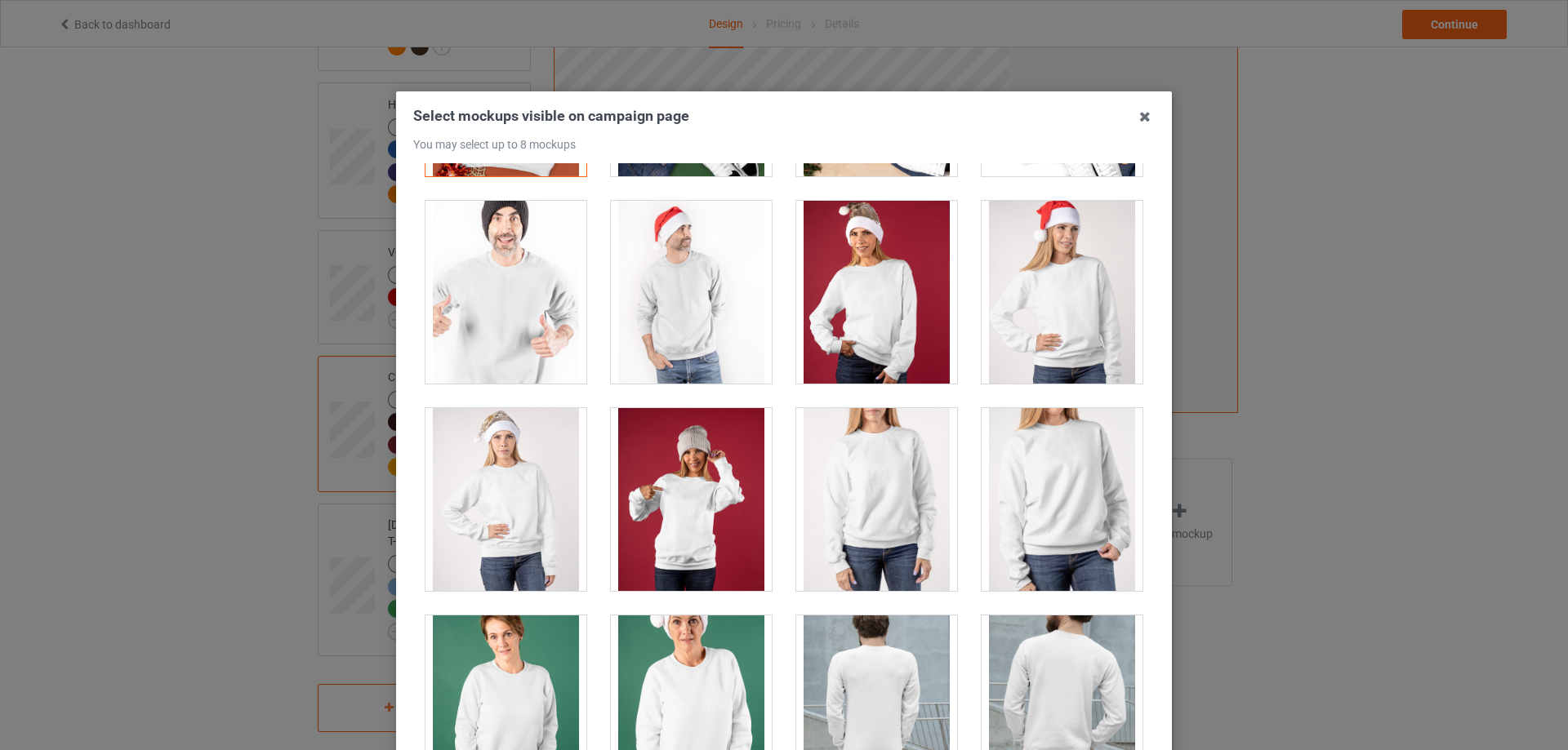
scroll to position [2041, 0]
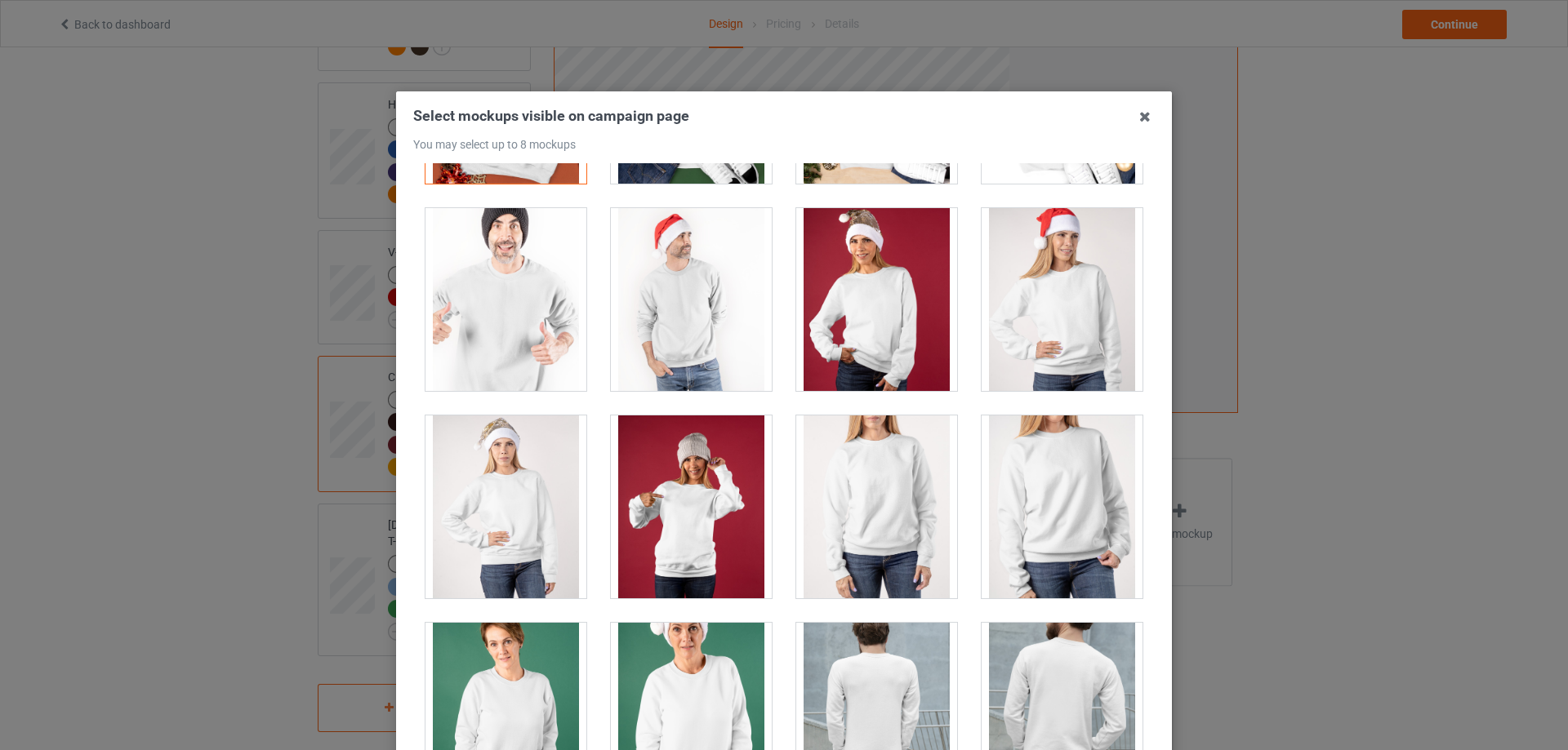
click at [521, 318] on div at bounding box center [506, 299] width 161 height 182
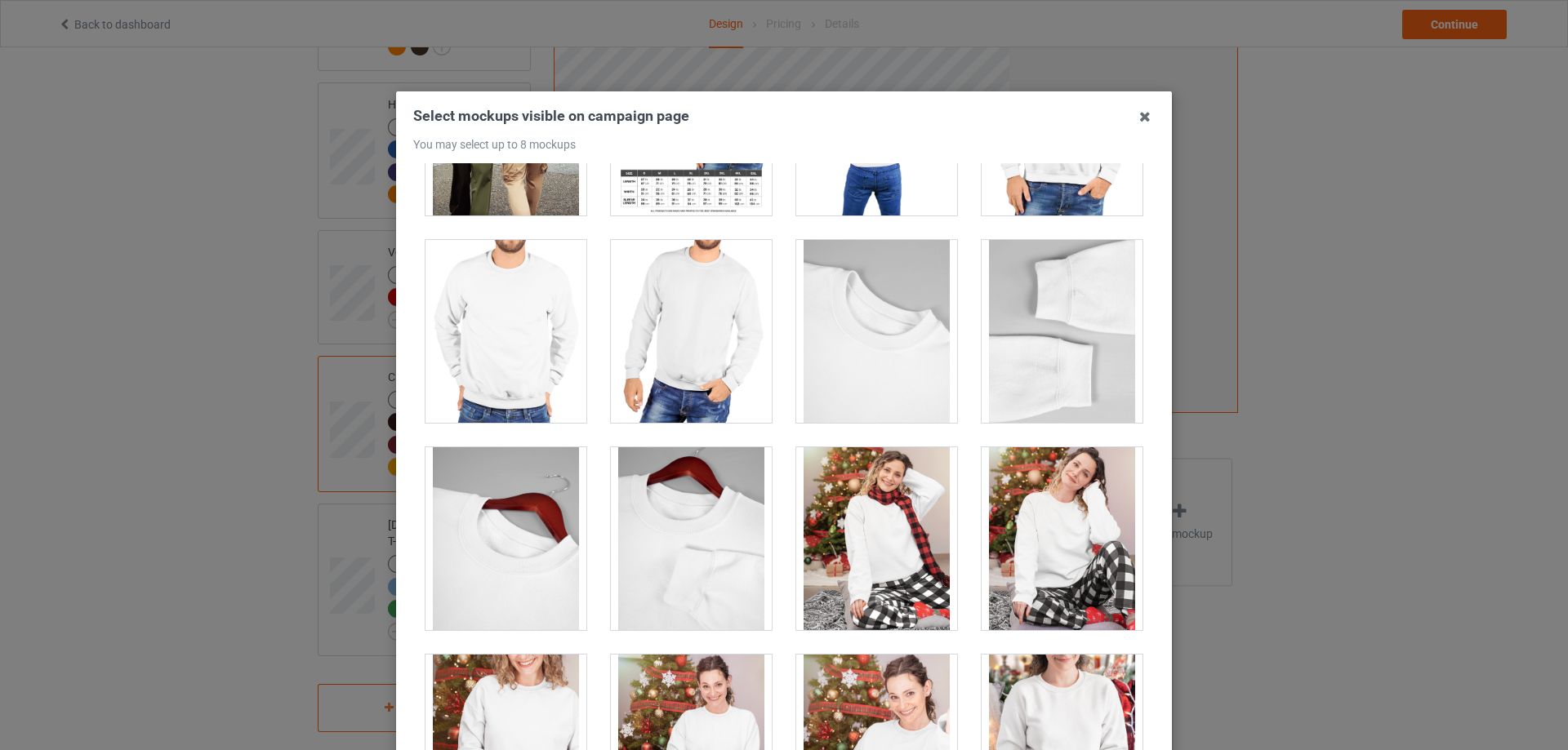
scroll to position [5960, 0]
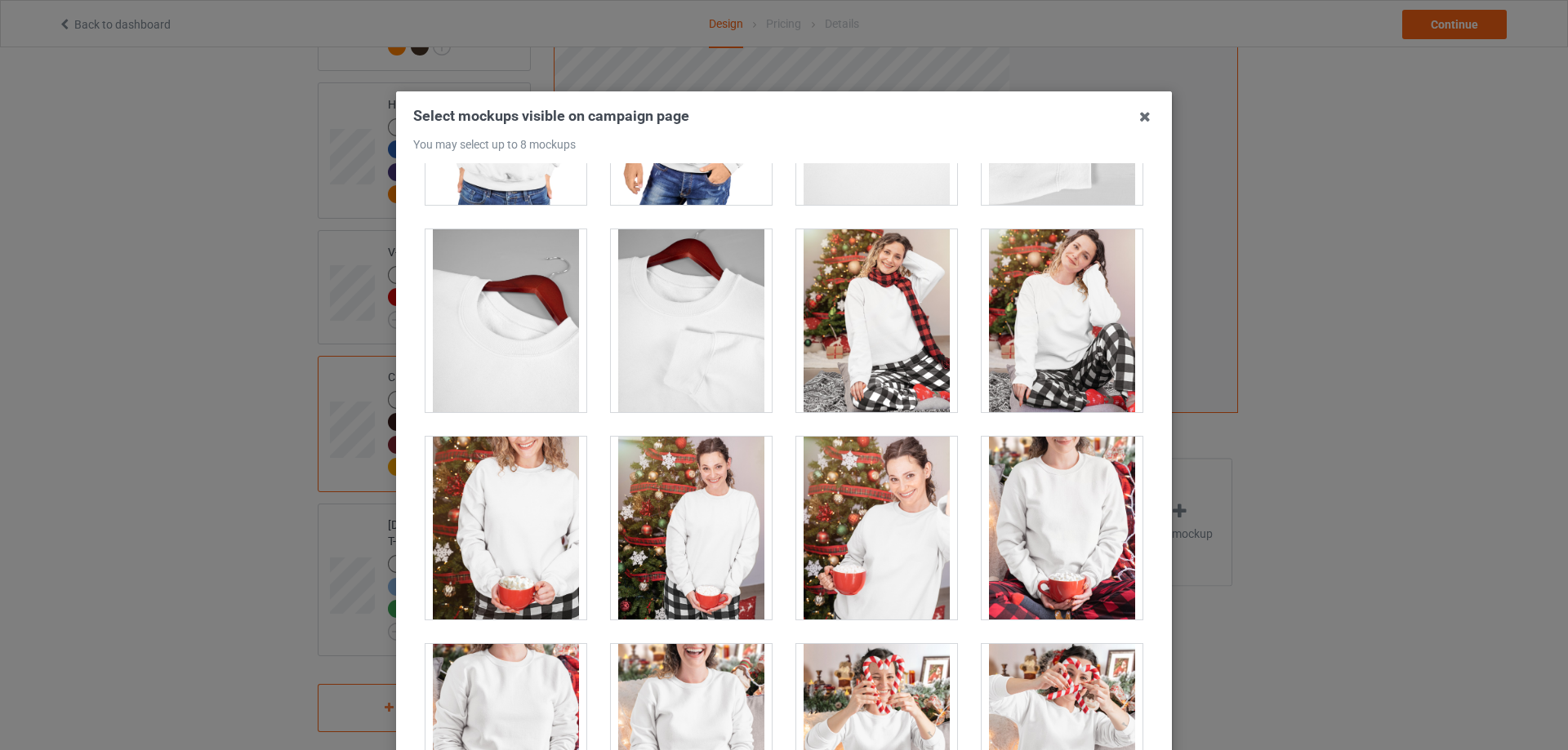
click at [518, 493] on div at bounding box center [506, 527] width 161 height 182
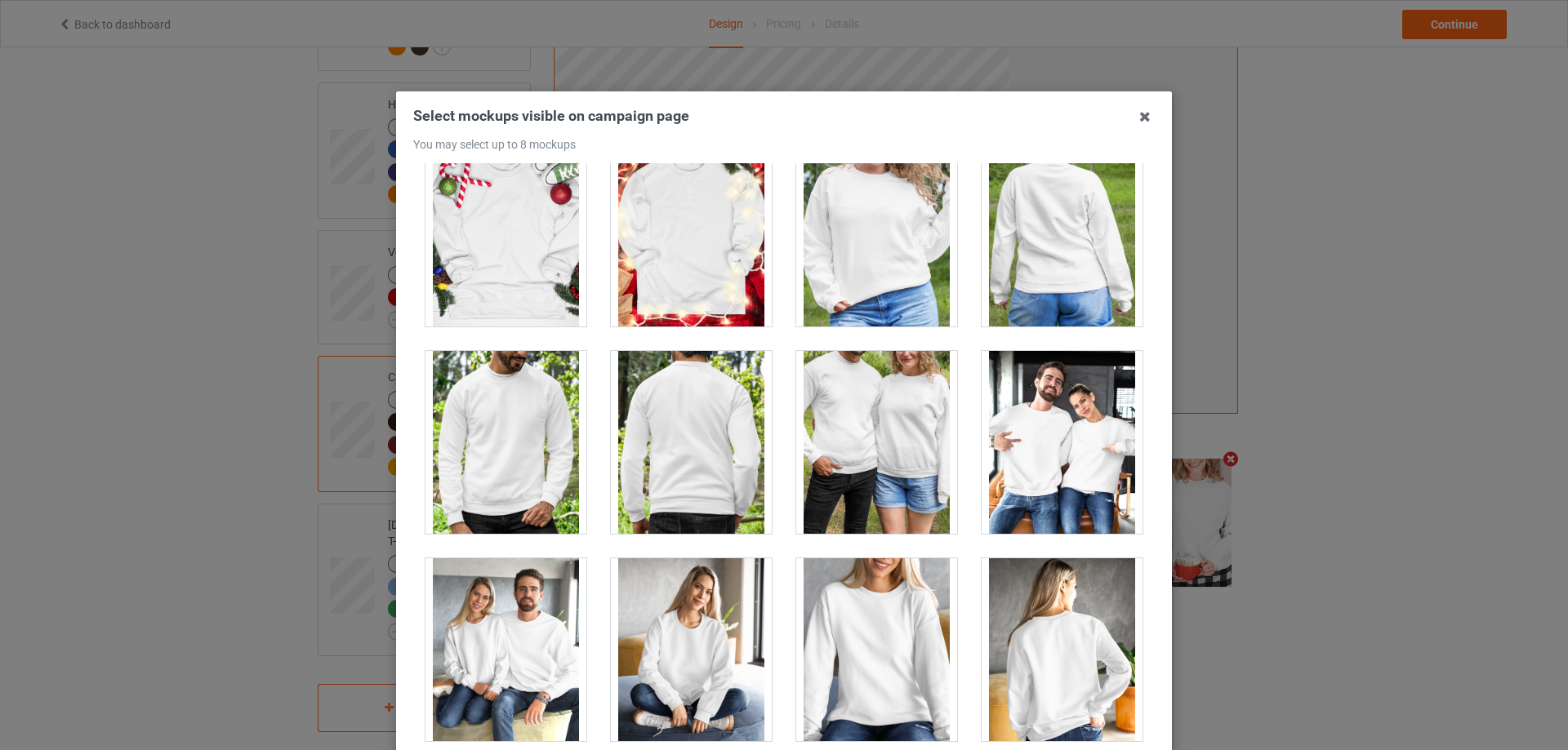
scroll to position [7510, 0]
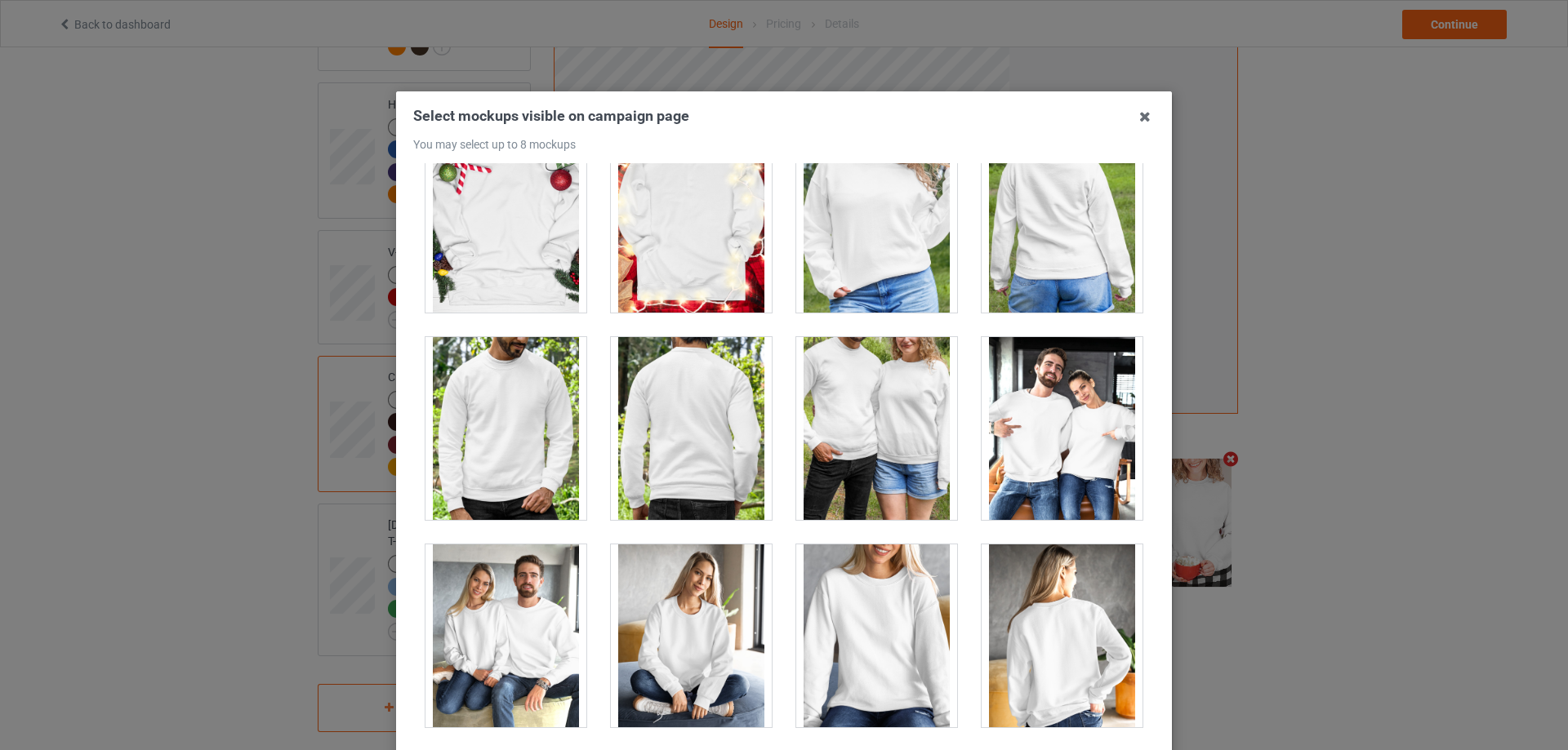
click at [895, 449] on div at bounding box center [877, 428] width 161 height 182
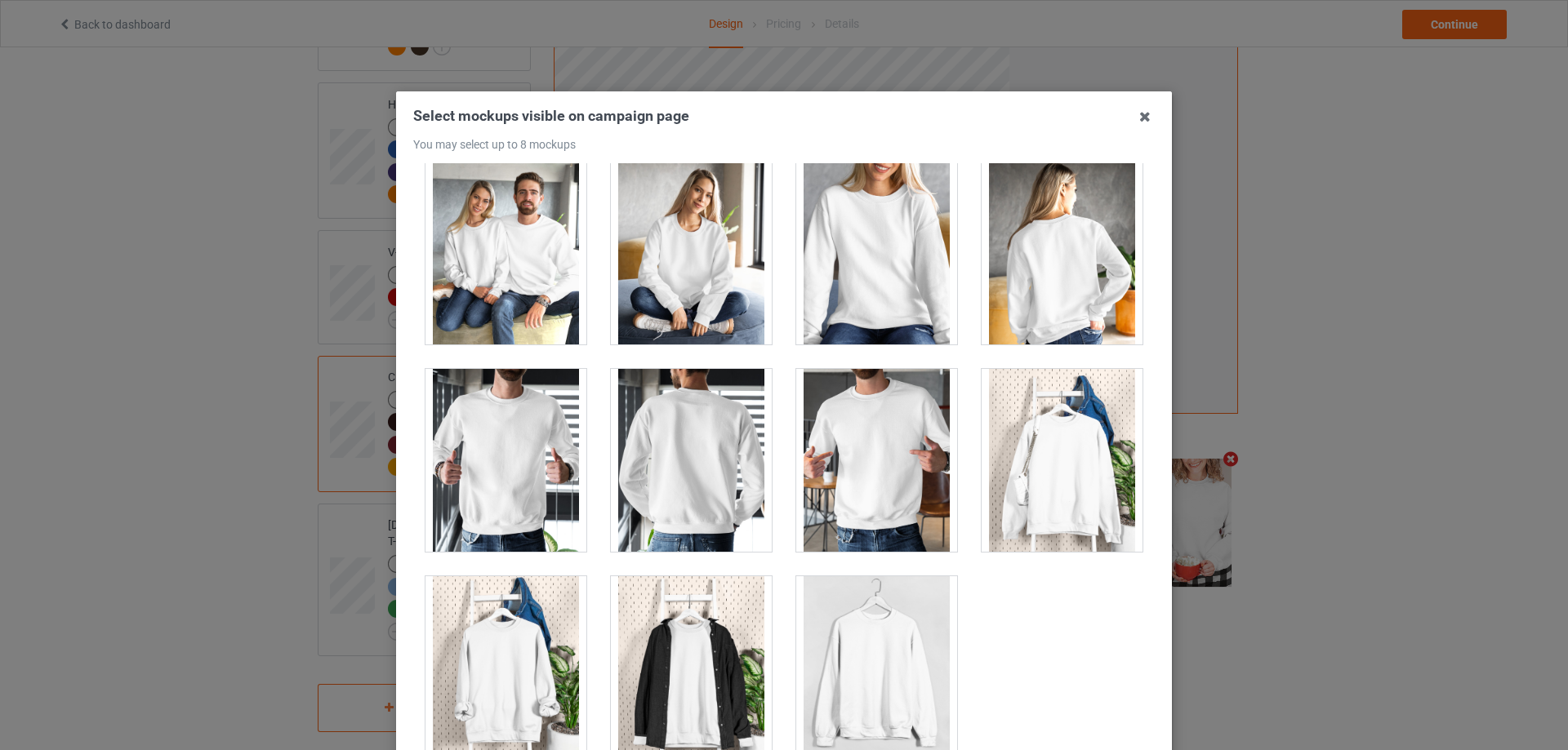
scroll to position [7902, 0]
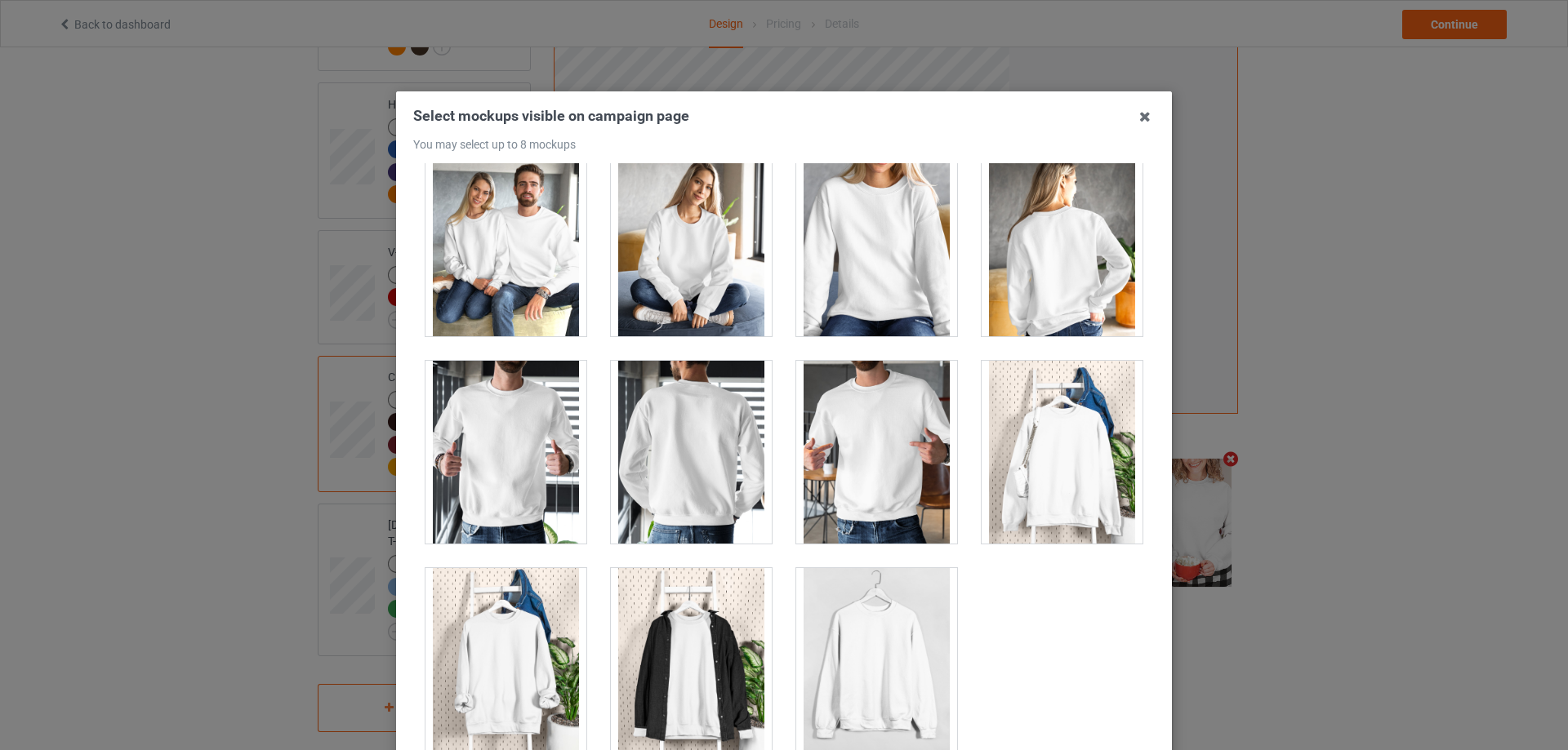
click at [512, 284] on div at bounding box center [506, 244] width 161 height 182
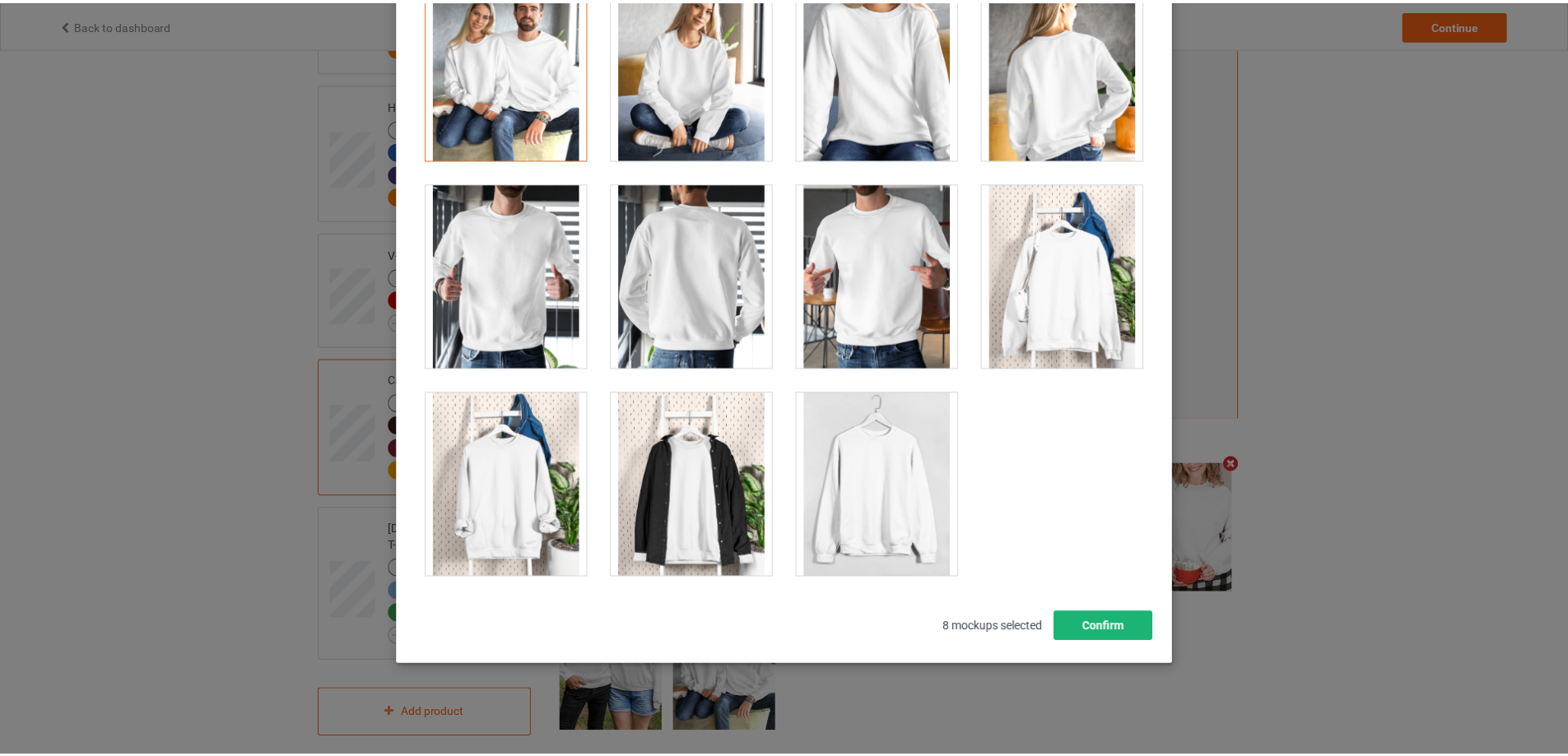
scroll to position [181, 0]
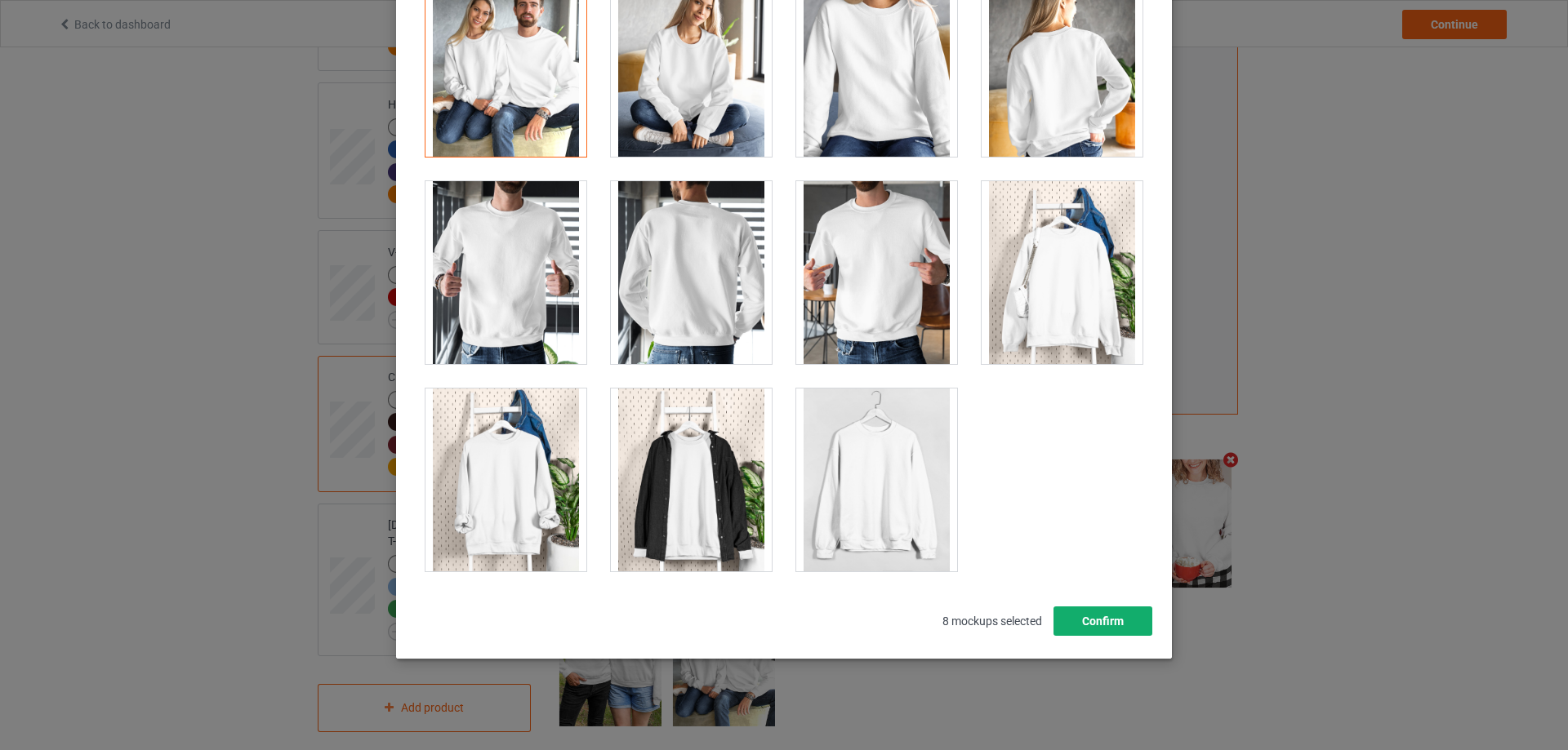
click at [1102, 623] on button "Confirm" at bounding box center [1102, 622] width 99 height 30
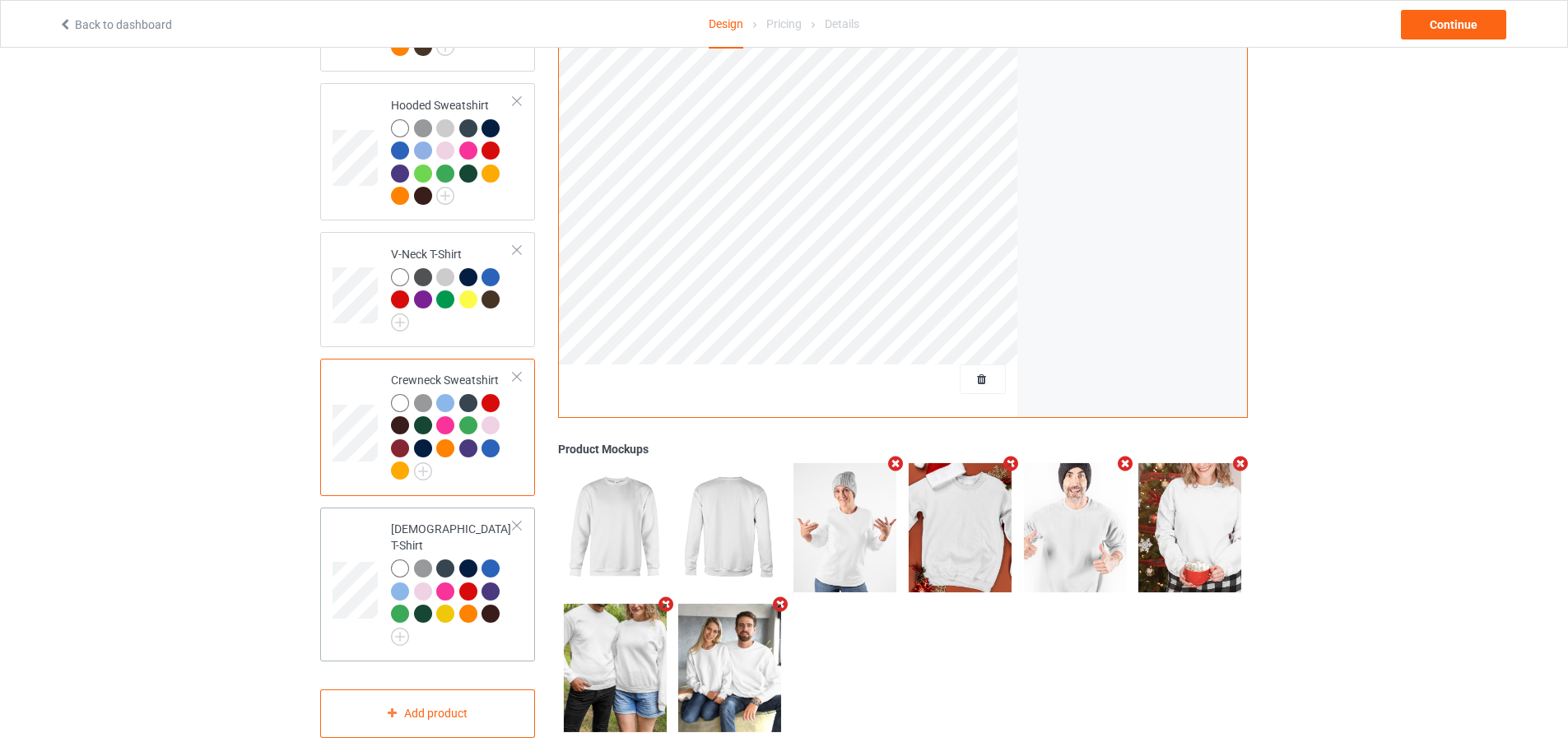
click at [353, 523] on td at bounding box center [357, 584] width 49 height 141
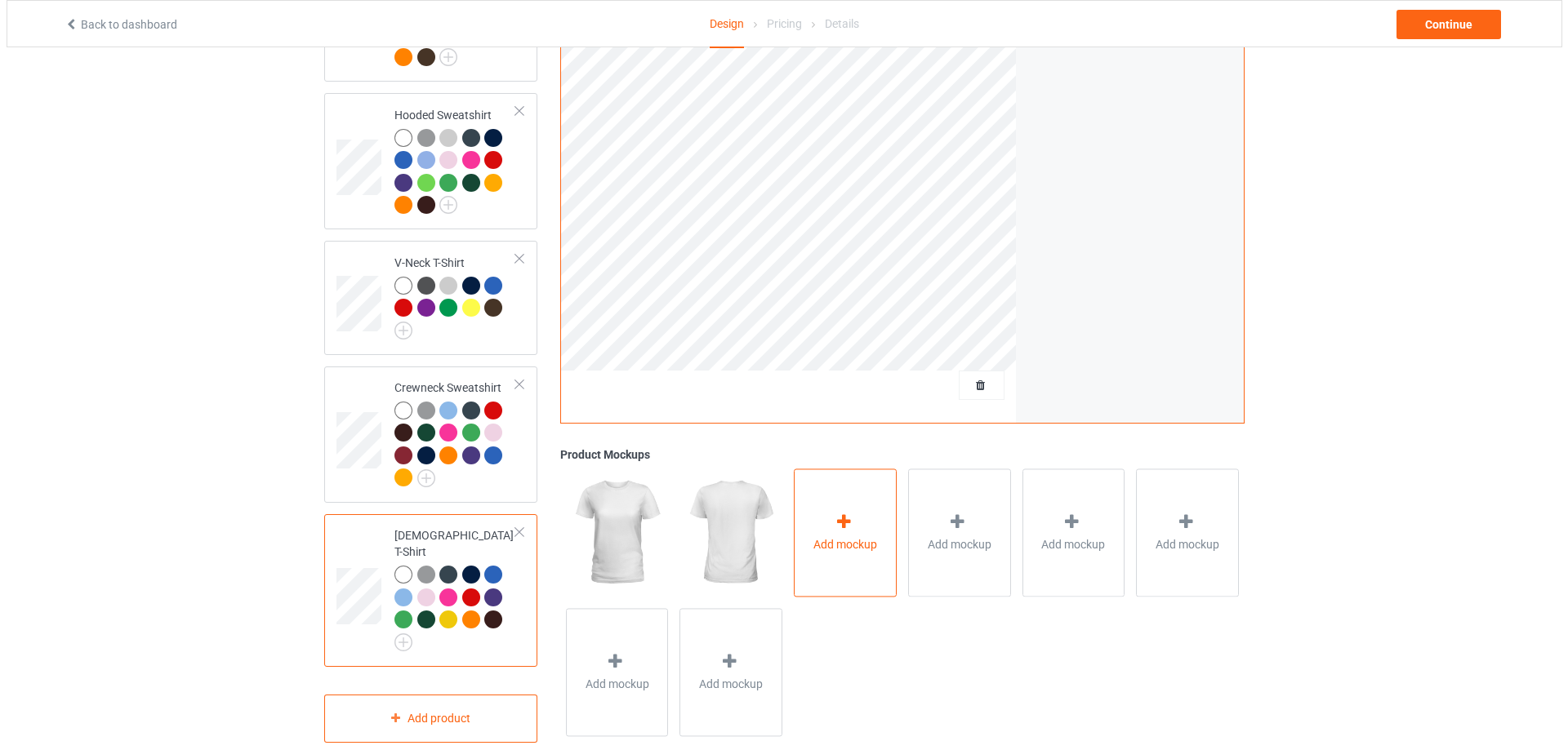
scroll to position [402, 0]
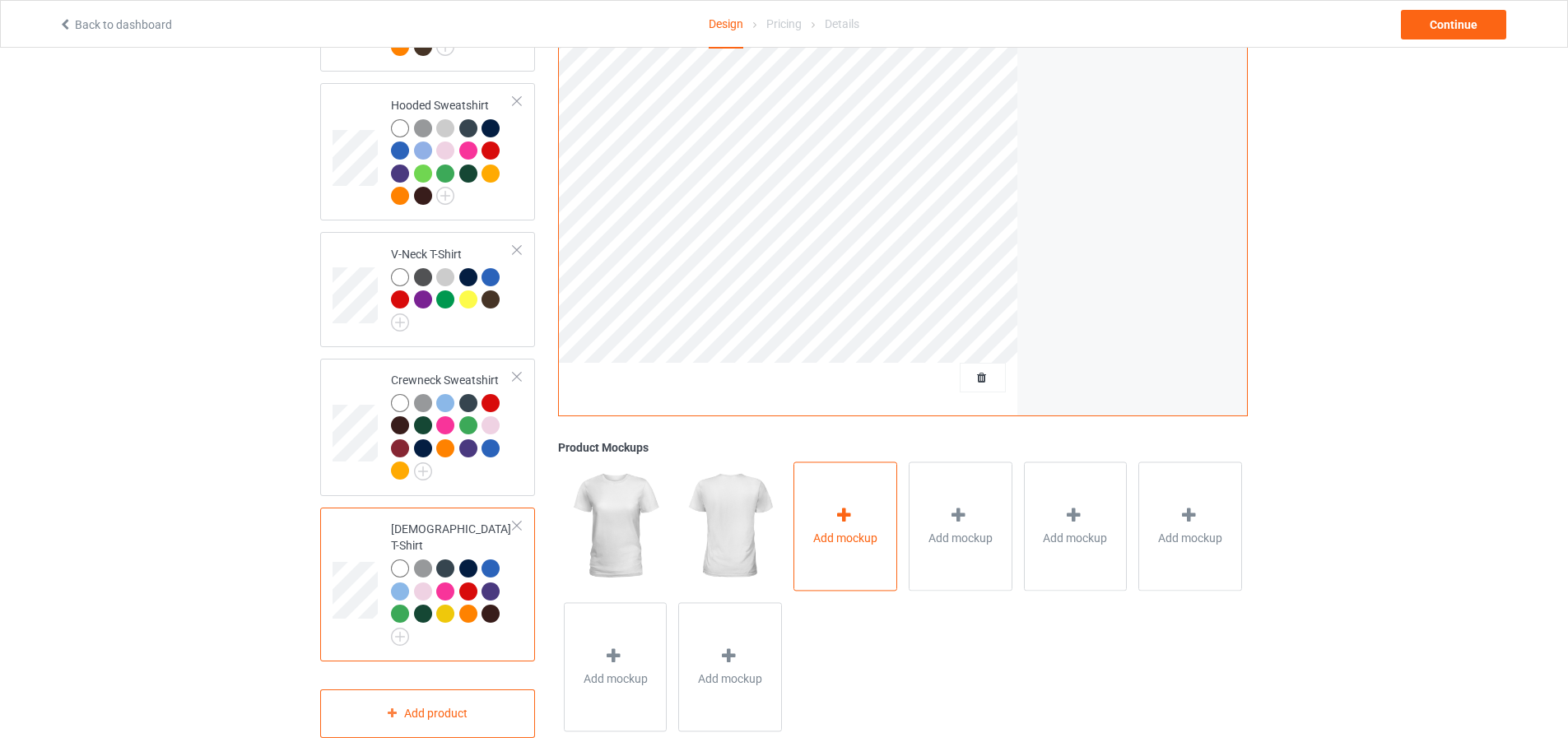
click at [851, 530] on span "Add mockup" at bounding box center [845, 538] width 64 height 17
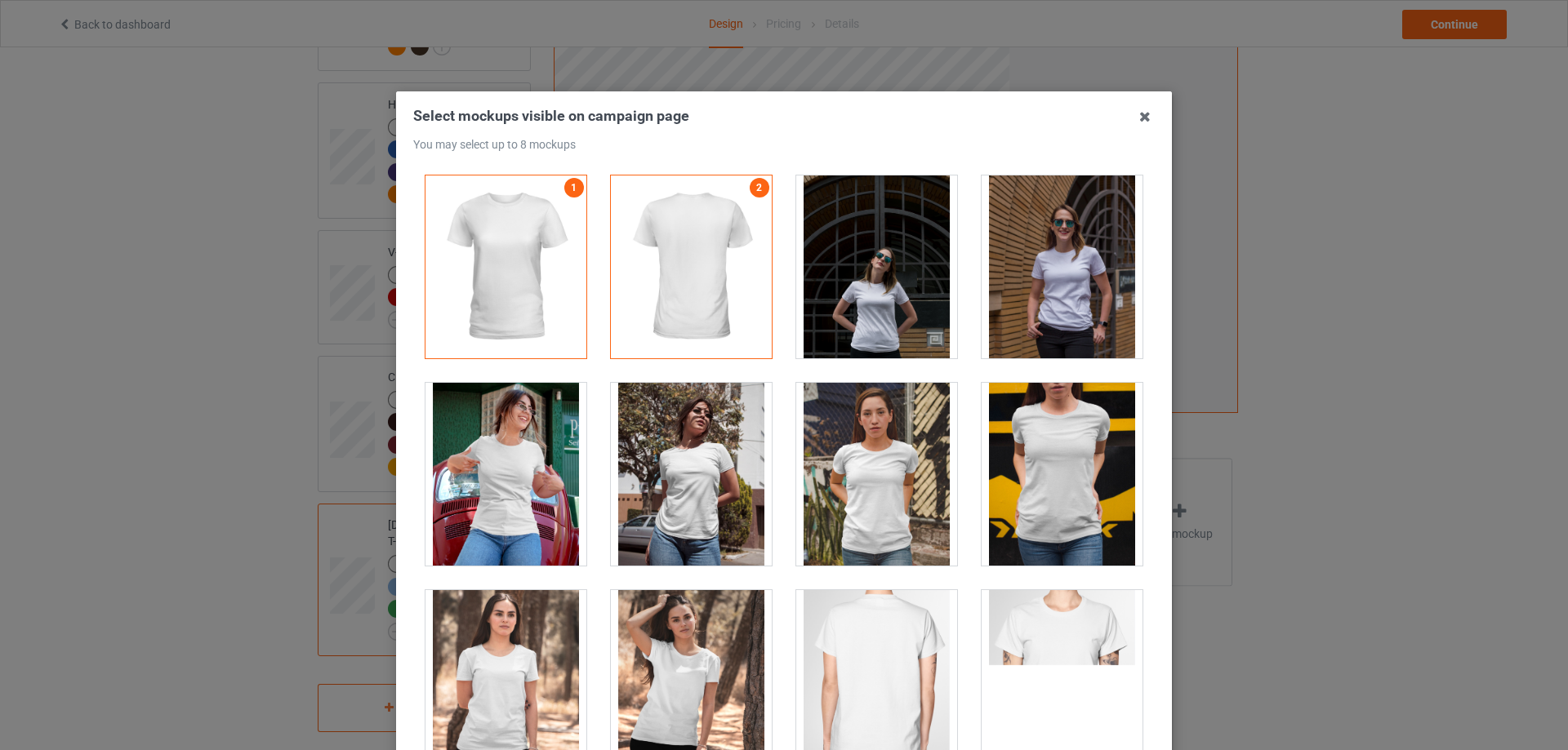
click at [1056, 306] on div at bounding box center [1062, 266] width 161 height 182
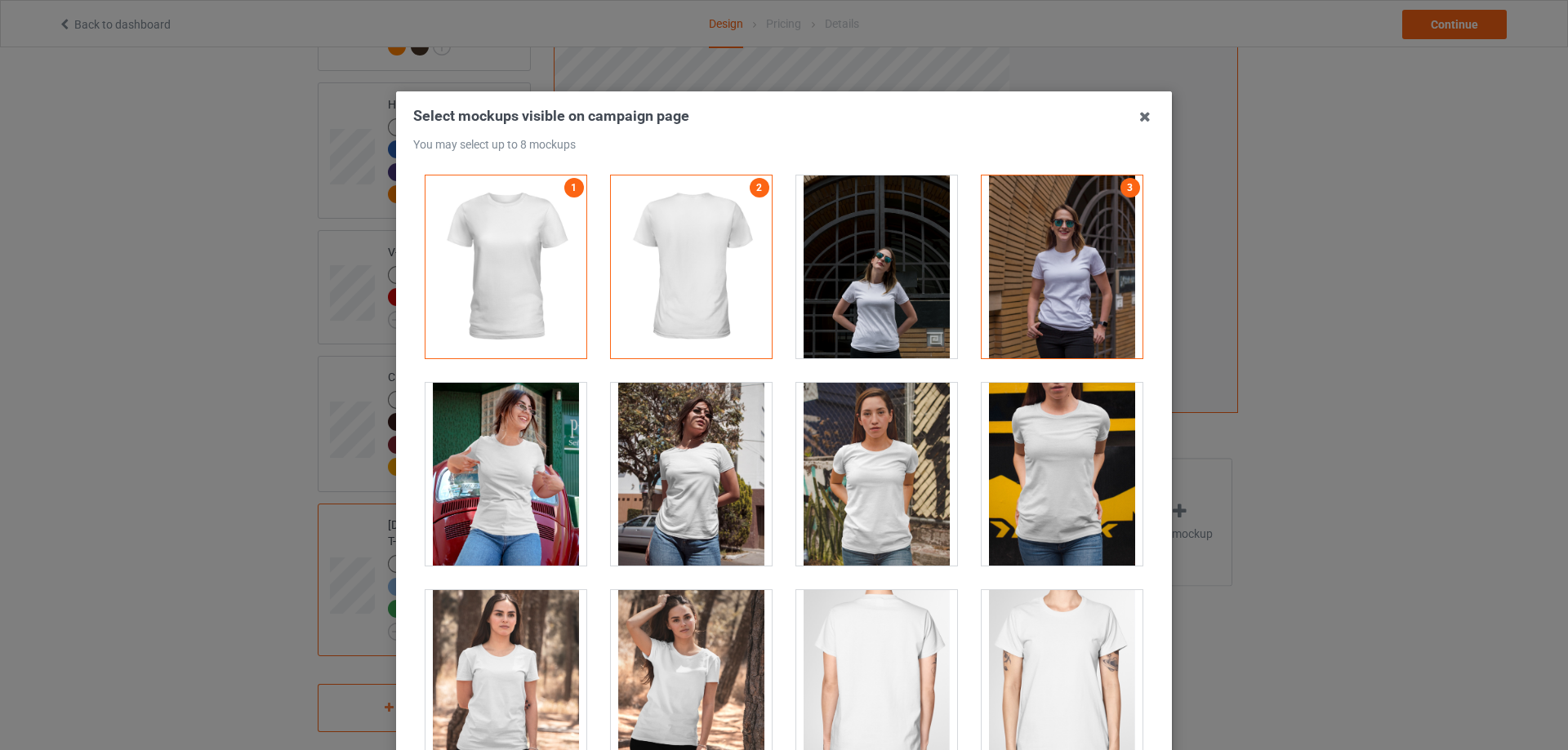
click at [507, 482] on div at bounding box center [506, 474] width 161 height 182
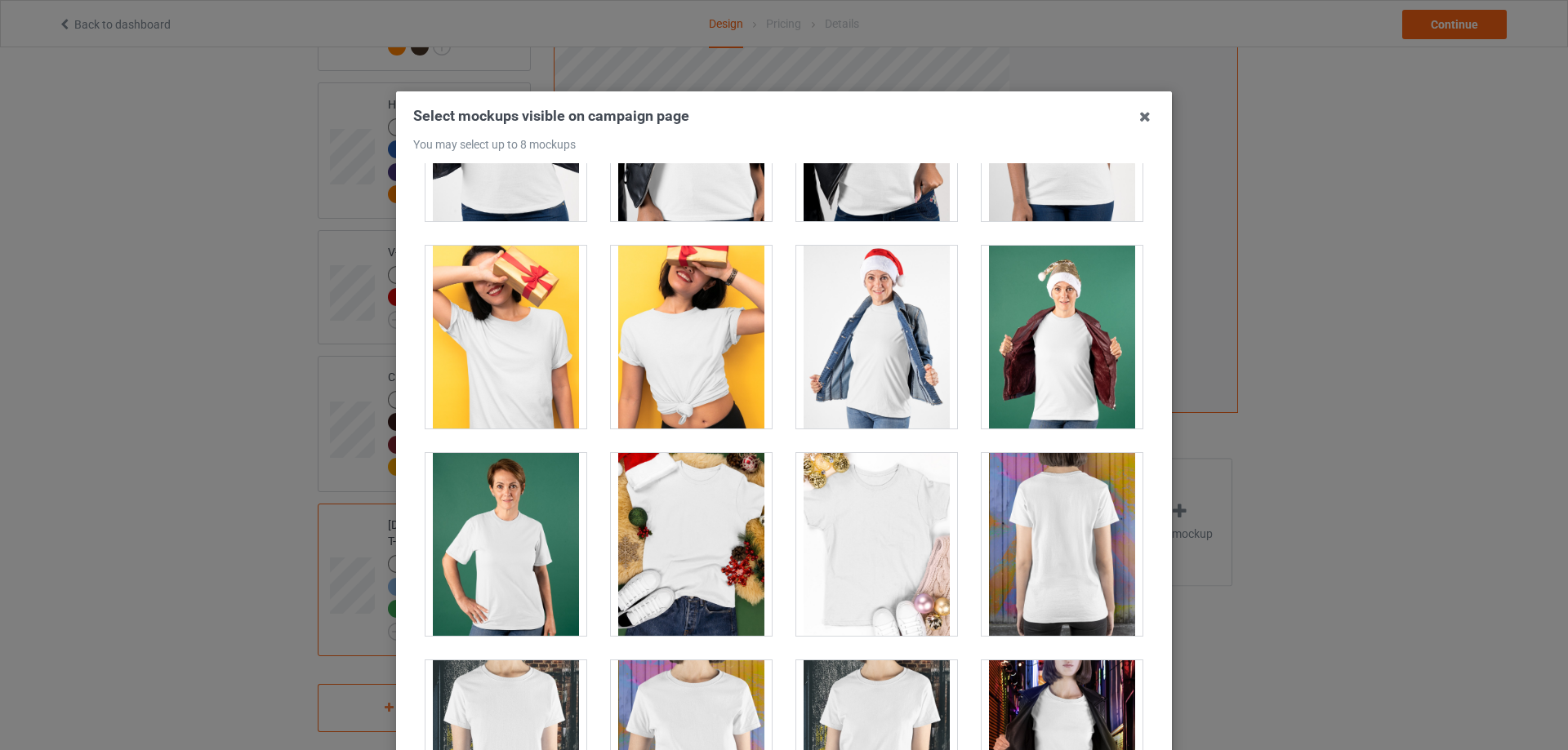
scroll to position [1633, 0]
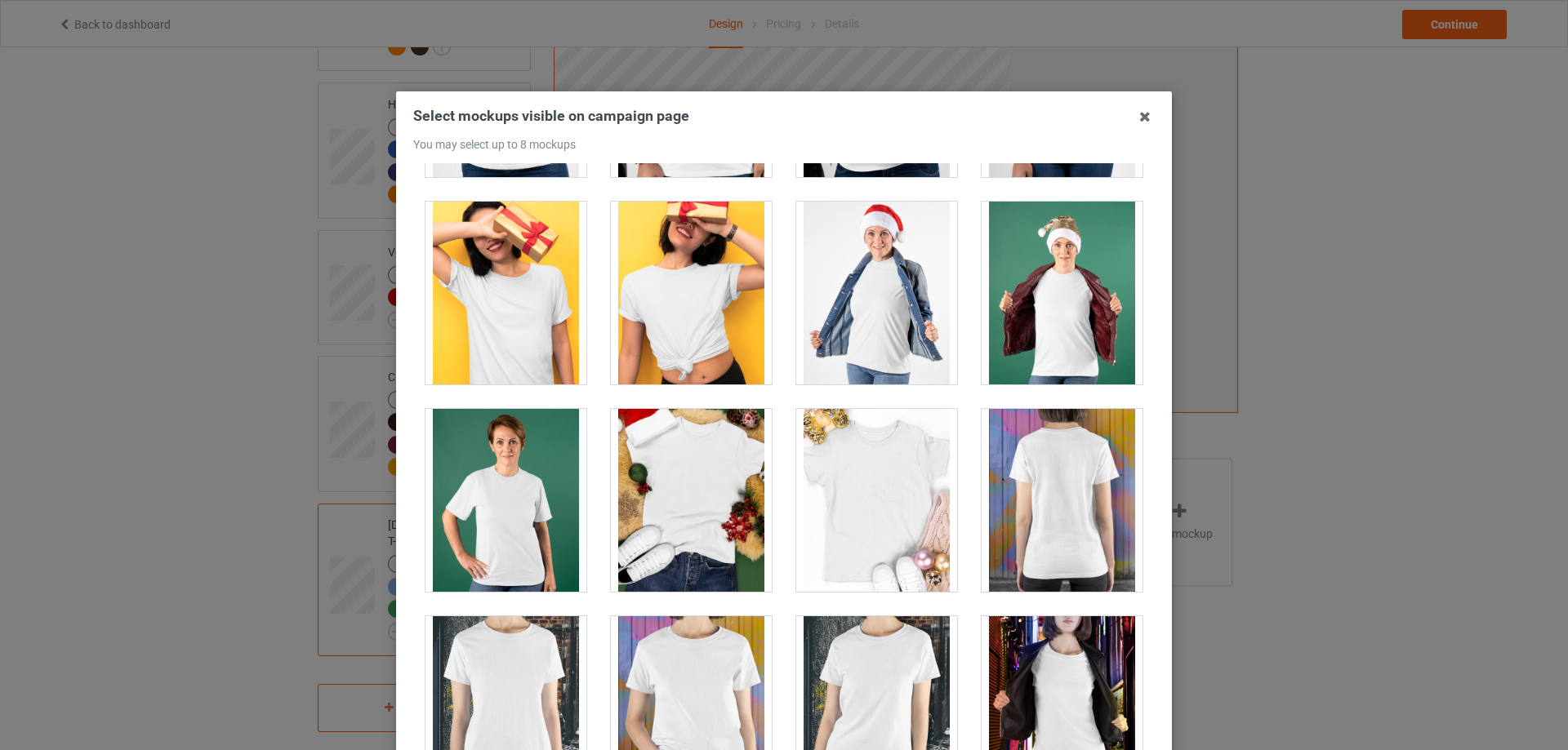
click at [849, 322] on div at bounding box center [877, 292] width 161 height 182
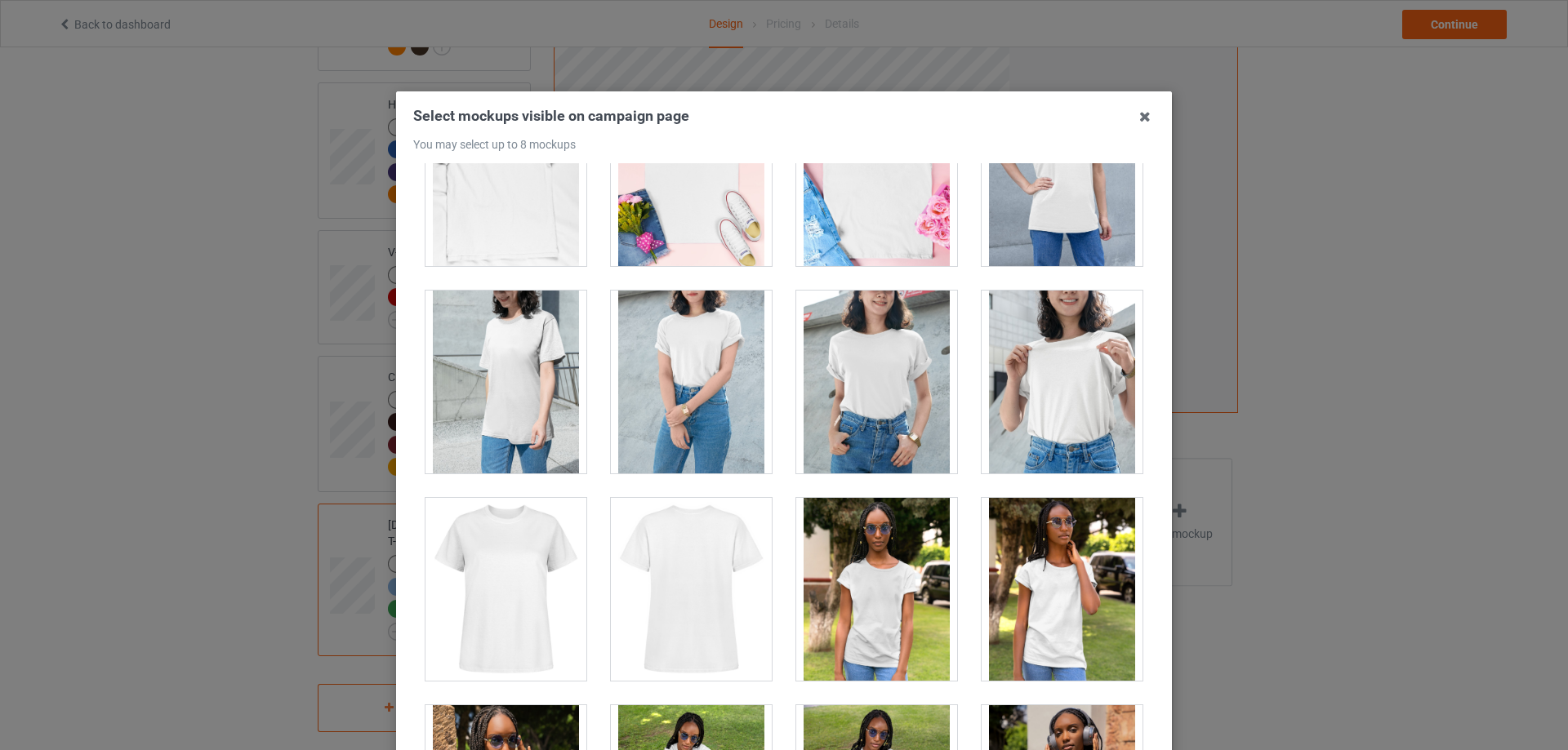
scroll to position [2776, 0]
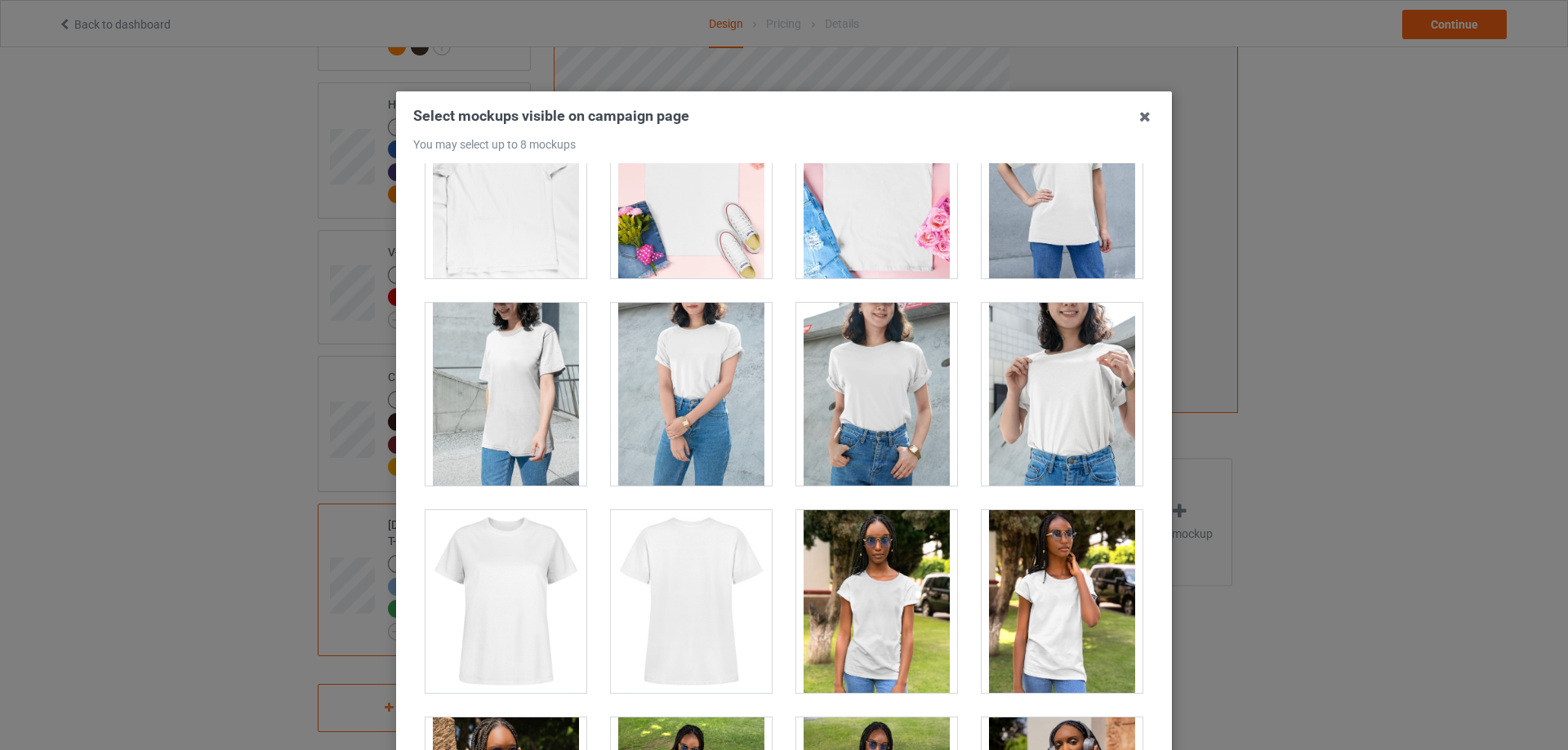
click at [1046, 386] on div at bounding box center [1062, 394] width 161 height 182
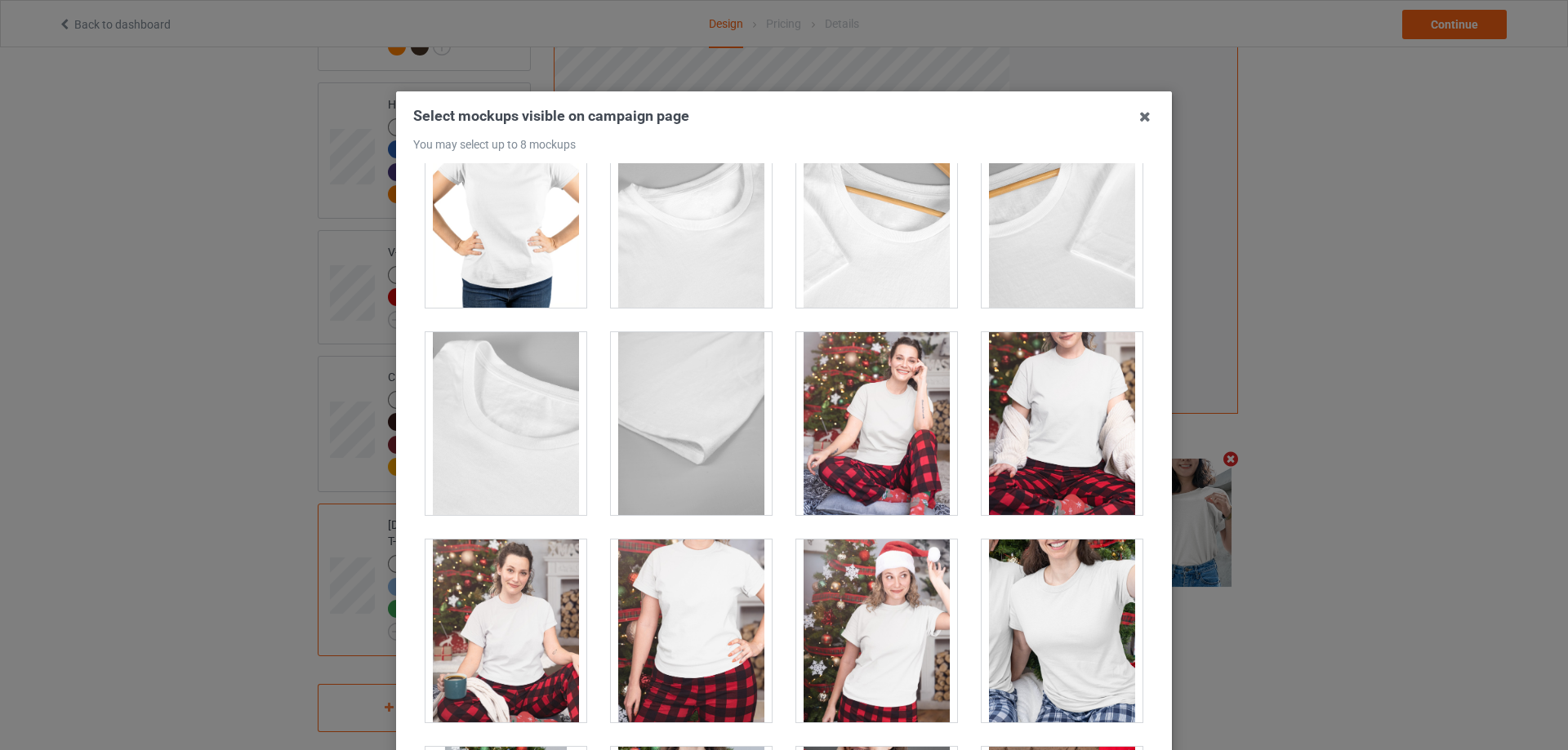
scroll to position [4817, 0]
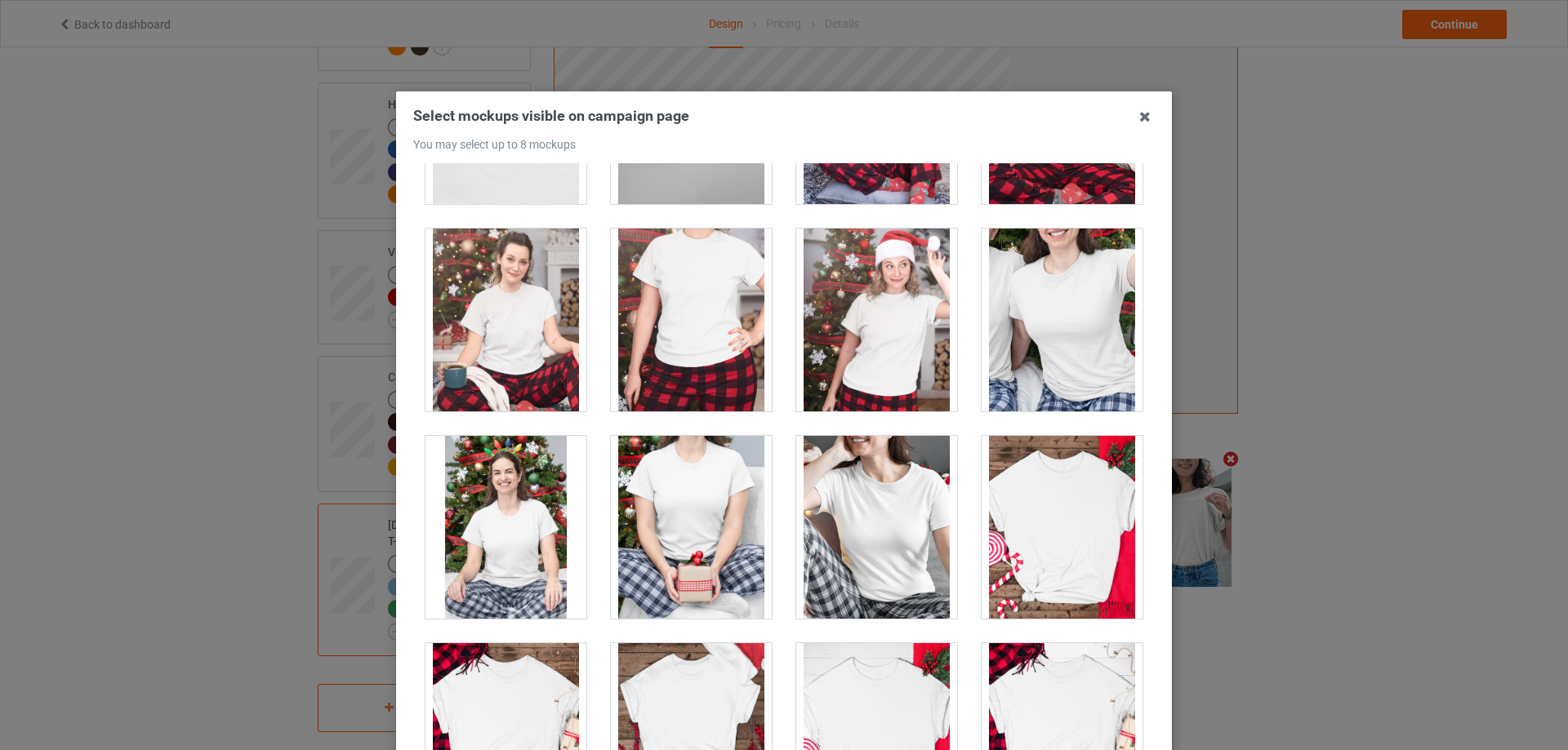
click at [1064, 365] on div at bounding box center [1062, 320] width 161 height 182
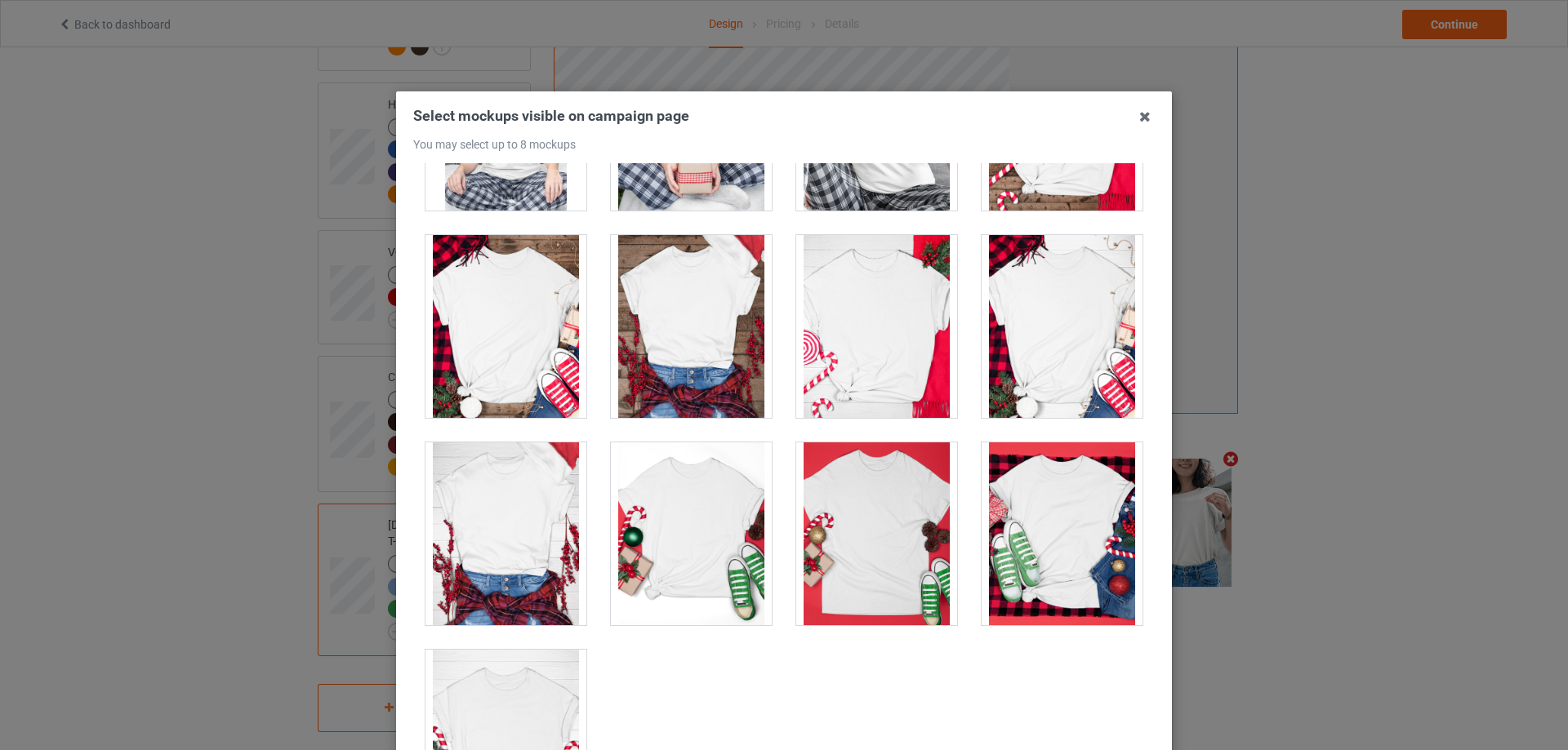
click at [889, 510] on div at bounding box center [877, 533] width 161 height 182
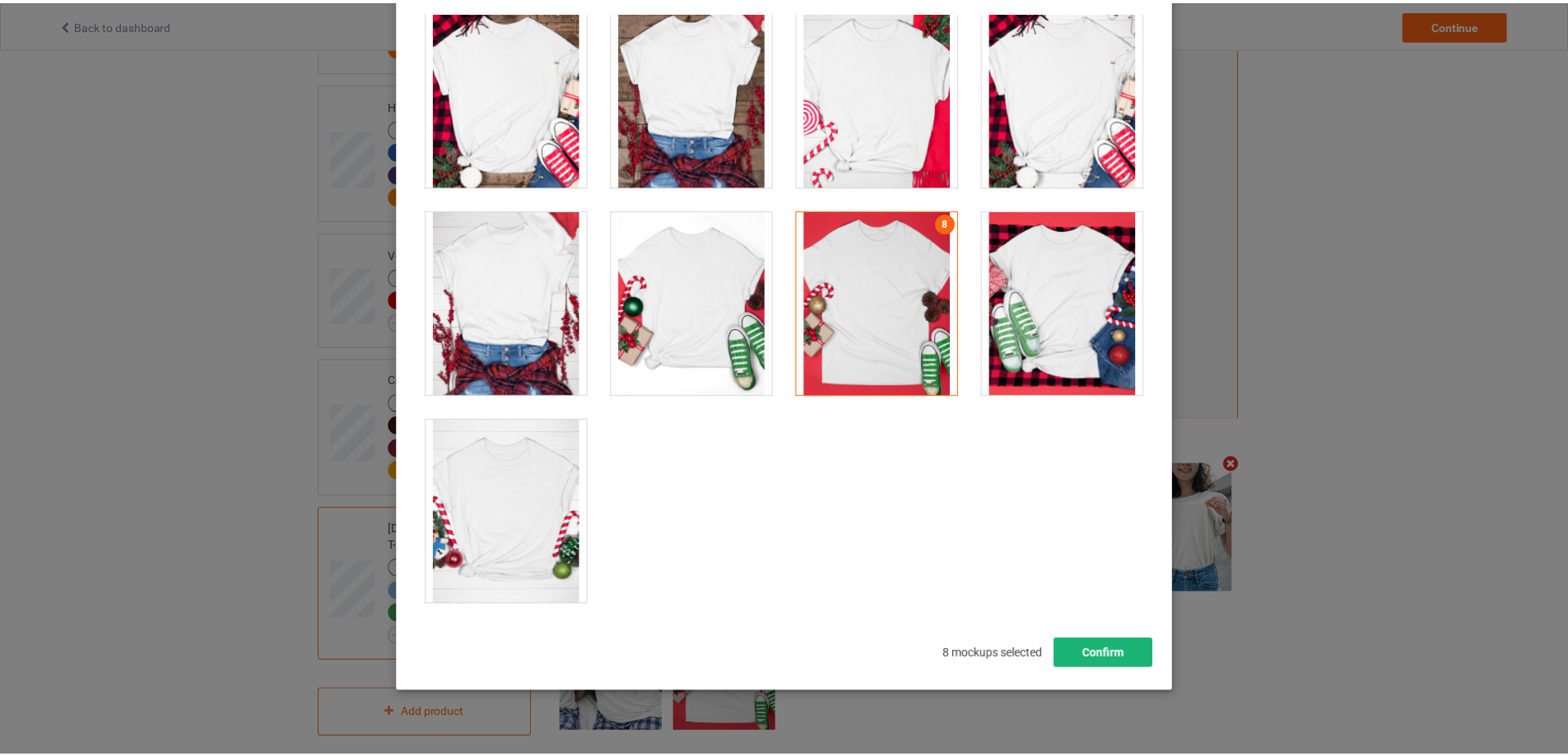
scroll to position [181, 0]
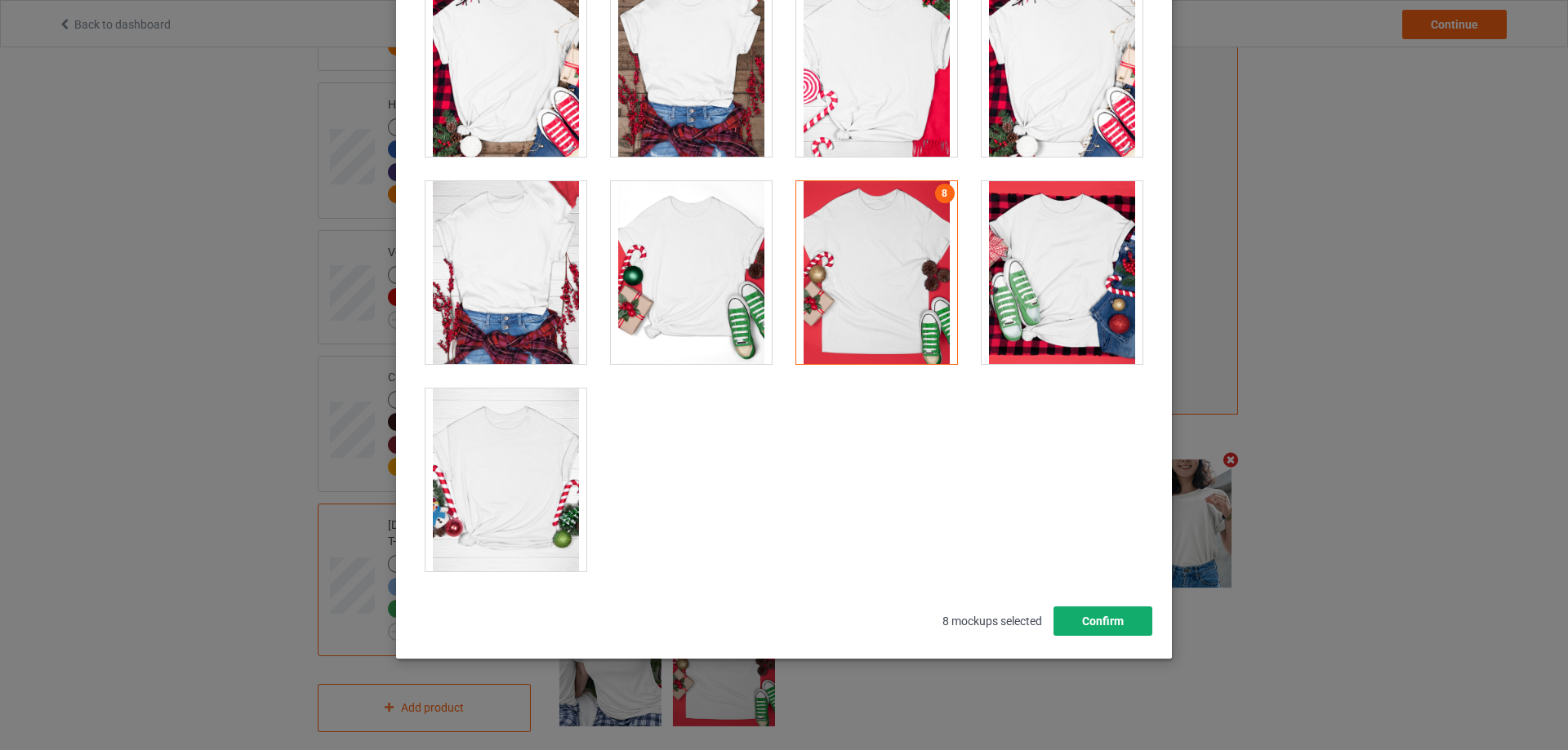
click at [1101, 621] on button "Confirm" at bounding box center [1102, 622] width 99 height 30
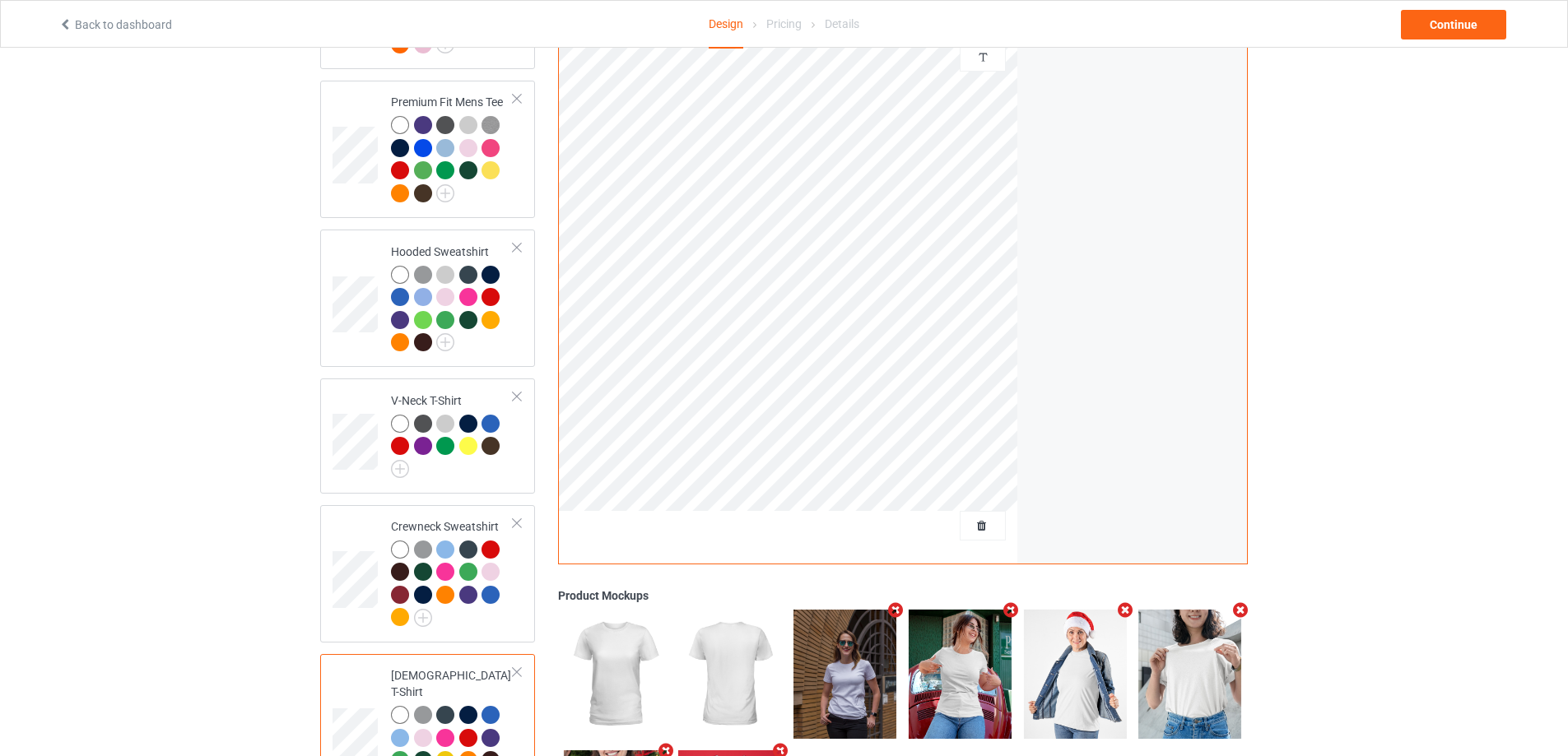
scroll to position [76, 0]
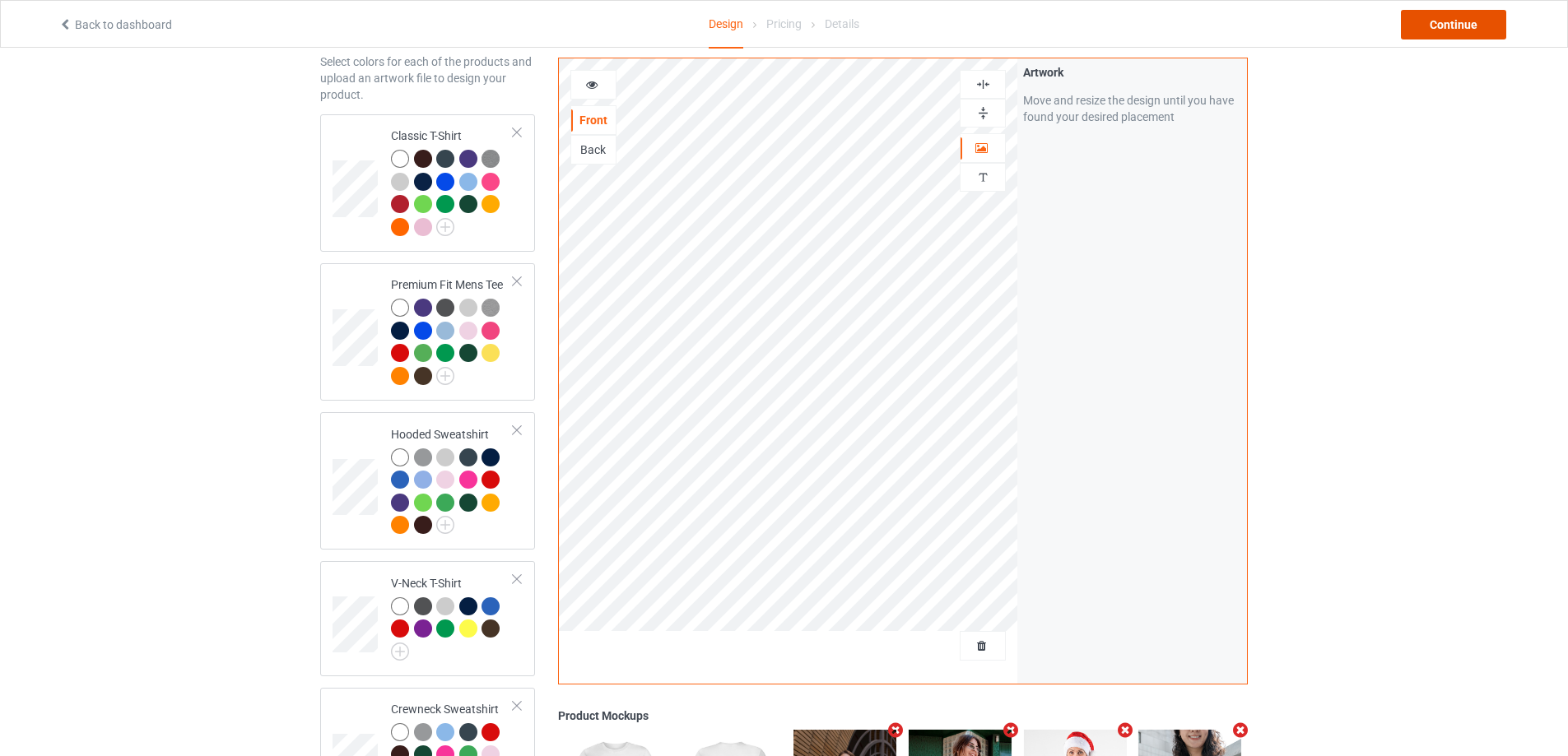
click at [1436, 32] on div "Continue" at bounding box center [1454, 25] width 106 height 30
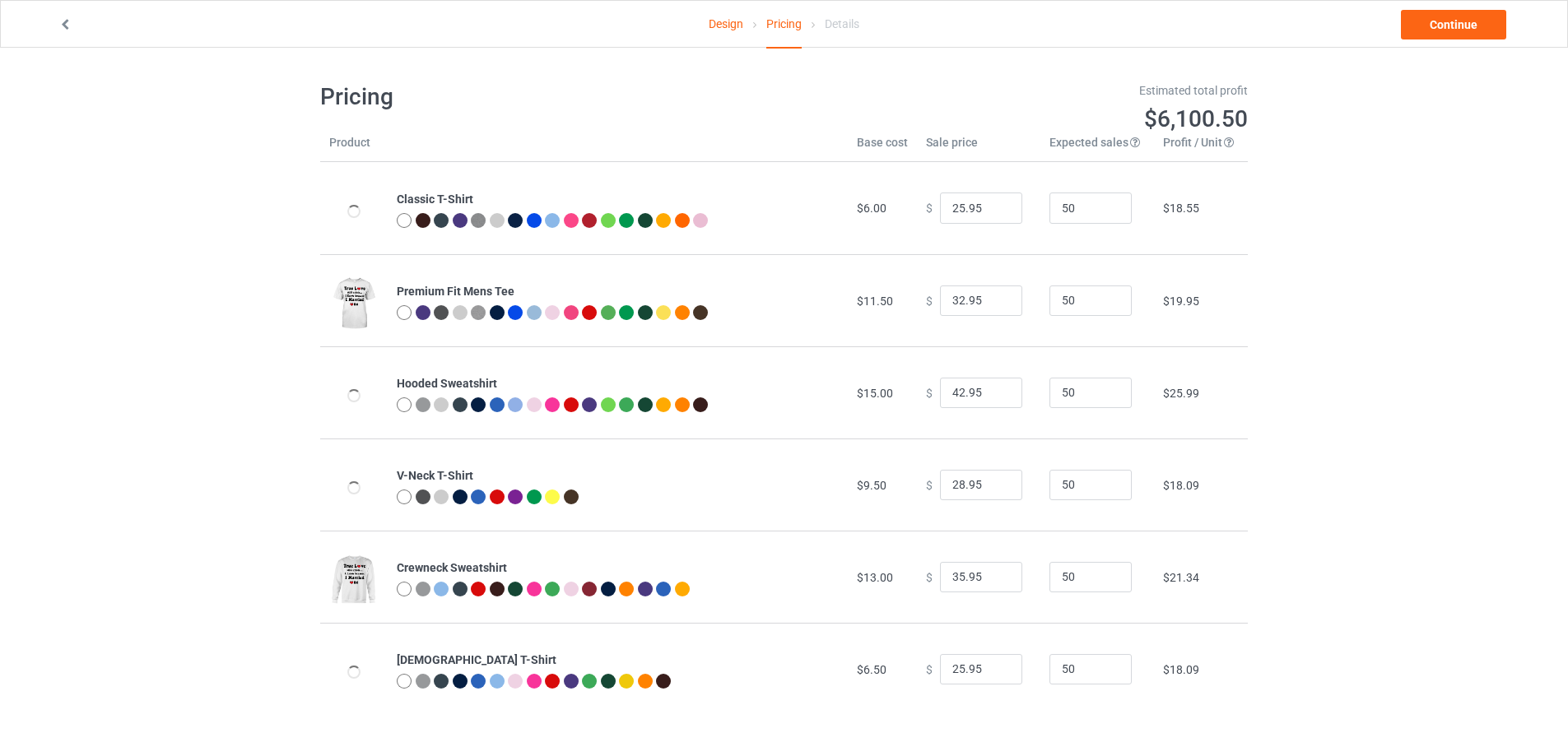
scroll to position [48, 0]
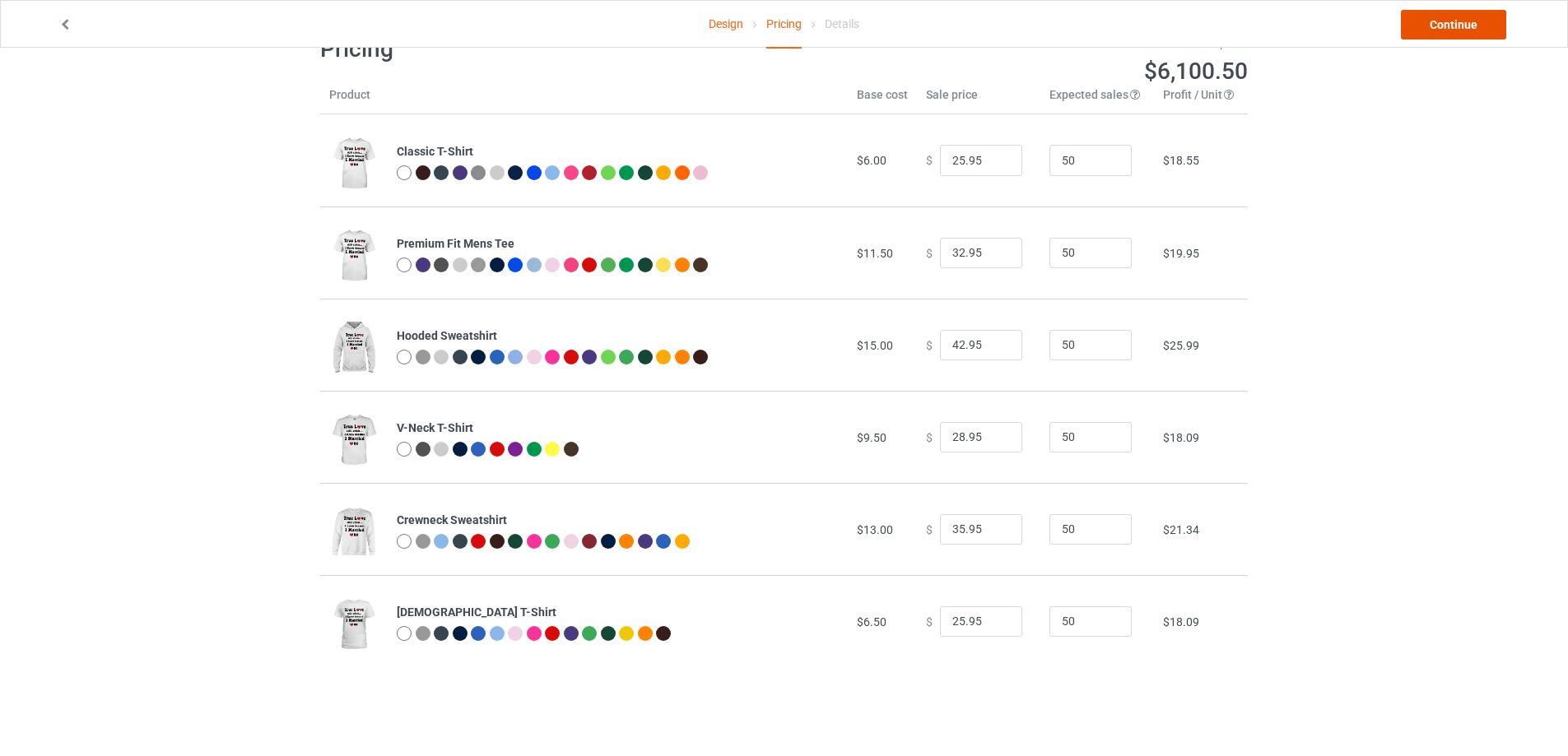
click at [1441, 26] on link "Continue" at bounding box center [1454, 25] width 106 height 30
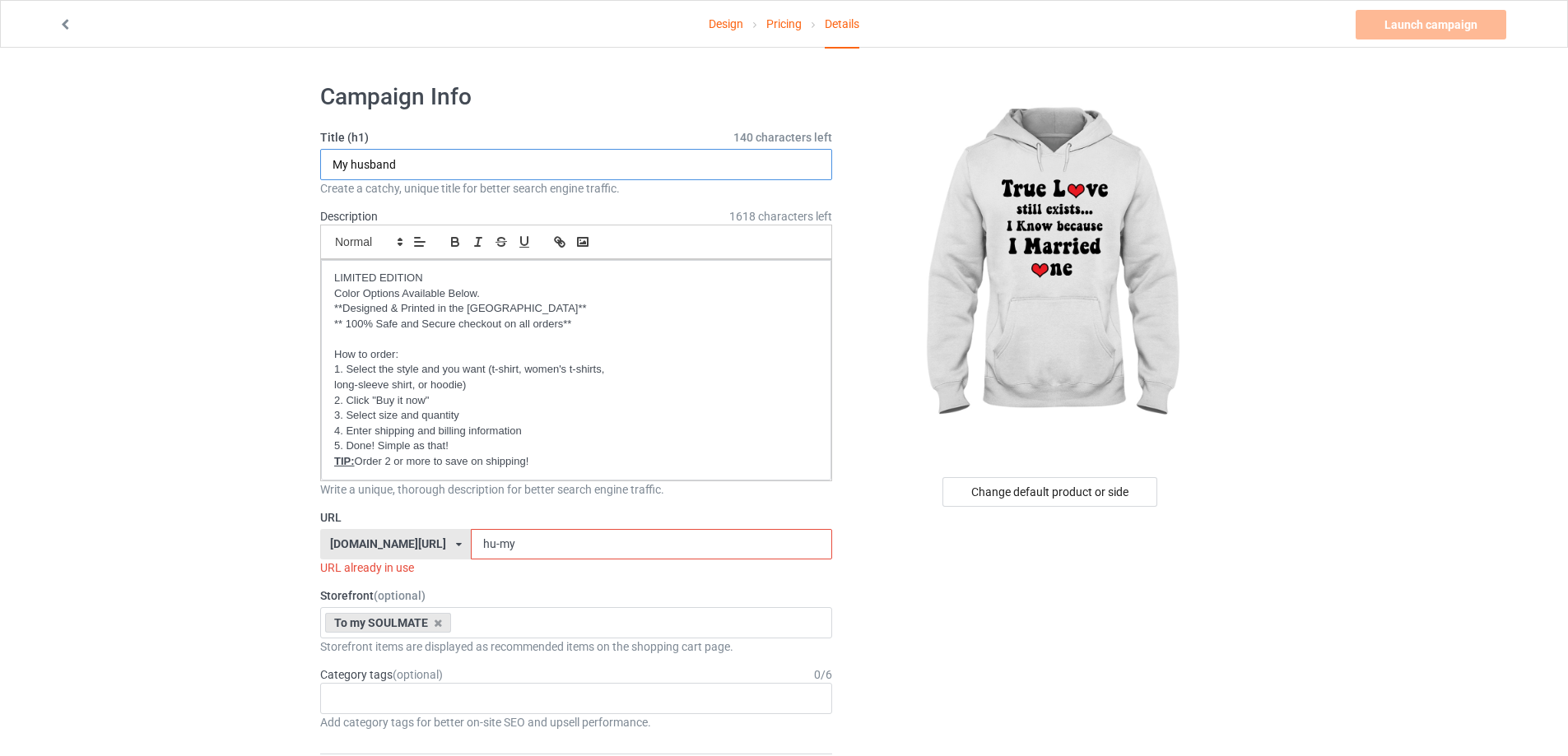
drag, startPoint x: 408, startPoint y: 167, endPoint x: 261, endPoint y: 158, distance: 147.3
type input "True Love"
drag, startPoint x: 526, startPoint y: 544, endPoint x: 404, endPoint y: 546, distance: 122.0
click at [404, 546] on div "[DOMAIN_NAME][URL] [DOMAIN_NAME][URL] [DOMAIN_NAME][URL] [DOMAIN_NAME][URL] [DO…" at bounding box center [577, 545] width 512 height 32
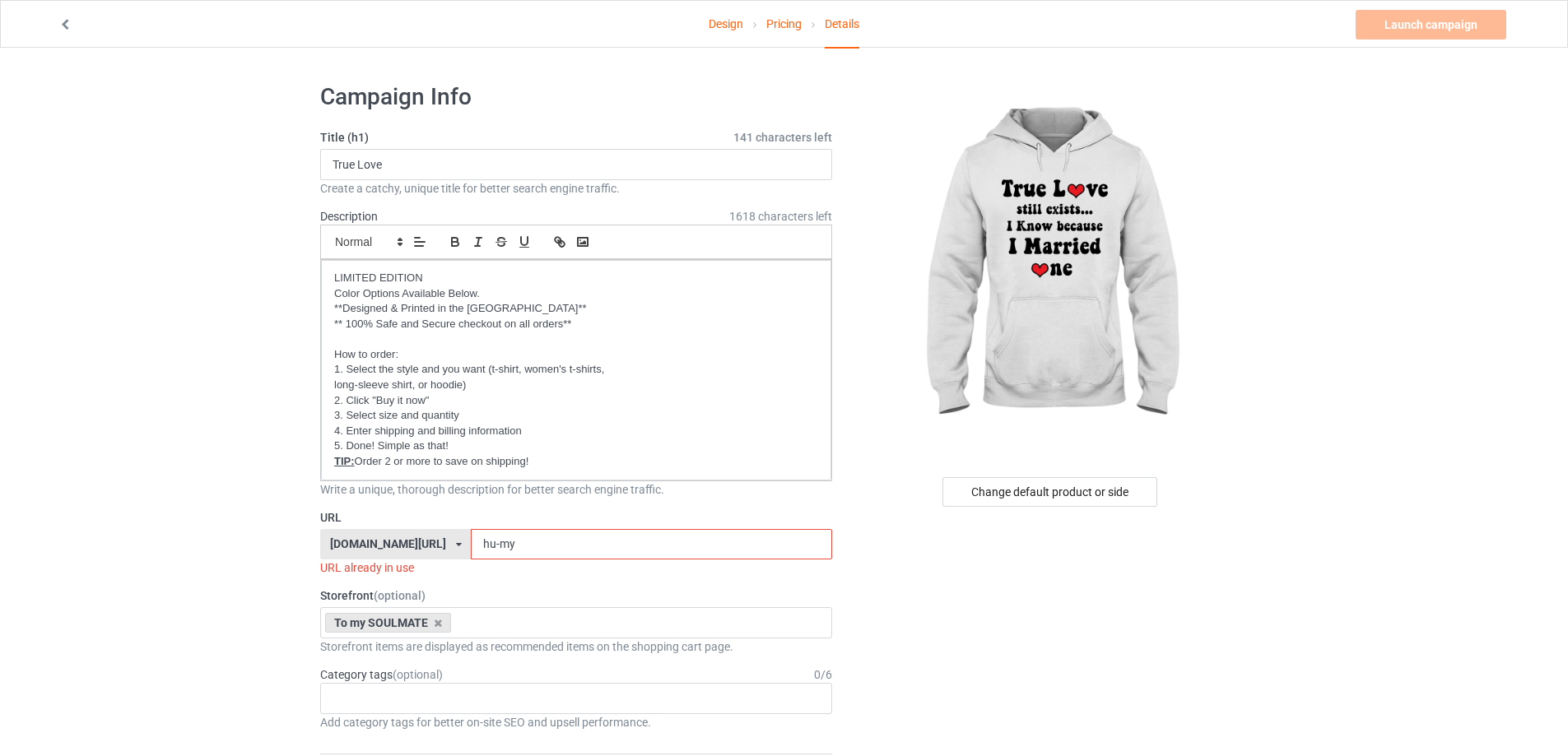
paste input "True Love"
click at [481, 549] on input "True Love" at bounding box center [651, 545] width 361 height 32
click at [541, 538] on input "True-Love" at bounding box center [651, 545] width 361 height 32
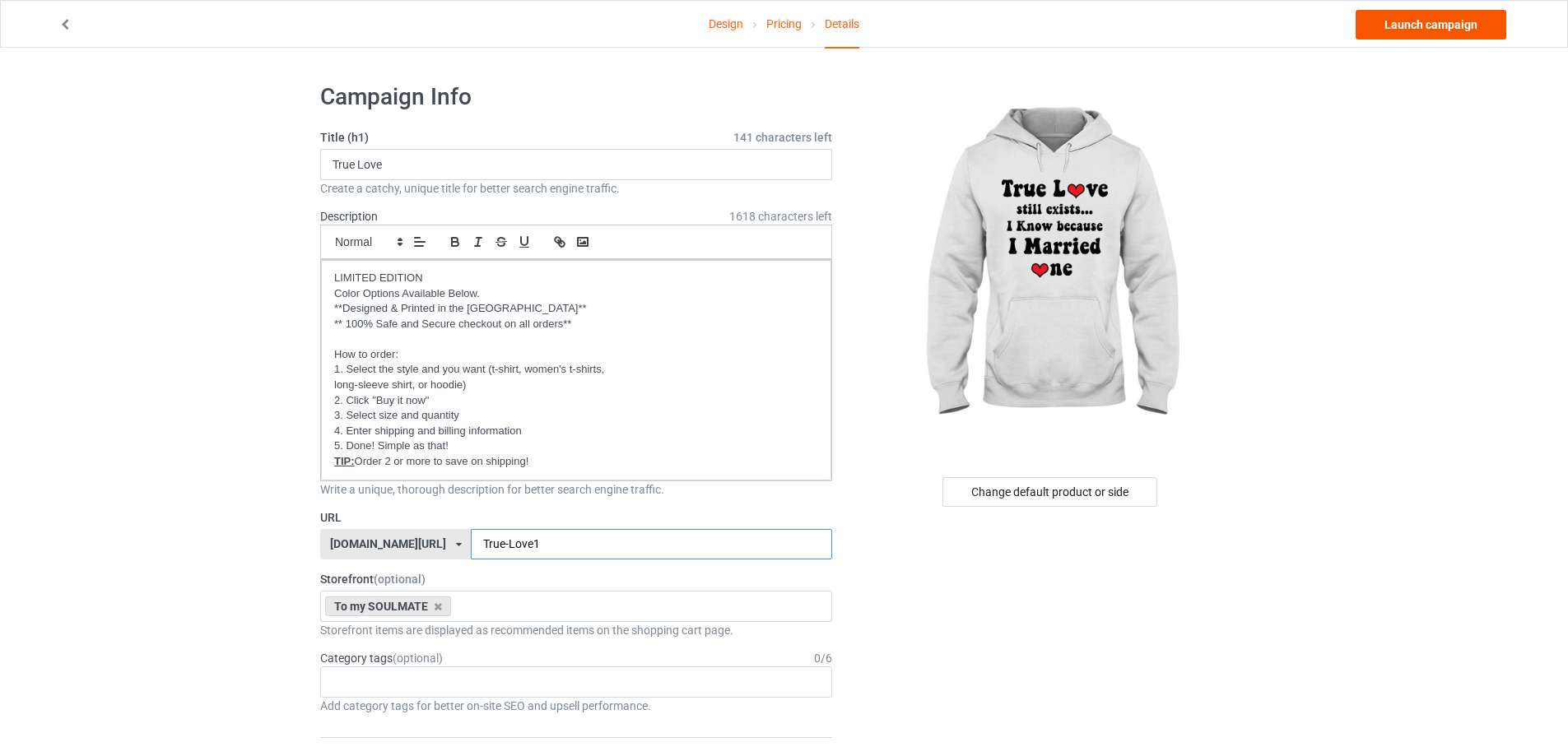
type input "True-Love1"
click at [1428, 26] on link "Launch campaign" at bounding box center [1431, 25] width 151 height 30
